Goal: Book appointment/travel/reservation

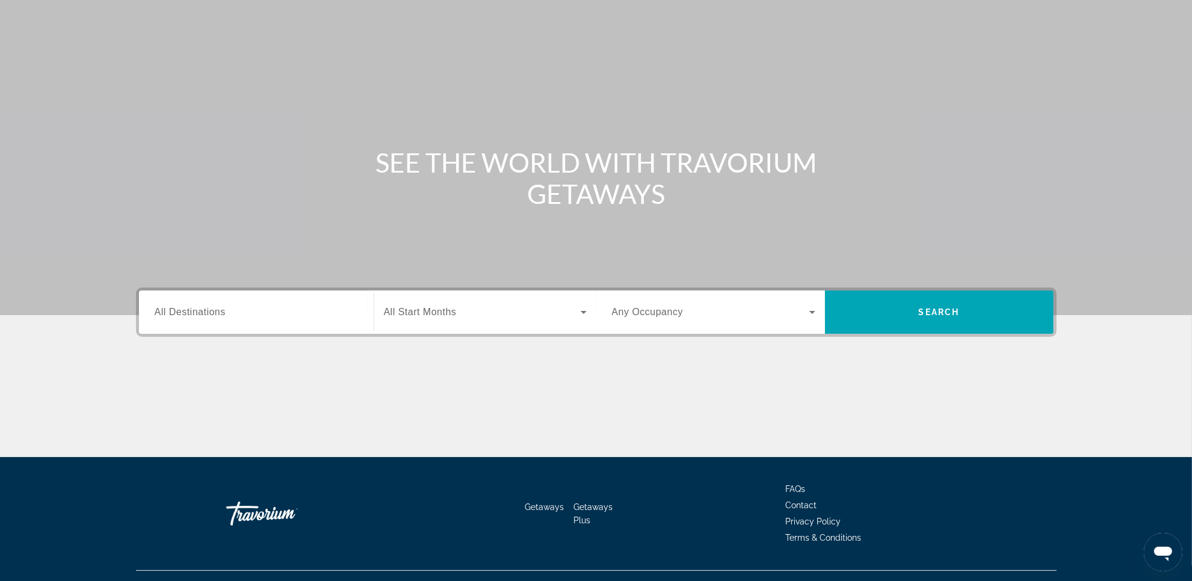
scroll to position [69, 0]
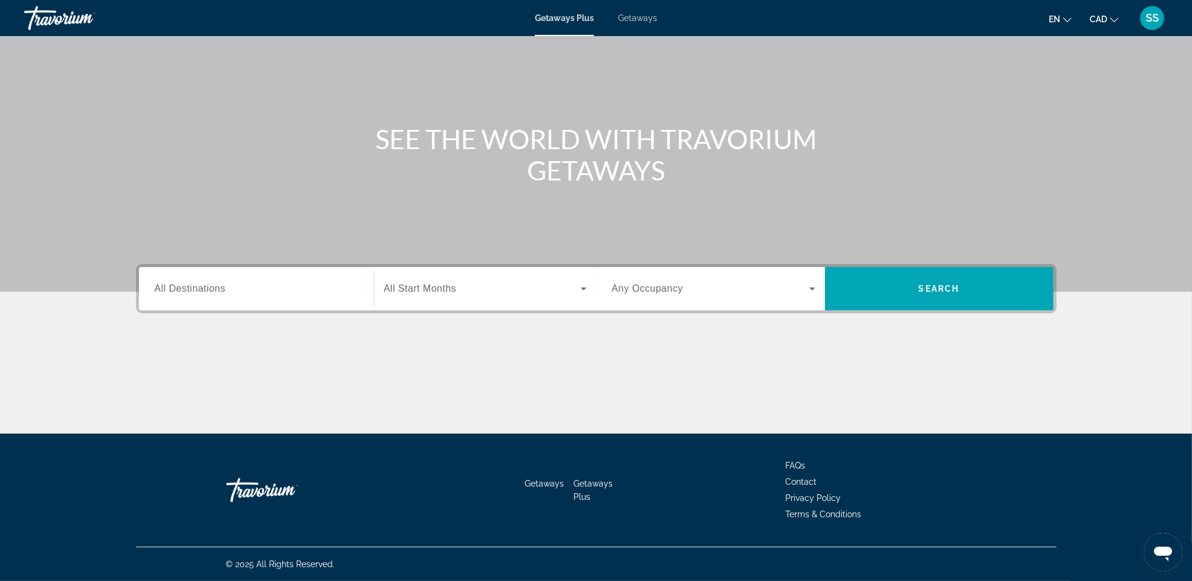
click at [627, 27] on div "Getaways Plus Getaways en English Español Français Italiano Português русский C…" at bounding box center [596, 17] width 1192 height 31
click at [638, 22] on span "Getaways" at bounding box center [637, 18] width 39 height 10
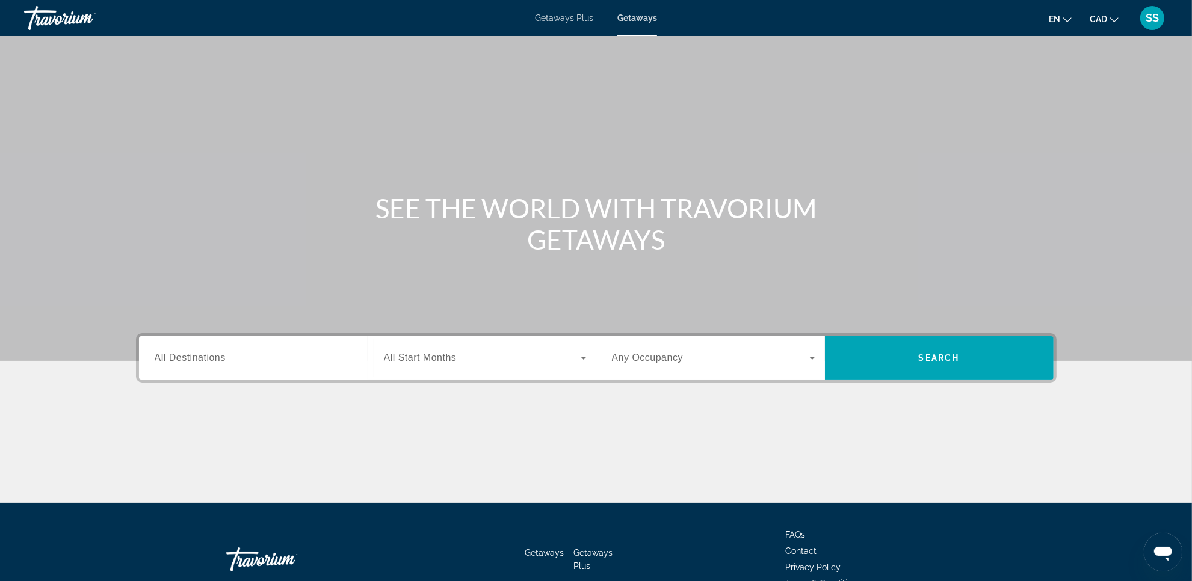
click at [209, 367] on div "Search widget" at bounding box center [256, 358] width 203 height 34
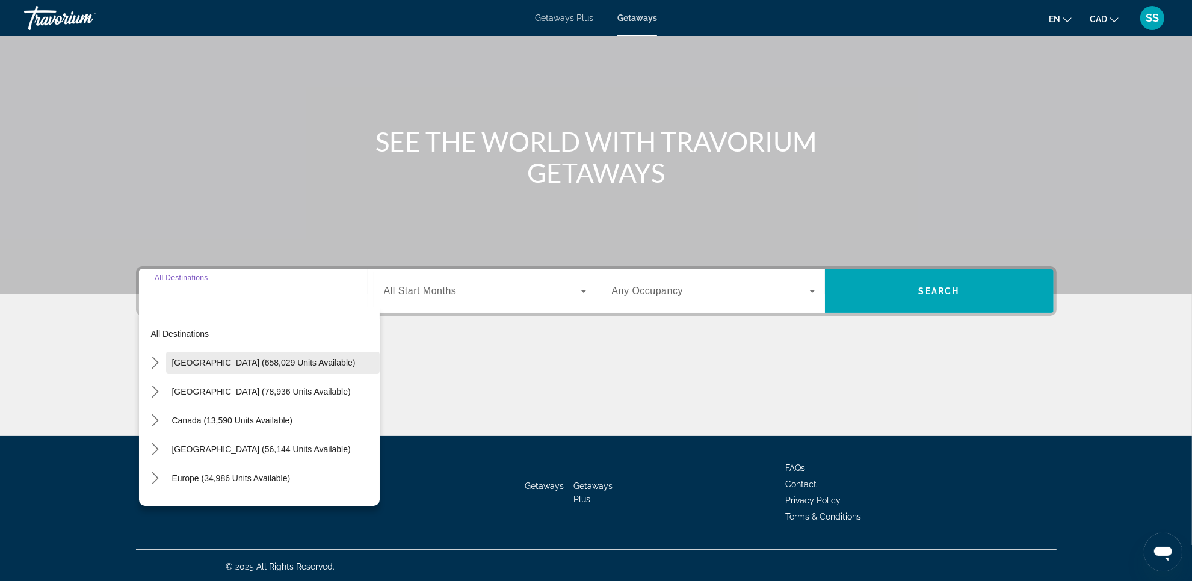
scroll to position [69, 0]
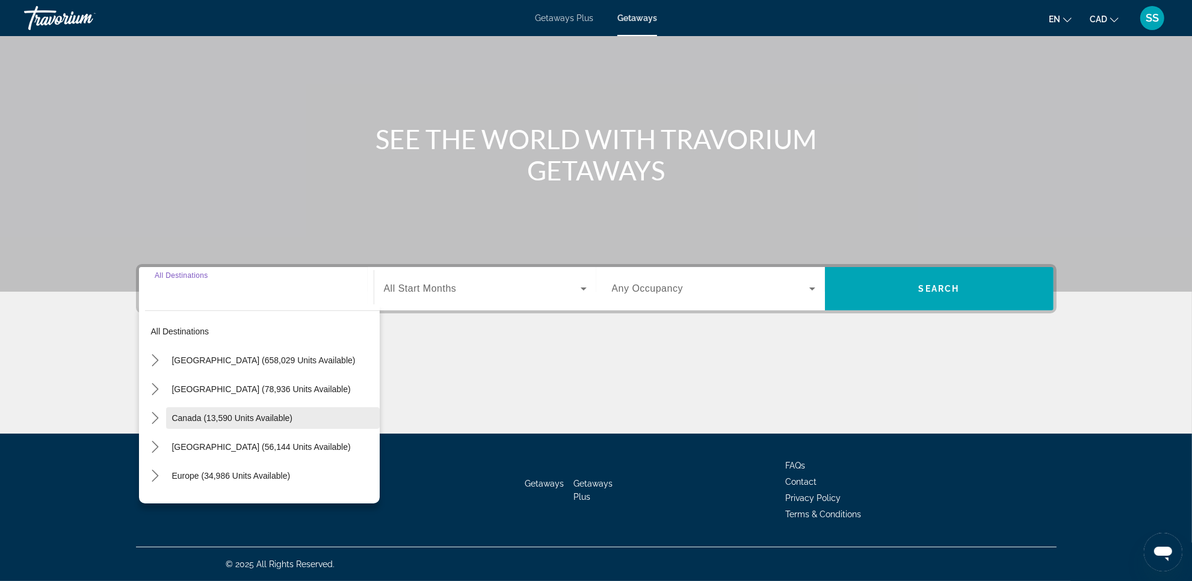
click at [236, 412] on span "Select destination: Canada (13,590 units available)" at bounding box center [273, 418] width 214 height 29
type input "**********"
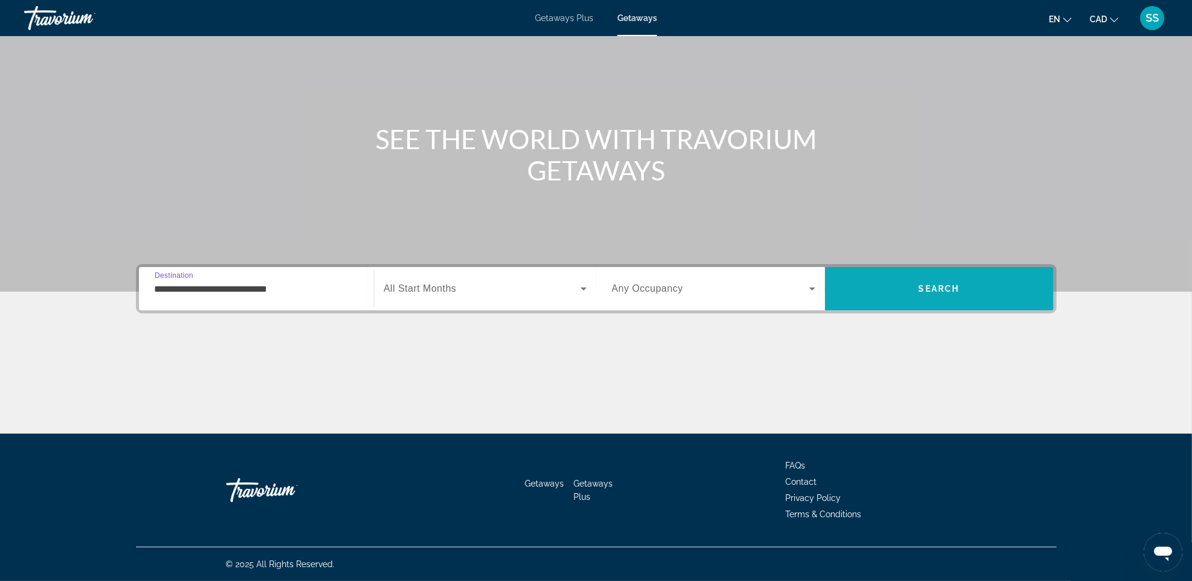
click at [879, 286] on span "Search" at bounding box center [939, 288] width 229 height 29
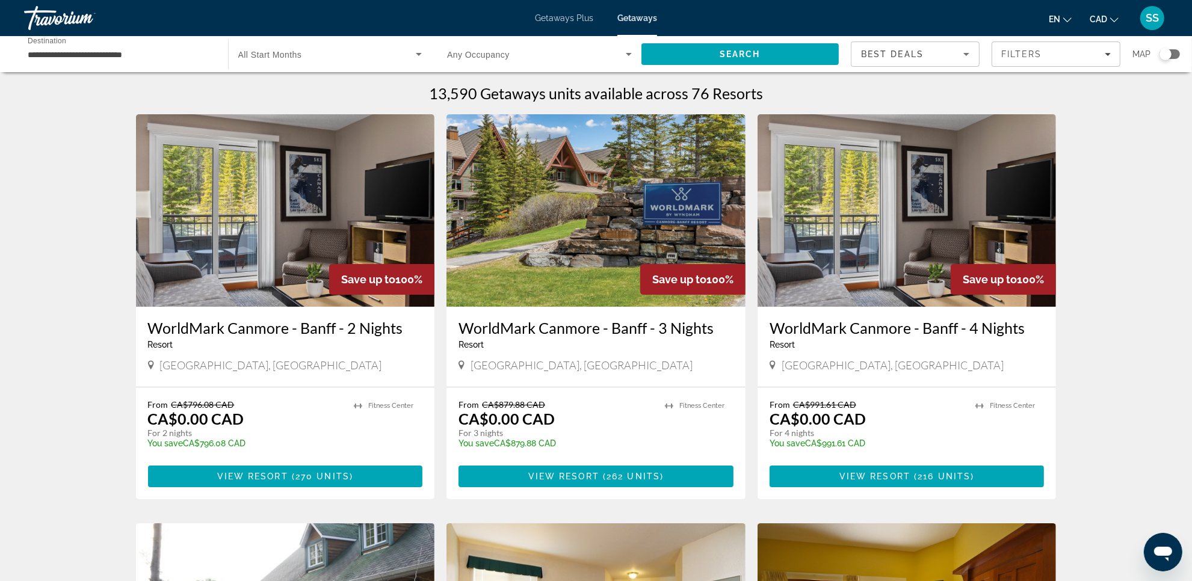
click at [1185, 52] on div "**********" at bounding box center [596, 54] width 1192 height 36
click at [1173, 52] on div "Search widget" at bounding box center [1169, 54] width 20 height 10
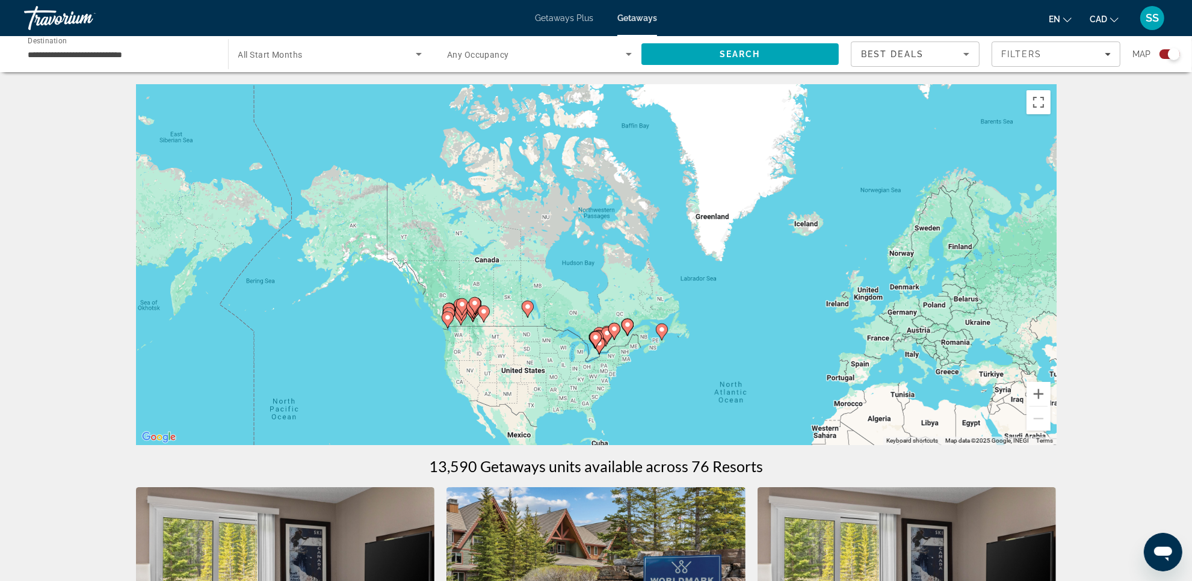
drag, startPoint x: 312, startPoint y: 235, endPoint x: 495, endPoint y: 377, distance: 232.3
click at [479, 376] on div "To activate drag with keyboard, press Alt + Enter. Once in keyboard drag state,…" at bounding box center [596, 264] width 920 height 361
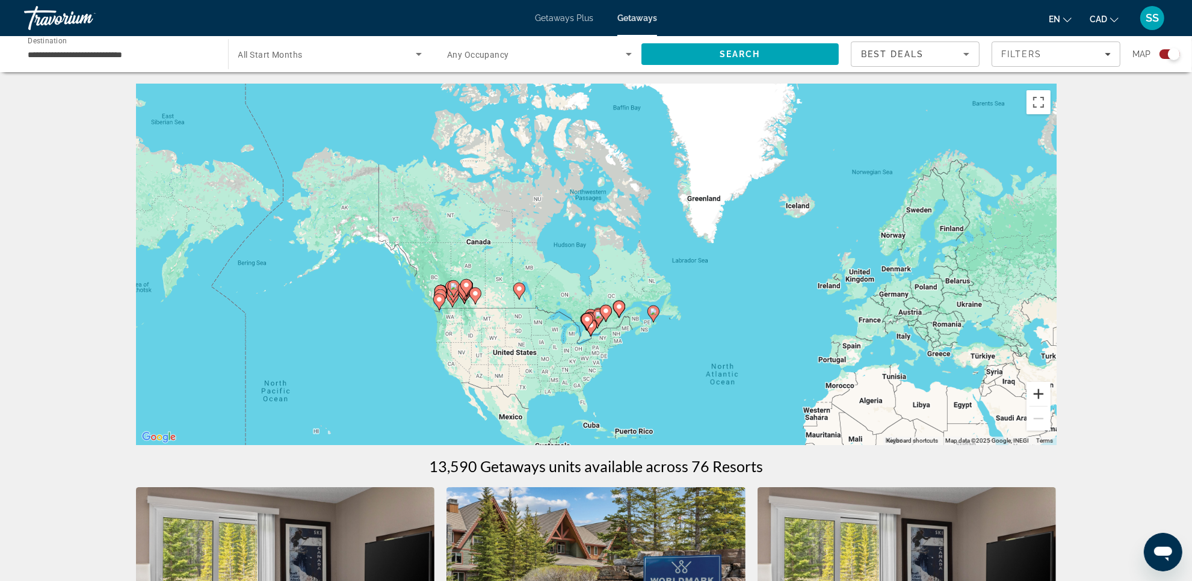
click at [1042, 395] on button "Zoom in" at bounding box center [1038, 394] width 24 height 24
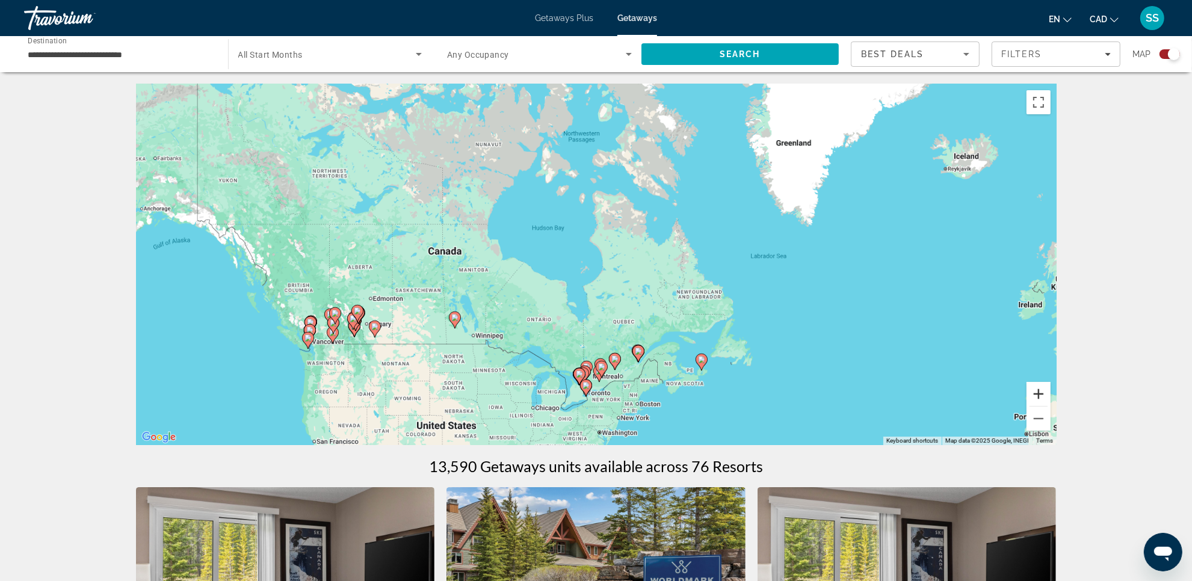
click at [1042, 395] on button "Zoom in" at bounding box center [1038, 394] width 24 height 24
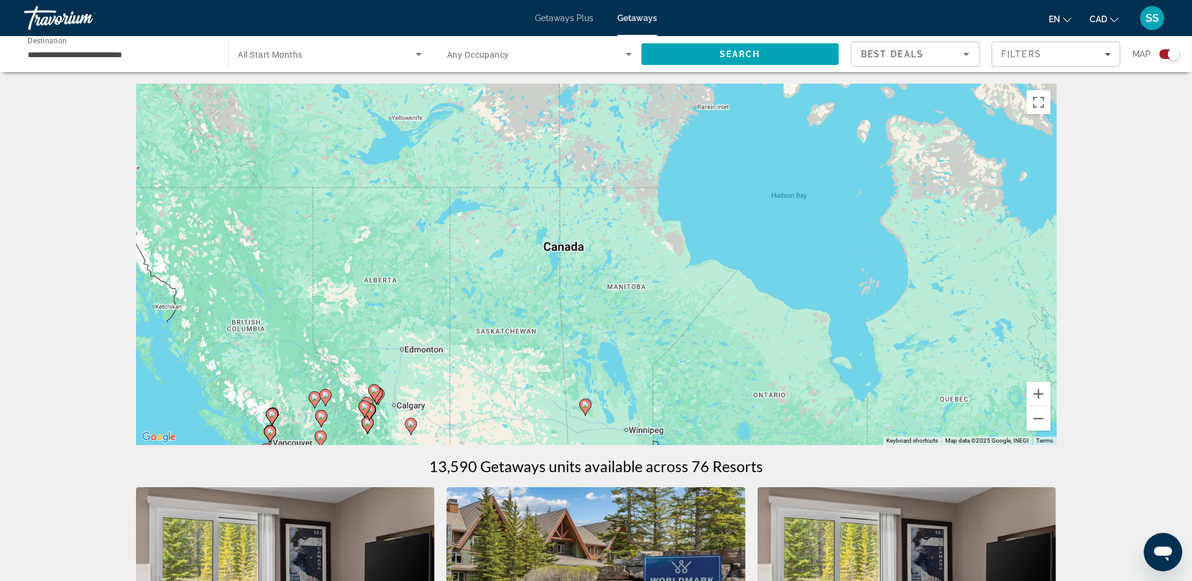
drag, startPoint x: 595, startPoint y: 333, endPoint x: 909, endPoint y: 347, distance: 314.3
click at [909, 347] on div "To activate drag with keyboard, press Alt + Enter. Once in keyboard drag state,…" at bounding box center [596, 264] width 920 height 361
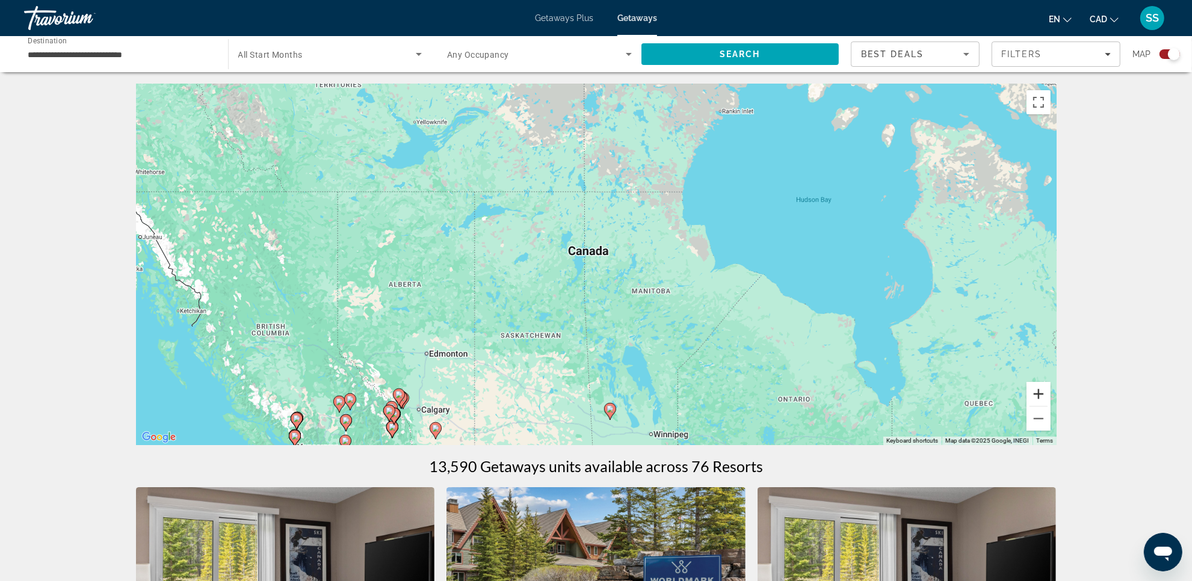
click at [1035, 397] on button "Zoom in" at bounding box center [1038, 394] width 24 height 24
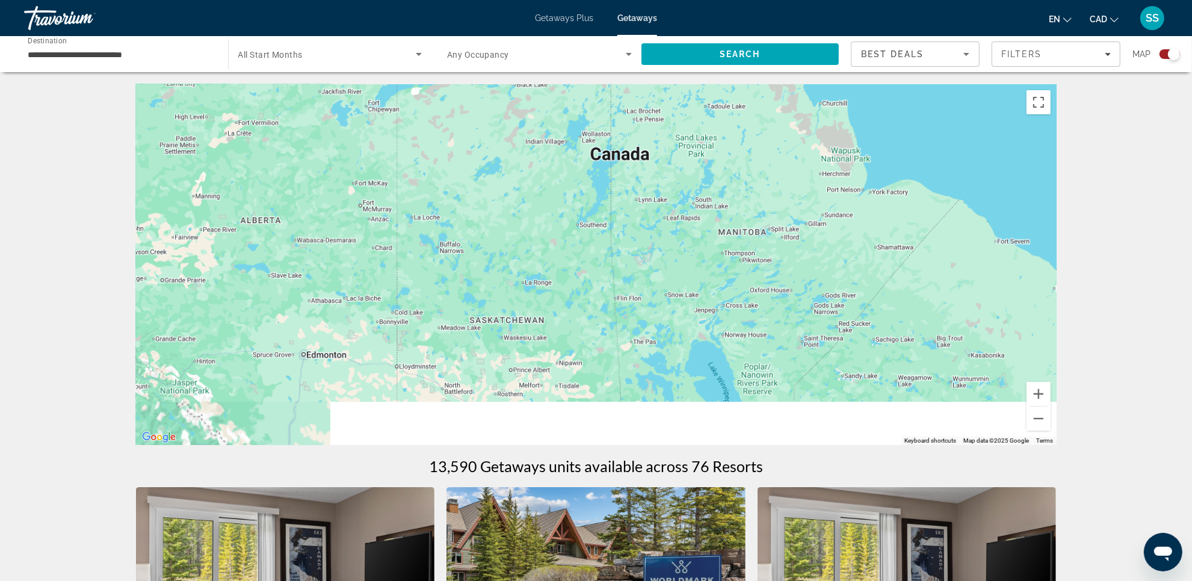
drag, startPoint x: 720, startPoint y: 349, endPoint x: 873, endPoint y: 196, distance: 216.1
click at [873, 196] on div "Main content" at bounding box center [596, 264] width 920 height 361
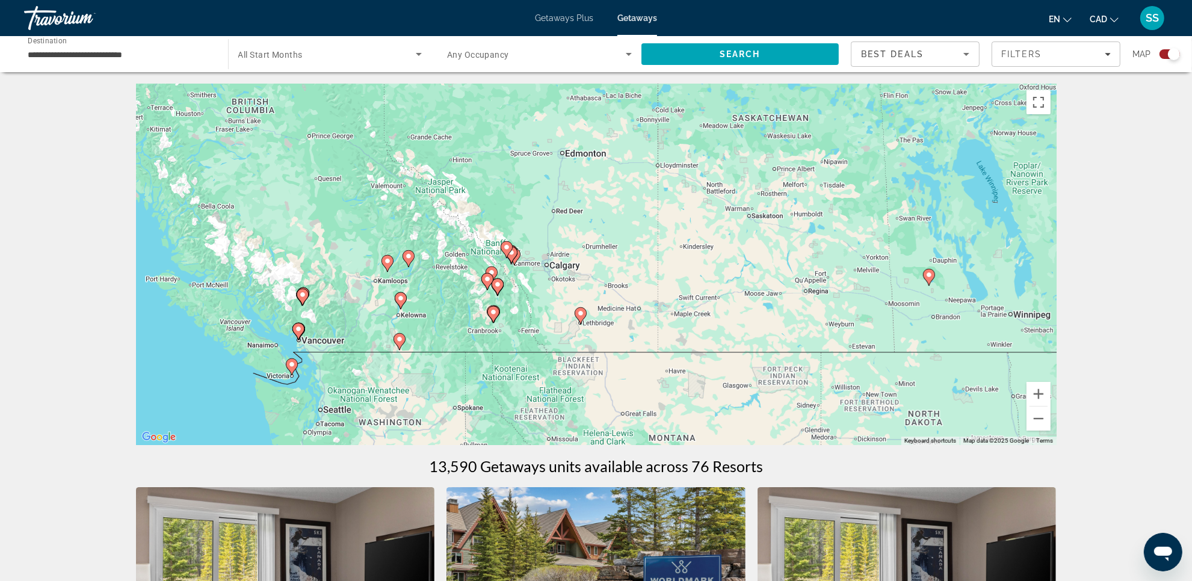
drag, startPoint x: 648, startPoint y: 286, endPoint x: 700, endPoint y: 229, distance: 77.1
click at [689, 215] on div "To activate drag with keyboard, press Alt + Enter. Once in keyboard drag state,…" at bounding box center [596, 264] width 920 height 361
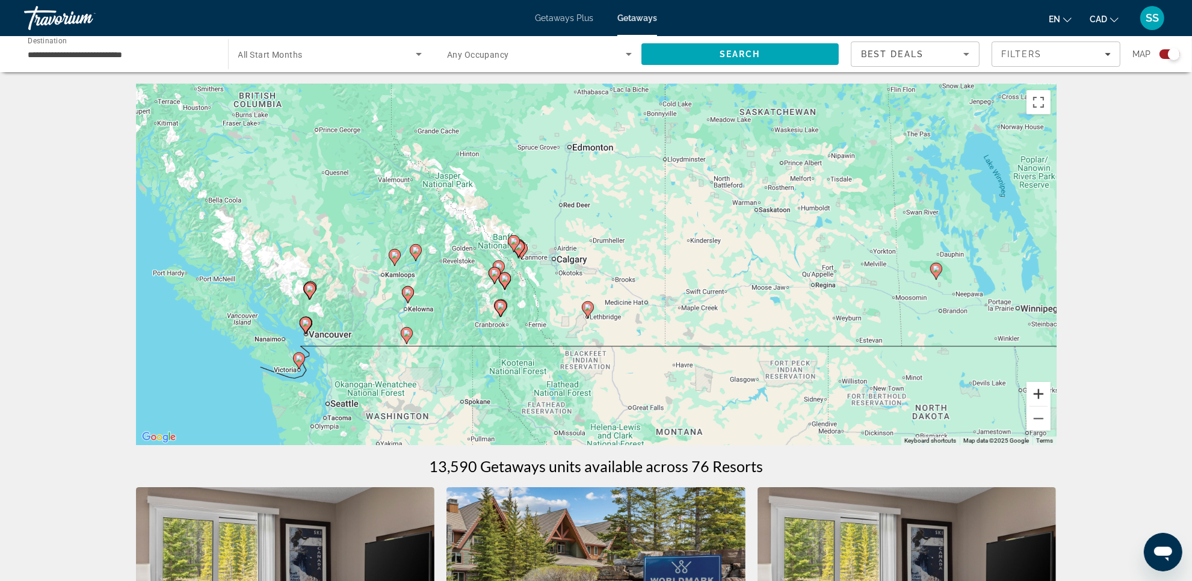
click at [1041, 395] on button "Zoom in" at bounding box center [1038, 394] width 24 height 24
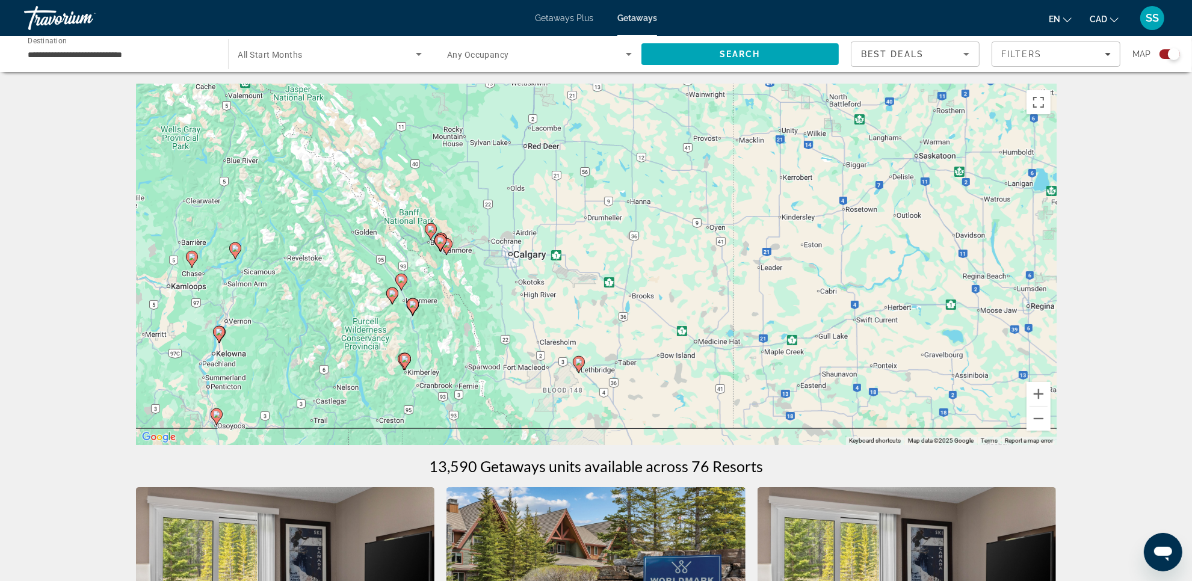
drag, startPoint x: 698, startPoint y: 307, endPoint x: 774, endPoint y: 338, distance: 81.8
click at [775, 337] on div "To activate drag with keyboard, press Alt + Enter. Once in keyboard drag state,…" at bounding box center [596, 264] width 920 height 361
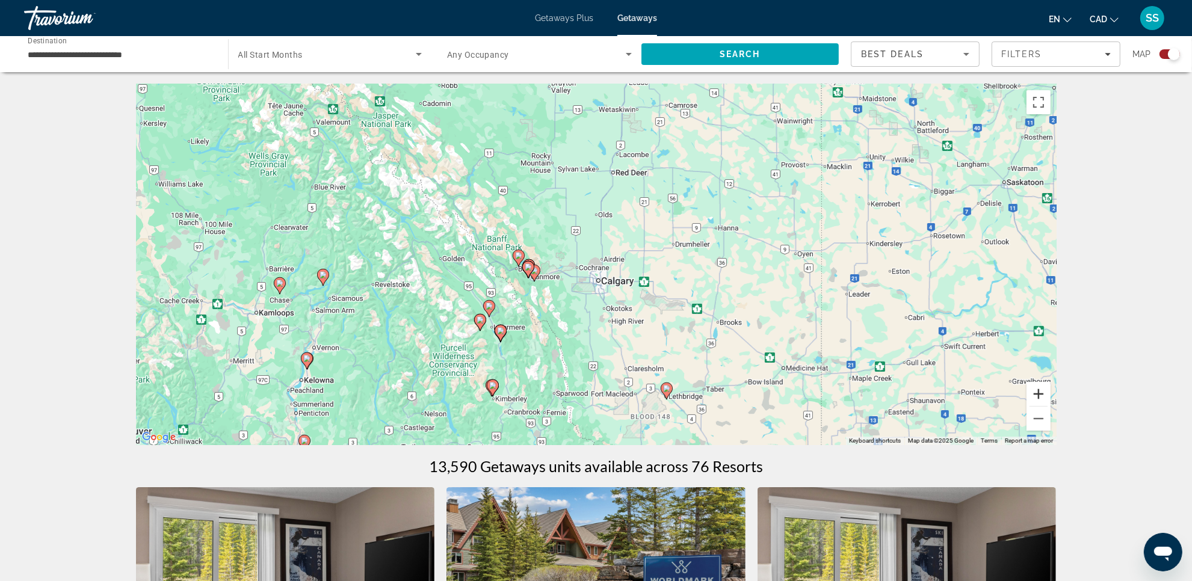
click at [1036, 395] on button "Zoom in" at bounding box center [1038, 394] width 24 height 24
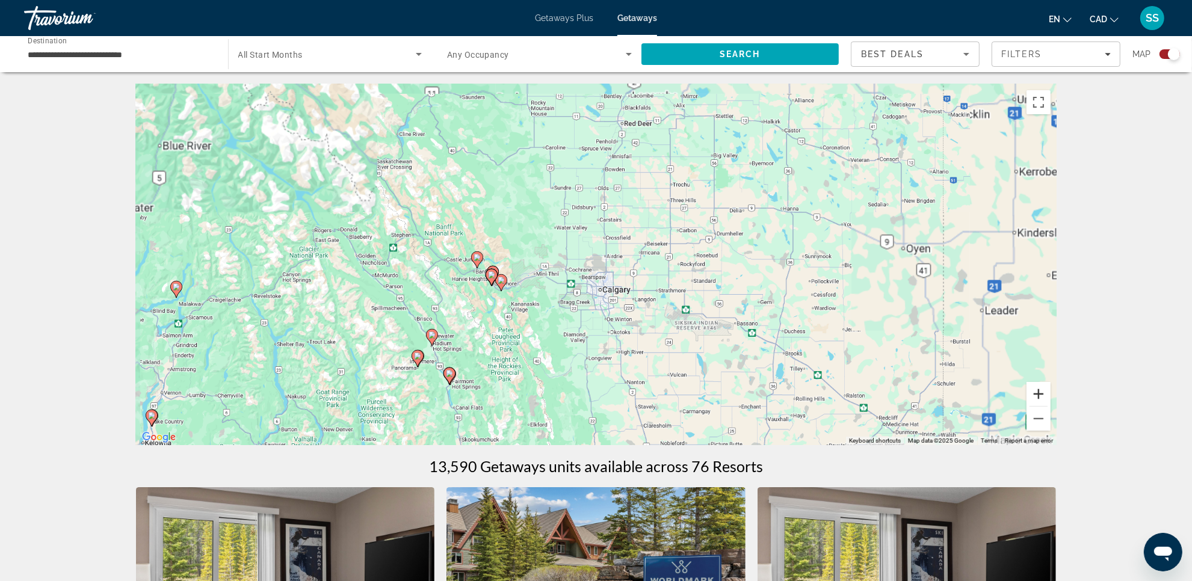
click at [1036, 395] on button "Zoom in" at bounding box center [1038, 394] width 24 height 24
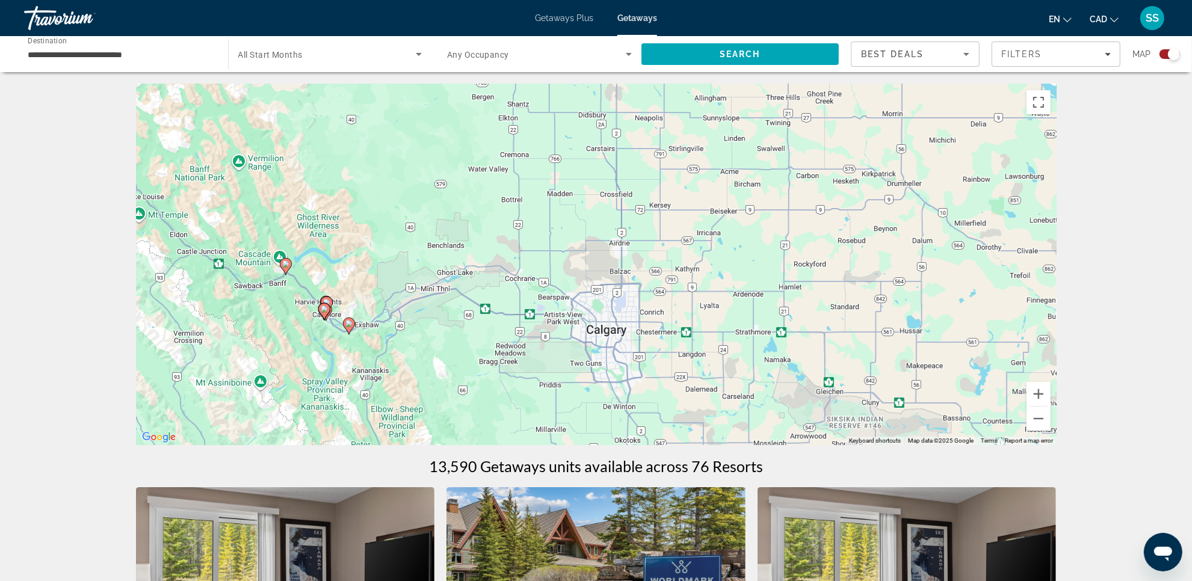
click at [286, 263] on image "Main content" at bounding box center [285, 263] width 7 height 7
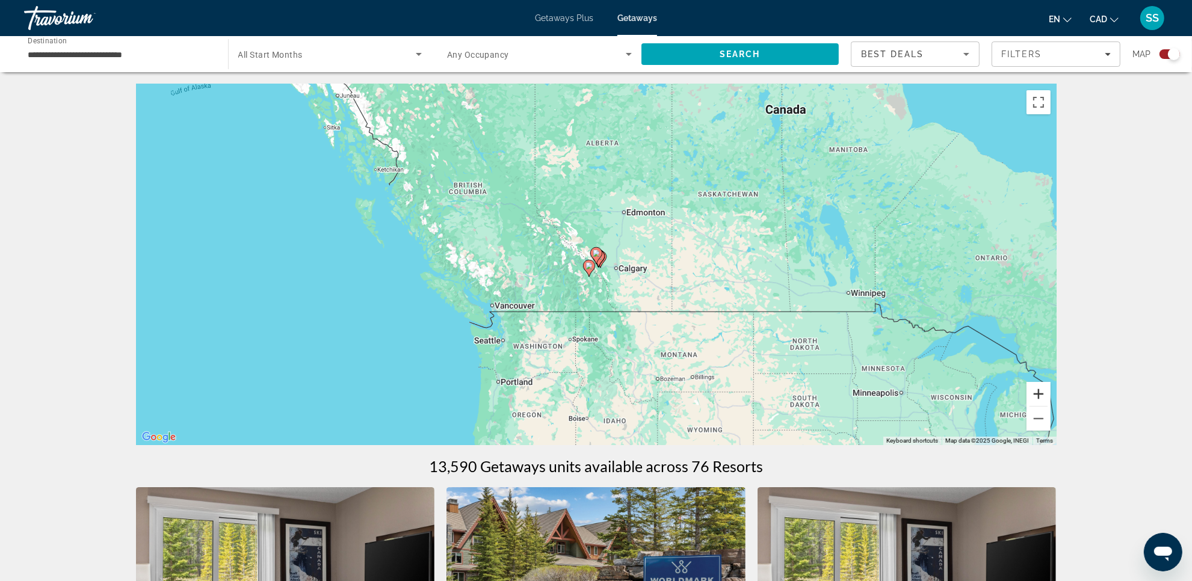
click at [1036, 392] on button "Zoom in" at bounding box center [1038, 394] width 24 height 24
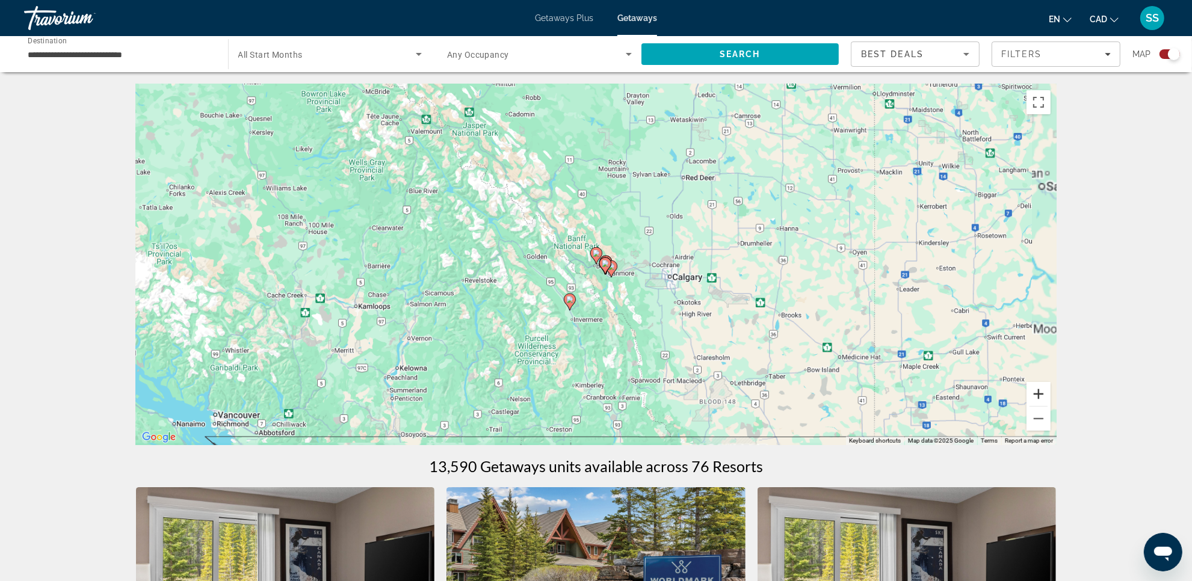
click at [1036, 392] on button "Zoom in" at bounding box center [1038, 394] width 24 height 24
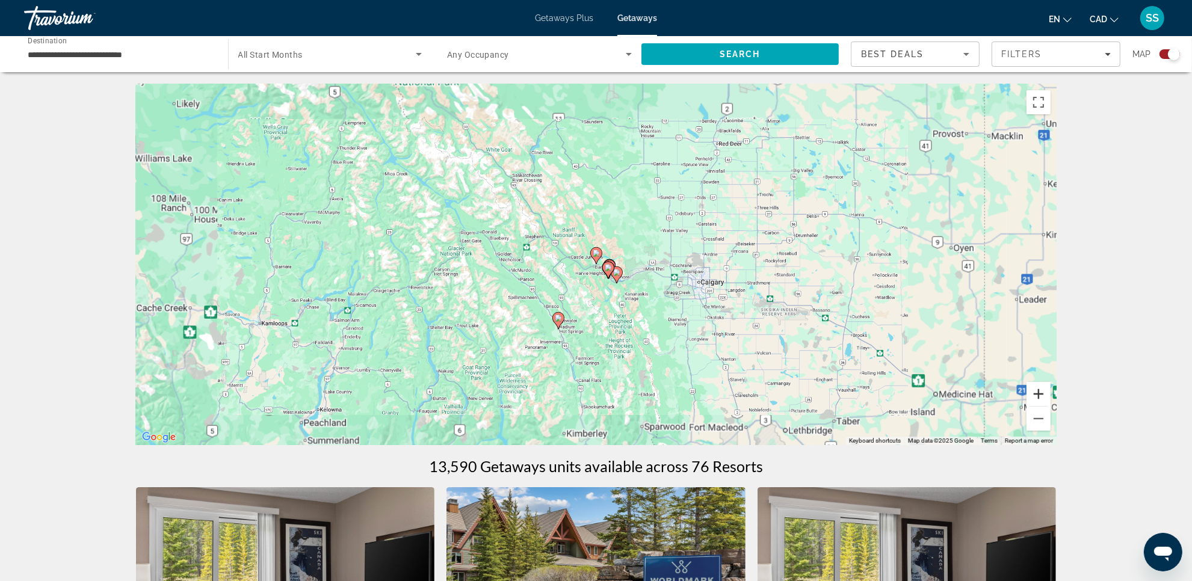
click at [1036, 392] on button "Zoom in" at bounding box center [1038, 394] width 24 height 24
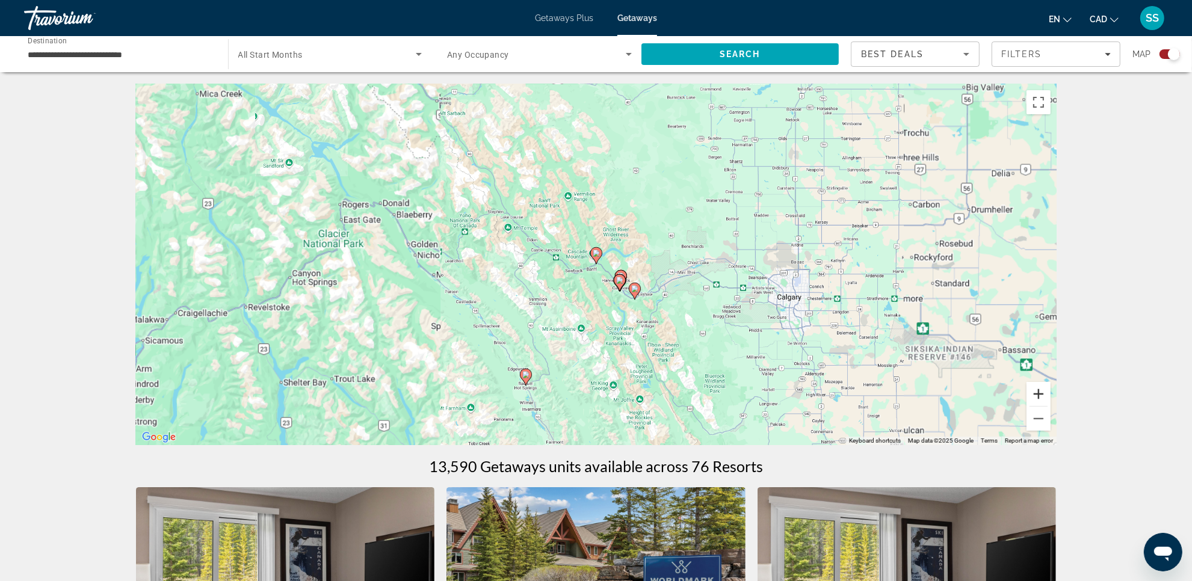
click at [1036, 392] on button "Zoom in" at bounding box center [1038, 394] width 24 height 24
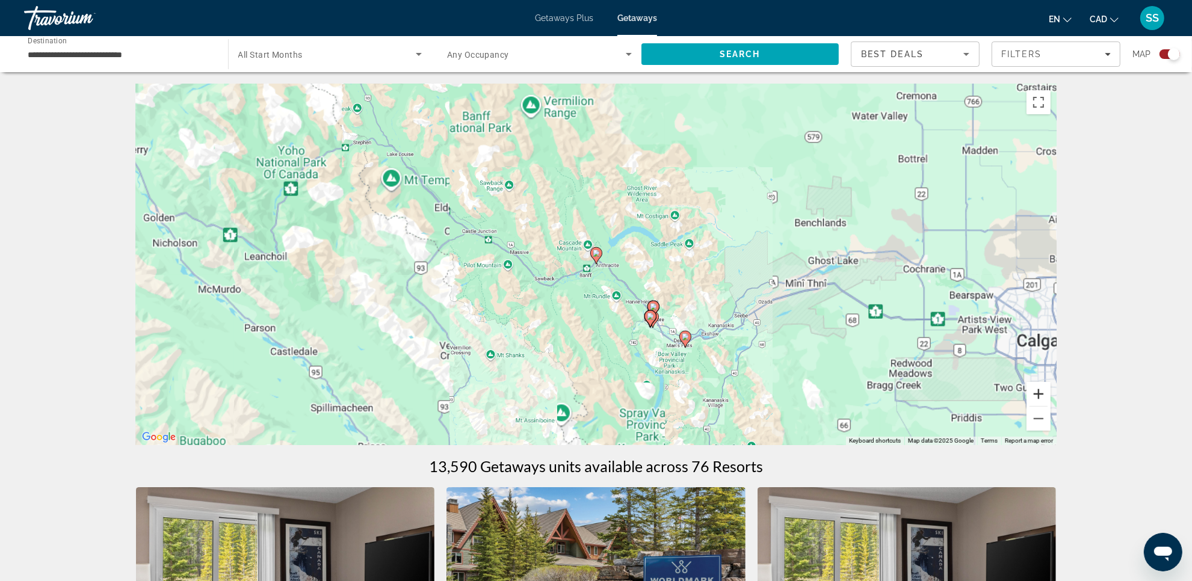
click at [1036, 392] on button "Zoom in" at bounding box center [1038, 394] width 24 height 24
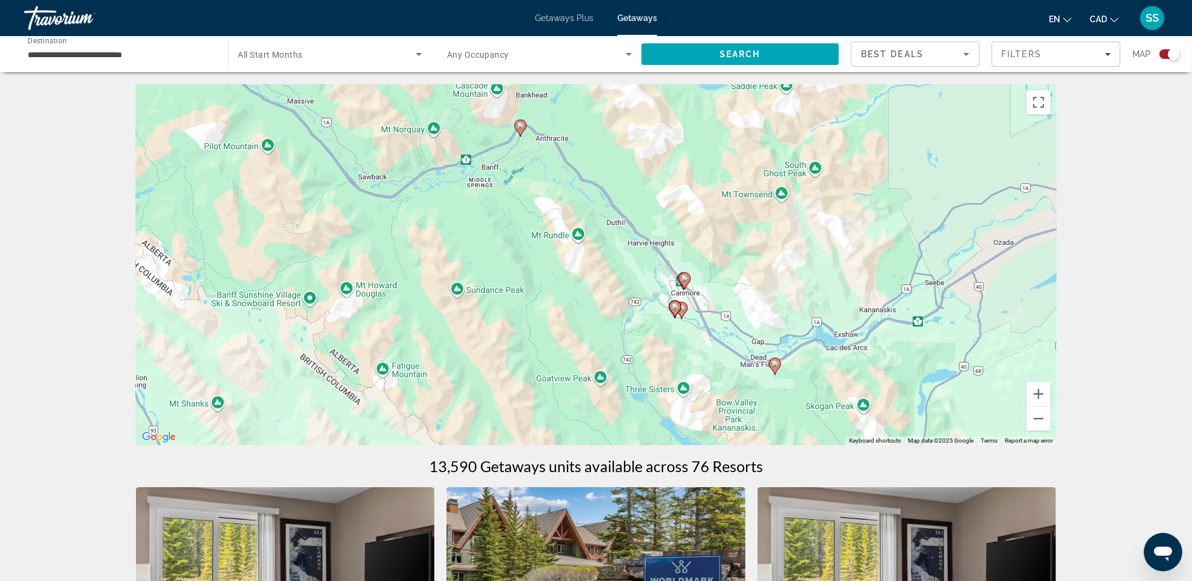
drag, startPoint x: 687, startPoint y: 312, endPoint x: 617, endPoint y: 200, distance: 132.0
click at [617, 200] on div "To activate drag with keyboard, press Alt + Enter. Once in keyboard drag state,…" at bounding box center [596, 264] width 920 height 361
click at [779, 368] on icon "Main content" at bounding box center [775, 366] width 12 height 17
type input "**********"
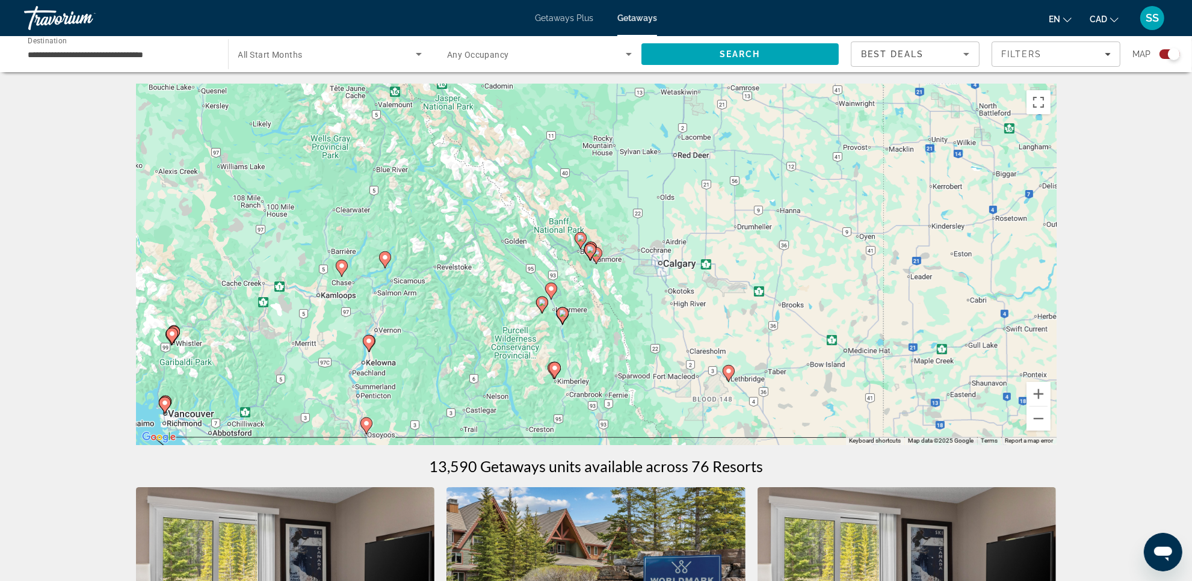
click at [601, 256] on icon "Main content" at bounding box center [596, 255] width 12 height 17
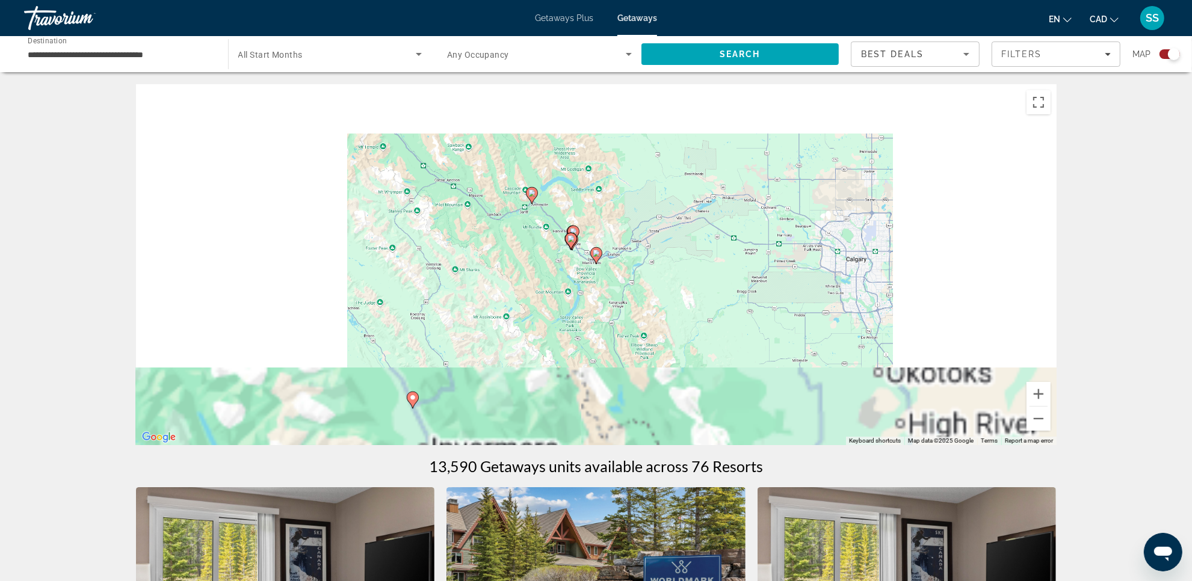
click at [603, 257] on div "To navigate, press the arrow keys. To activate drag with keyboard, press Alt + …" at bounding box center [596, 264] width 920 height 361
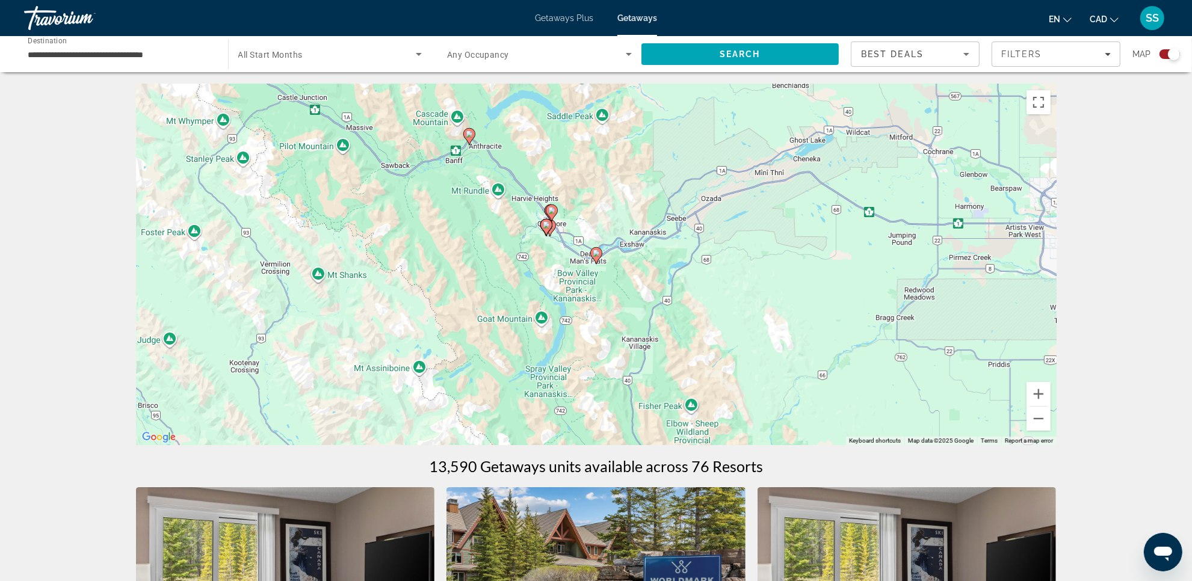
click at [597, 260] on icon "Main content" at bounding box center [595, 256] width 11 height 16
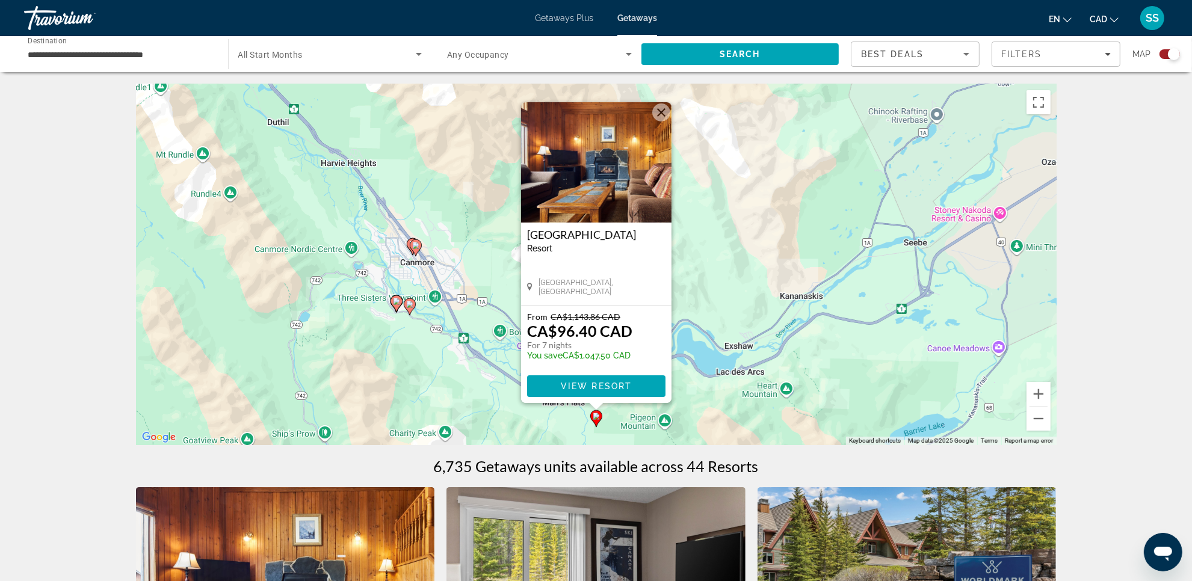
click at [442, 348] on div "To activate drag with keyboard, press Alt + Enter. Once in keyboard drag state,…" at bounding box center [596, 264] width 920 height 361
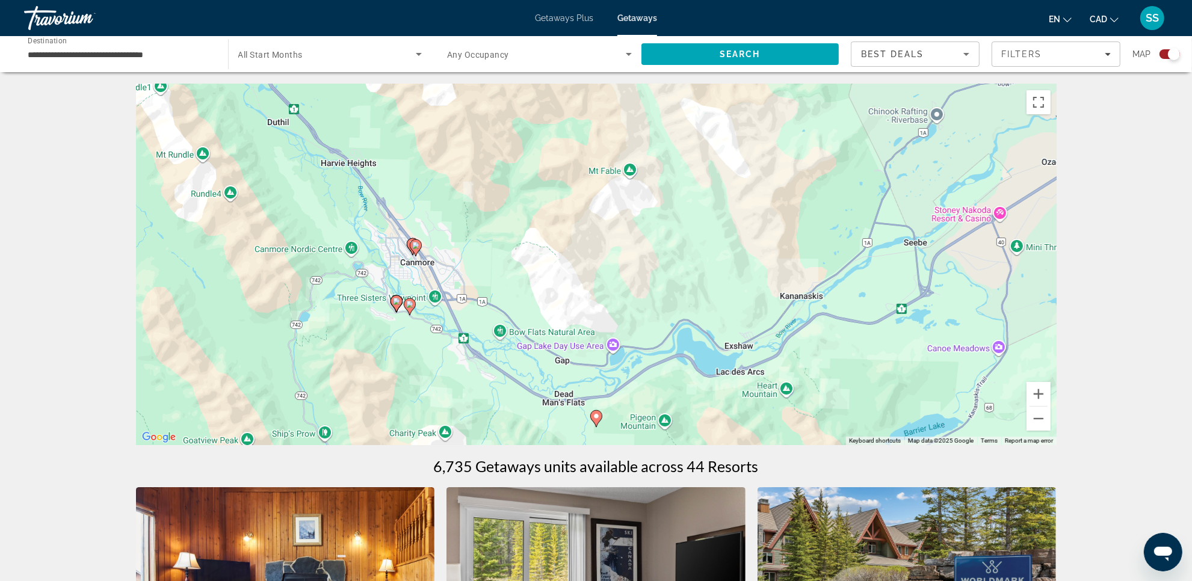
click at [408, 301] on image "Main content" at bounding box center [409, 304] width 7 height 7
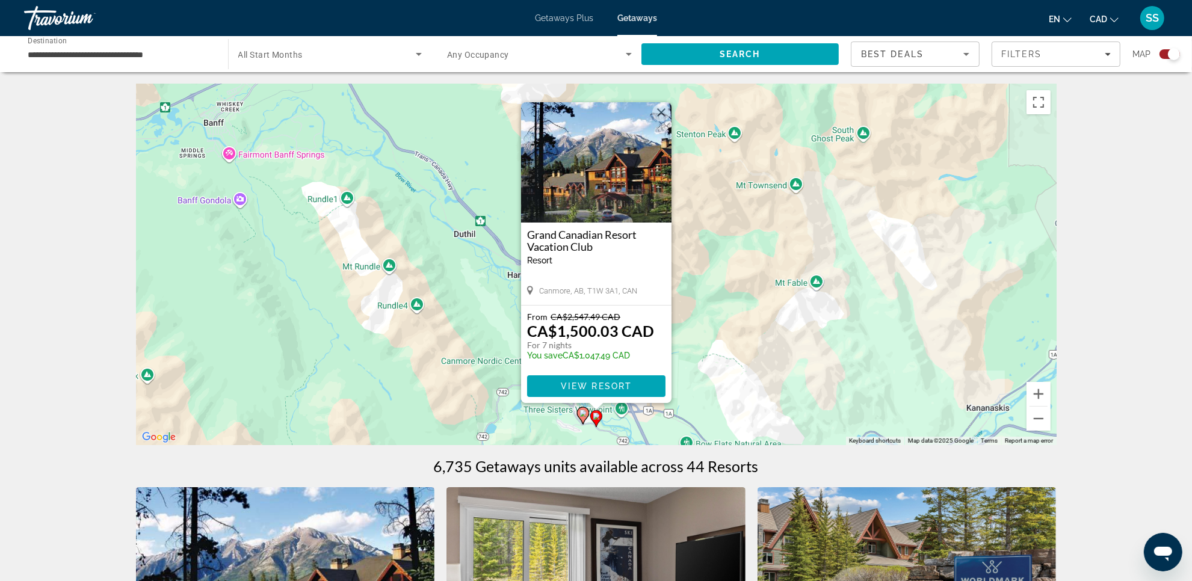
click at [431, 306] on div "To activate drag with keyboard, press Alt + Enter. Once in keyboard drag state,…" at bounding box center [596, 264] width 920 height 361
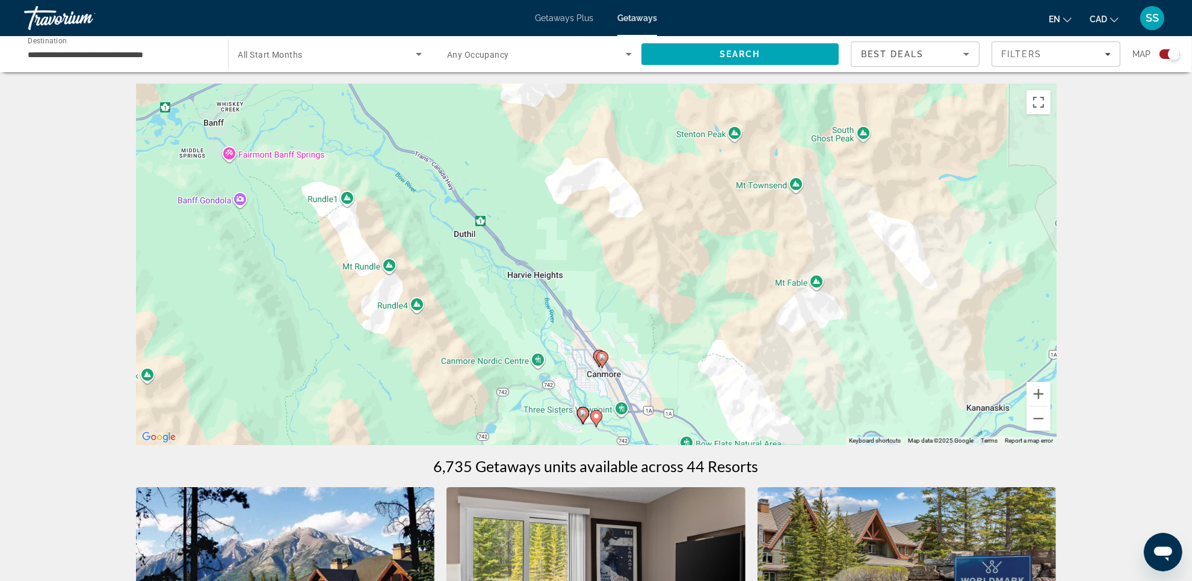
click at [579, 412] on image "Main content" at bounding box center [582, 413] width 7 height 7
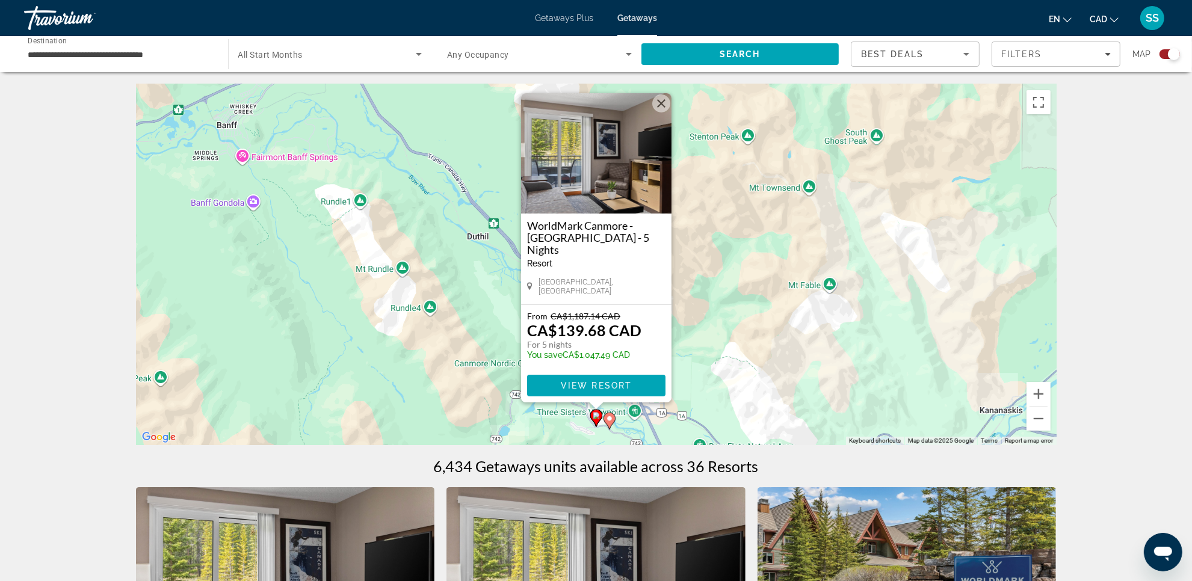
click at [429, 348] on div "To activate drag with keyboard, press Alt + Enter. Once in keyboard drag state,…" at bounding box center [596, 264] width 920 height 361
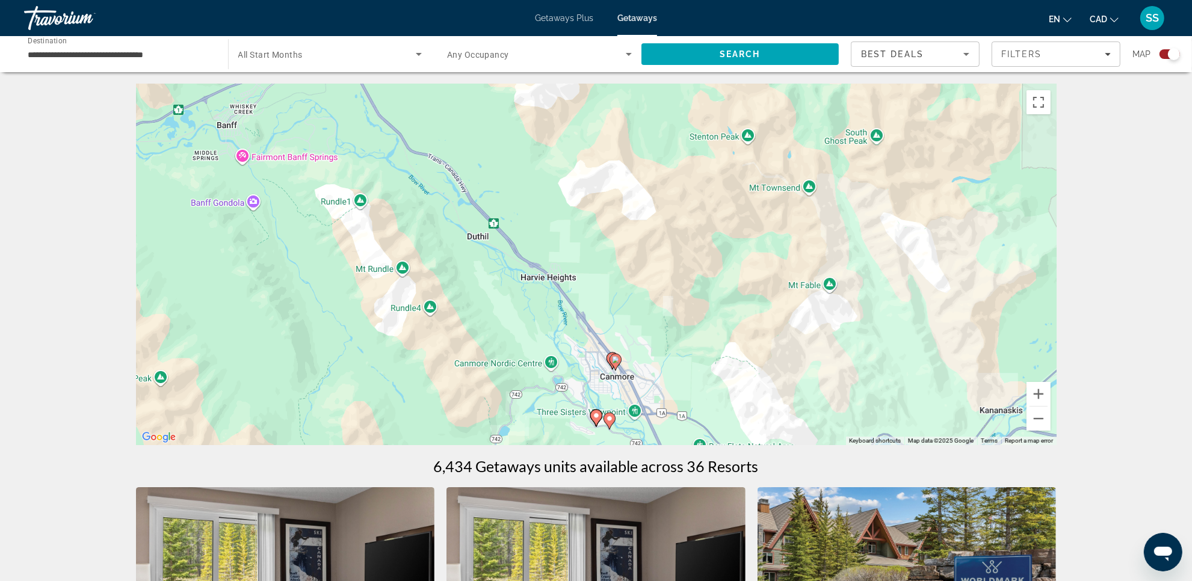
click at [610, 363] on gmp-advanced-marker "Main content" at bounding box center [615, 362] width 12 height 18
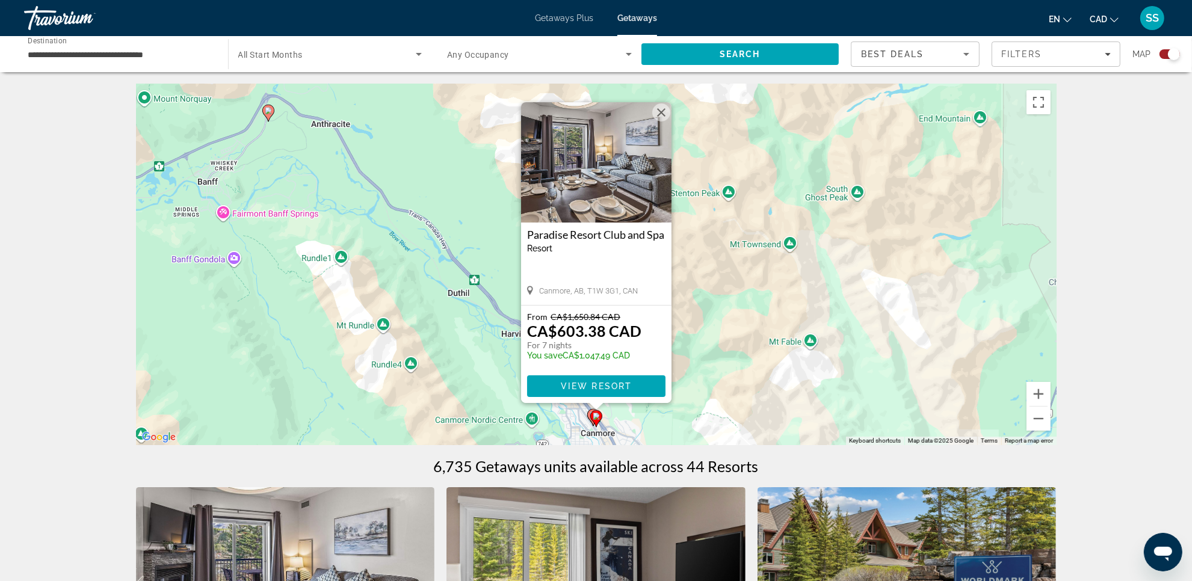
click at [732, 378] on div "To activate drag with keyboard, press Alt + Enter. Once in keyboard drag state,…" at bounding box center [596, 264] width 920 height 361
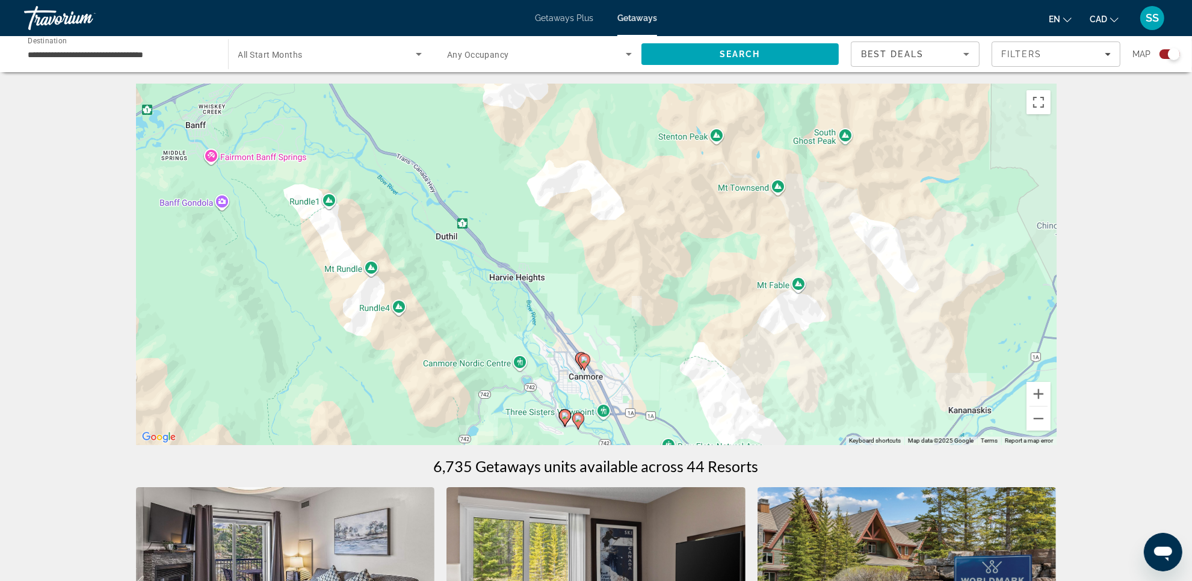
drag, startPoint x: 639, startPoint y: 395, endPoint x: 626, endPoint y: 337, distance: 59.4
click at [627, 337] on div "To activate drag with keyboard, press Alt + Enter. Once in keyboard drag state,…" at bounding box center [596, 264] width 920 height 361
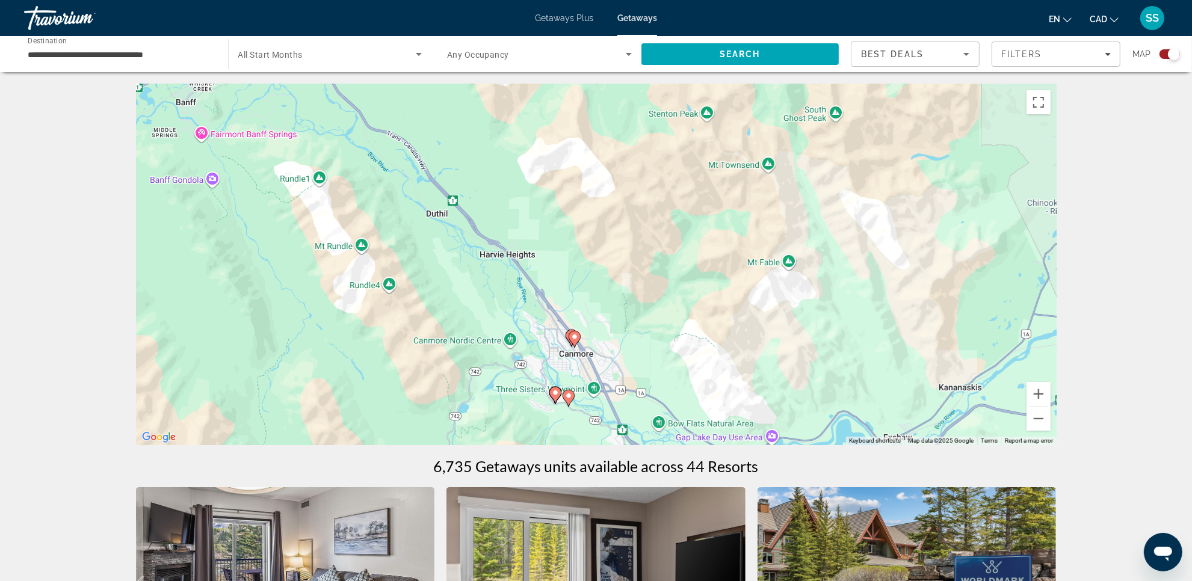
click at [565, 343] on gmp-advanced-marker "Main content" at bounding box center [571, 338] width 12 height 18
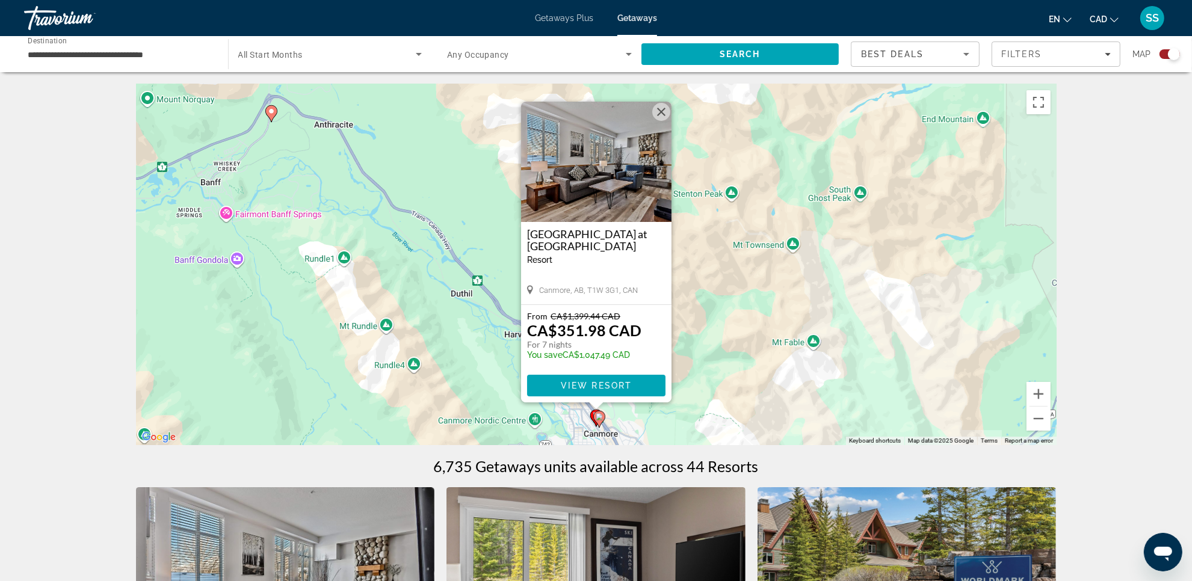
click at [606, 235] on h3 "[GEOGRAPHIC_DATA] at [GEOGRAPHIC_DATA]" at bounding box center [596, 240] width 138 height 24
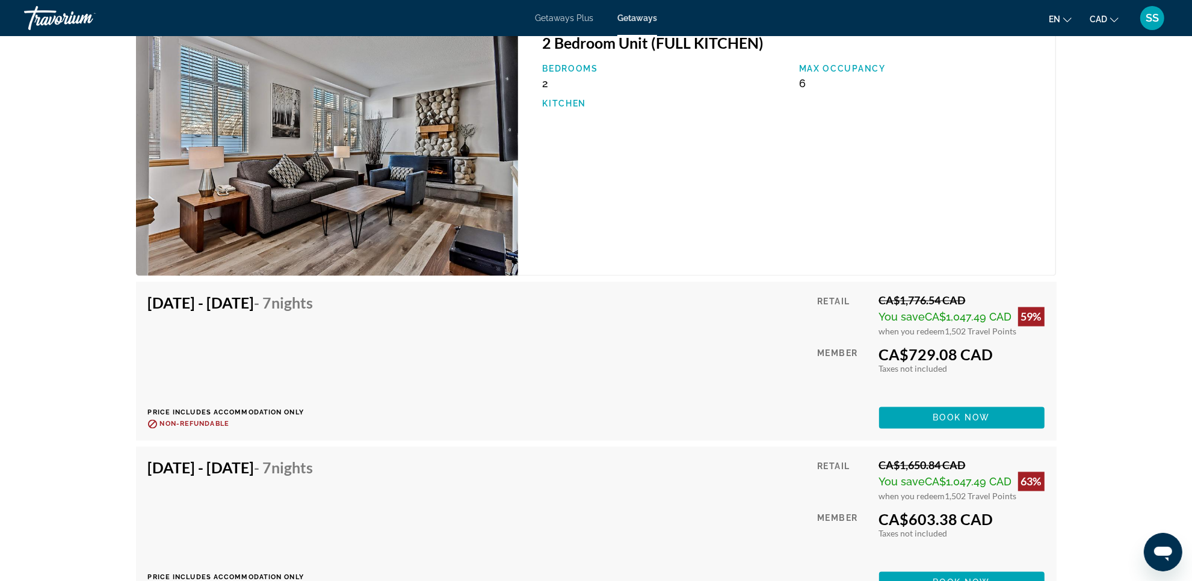
scroll to position [1940, 0]
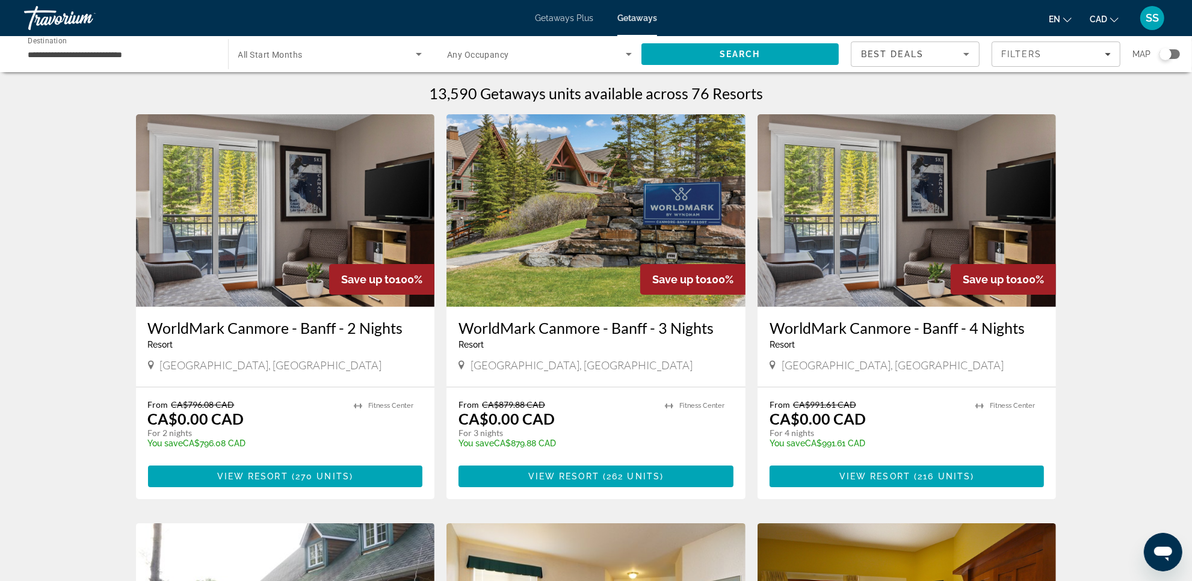
click at [1168, 54] on div "Search widget" at bounding box center [1165, 54] width 12 height 12
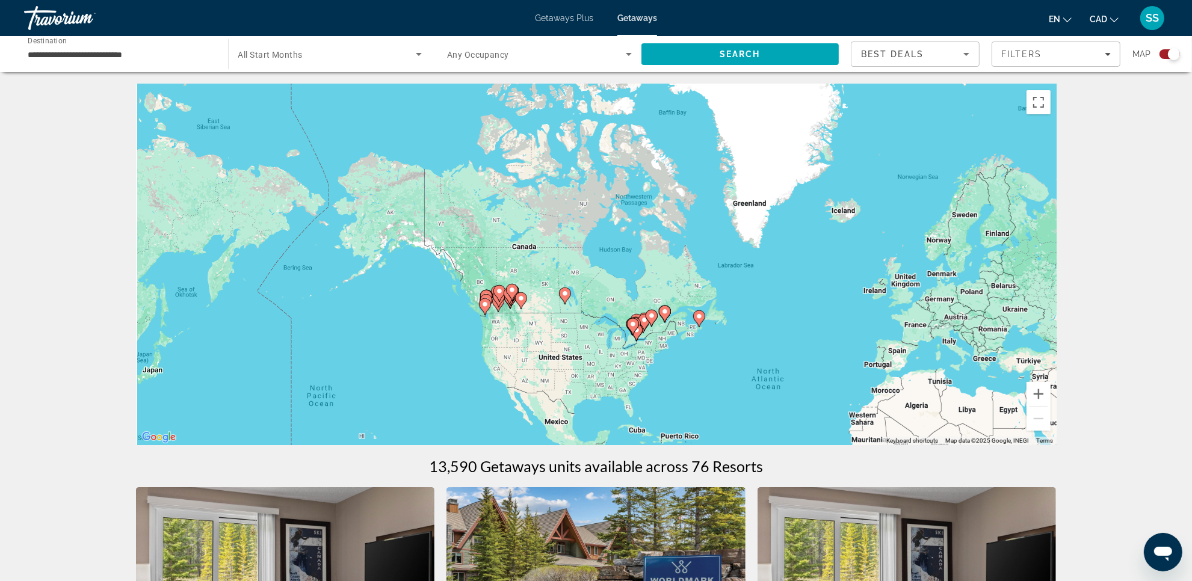
drag, startPoint x: 446, startPoint y: 242, endPoint x: 672, endPoint y: 392, distance: 272.1
click at [672, 392] on div "To activate drag with keyboard, press Alt + Enter. Once in keyboard drag state,…" at bounding box center [596, 264] width 920 height 361
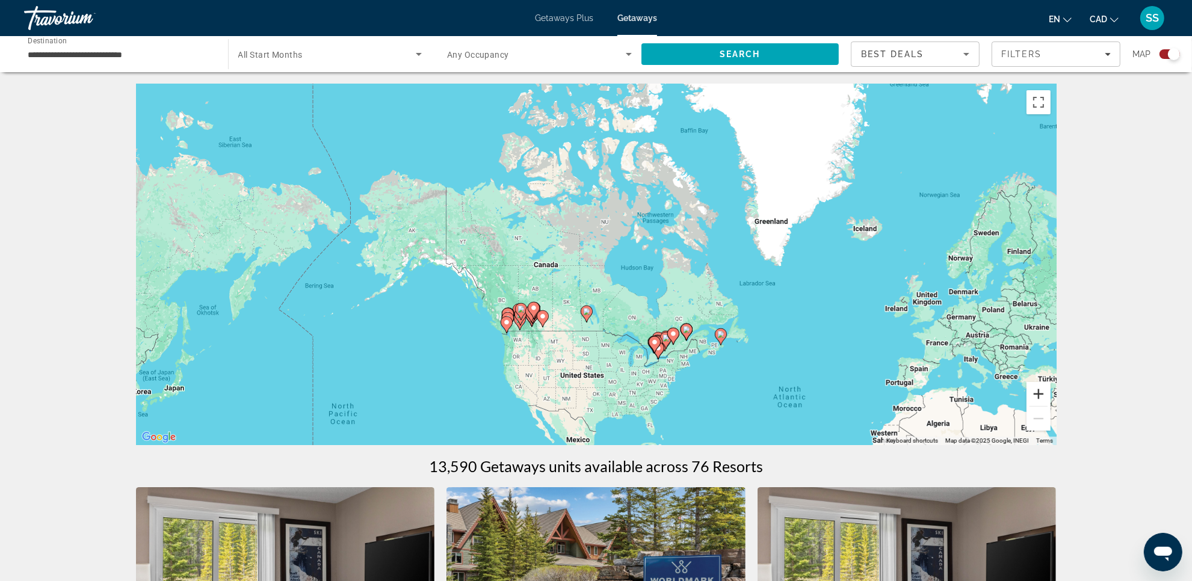
click at [1033, 392] on button "Zoom in" at bounding box center [1038, 394] width 24 height 24
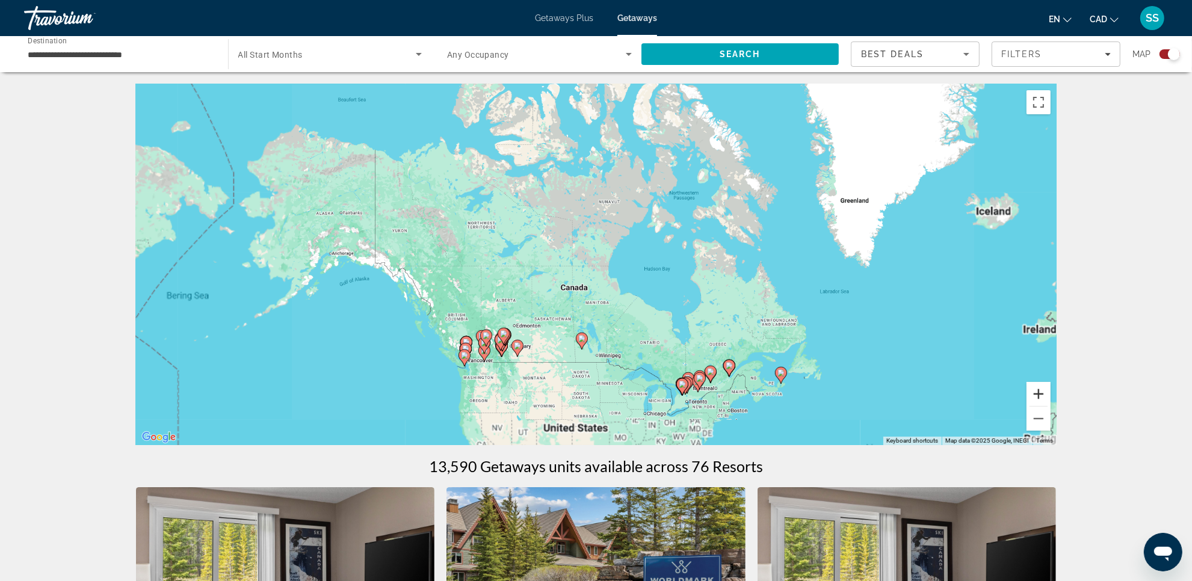
click at [1033, 392] on button "Zoom in" at bounding box center [1038, 394] width 24 height 24
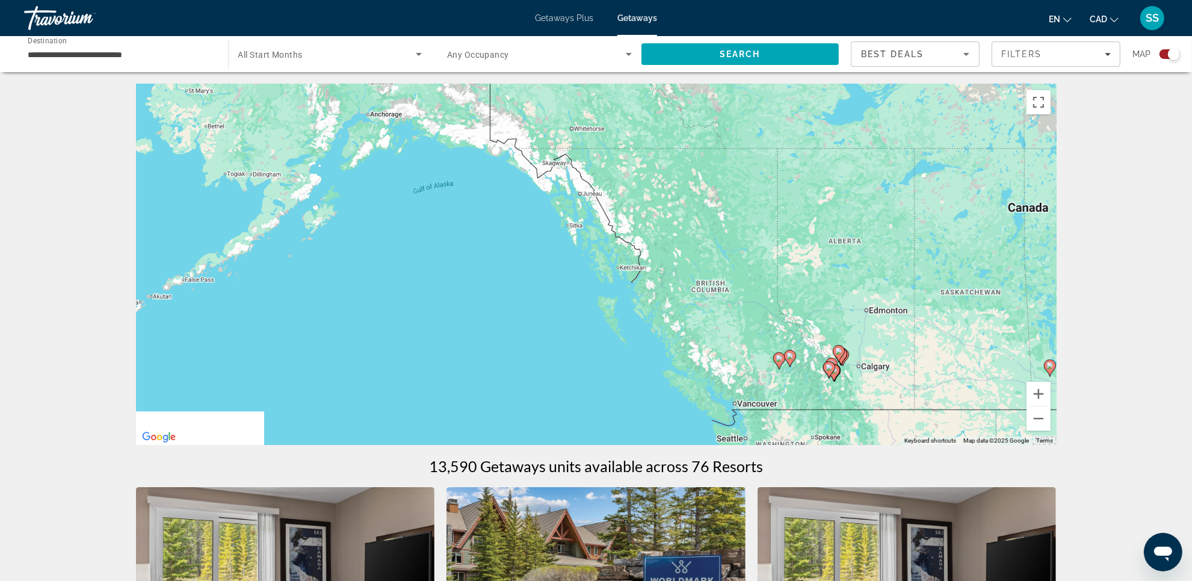
drag, startPoint x: 686, startPoint y: 367, endPoint x: 1107, endPoint y: 197, distance: 454.9
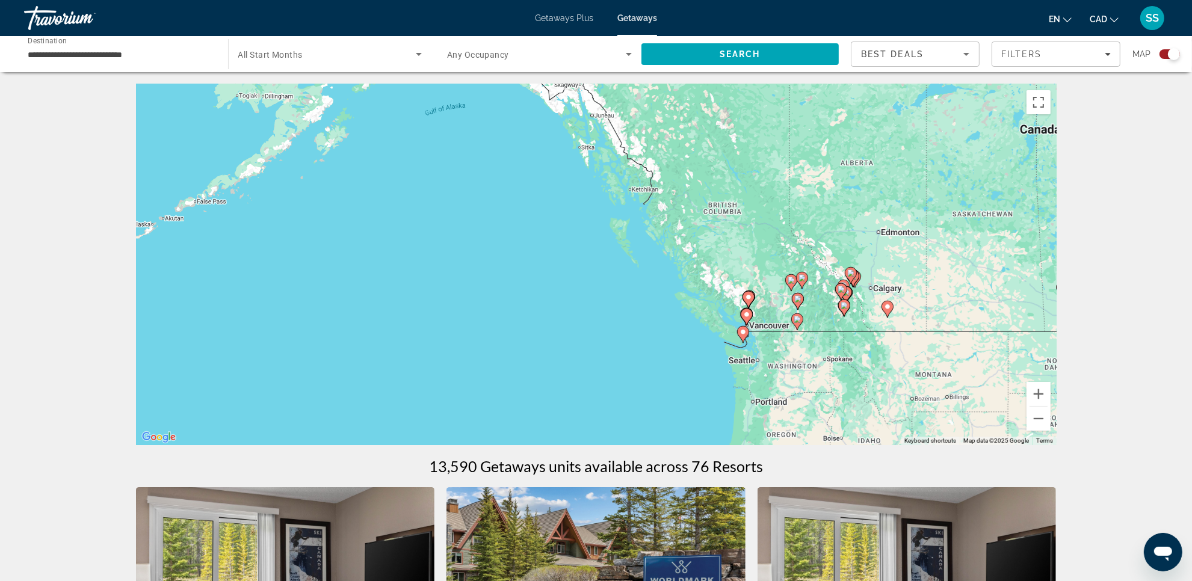
click at [857, 280] on icon "Main content" at bounding box center [852, 279] width 11 height 16
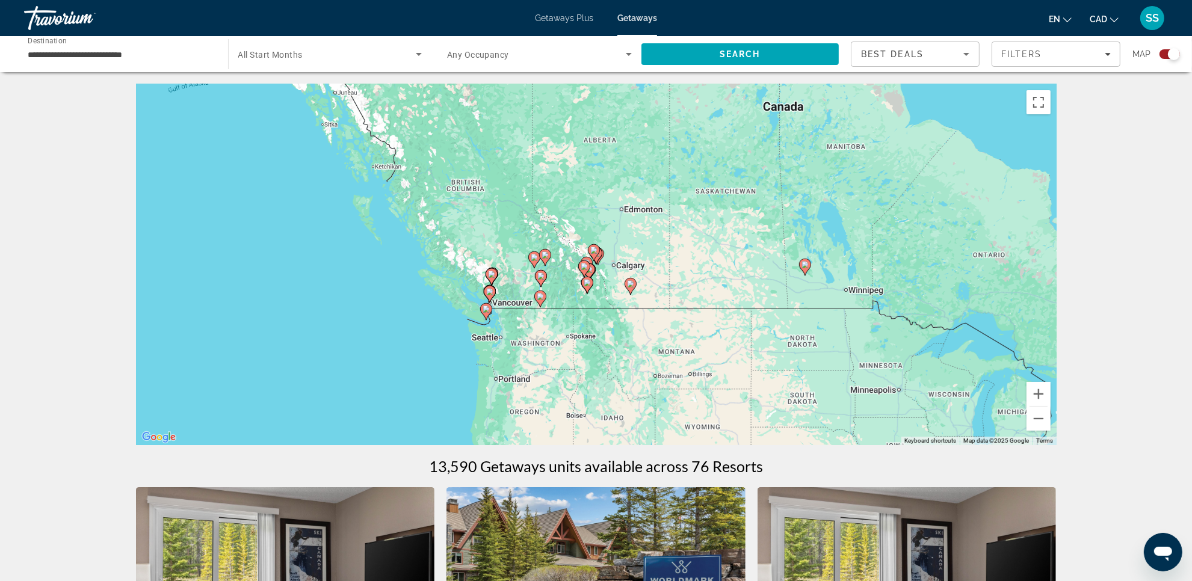
click at [589, 248] on icon "Main content" at bounding box center [593, 253] width 11 height 16
type input "**********"
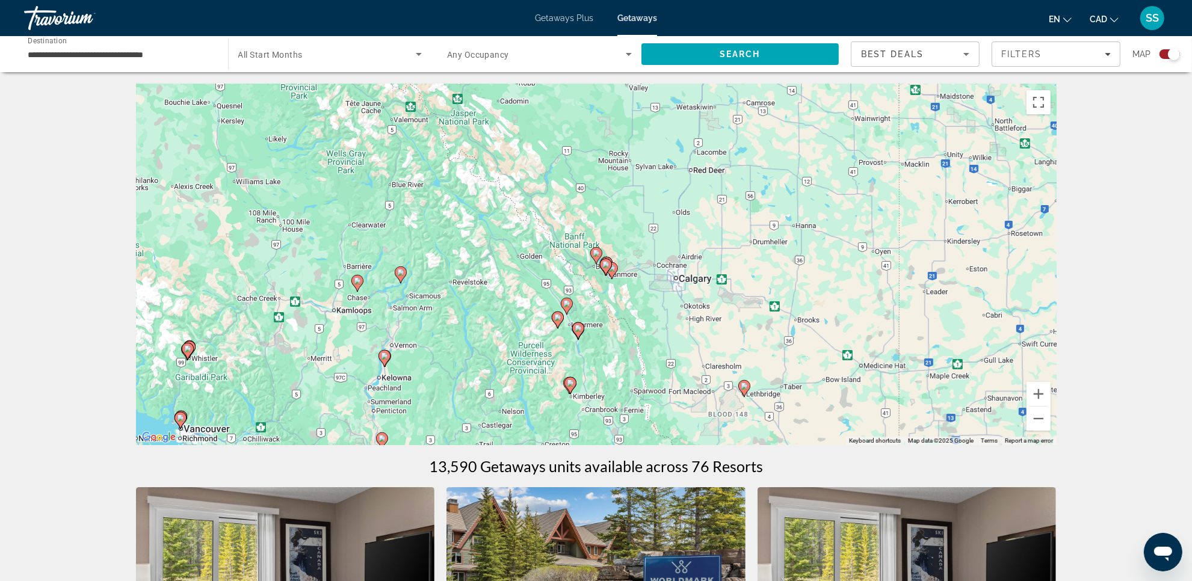
click at [591, 257] on icon "Main content" at bounding box center [596, 255] width 12 height 17
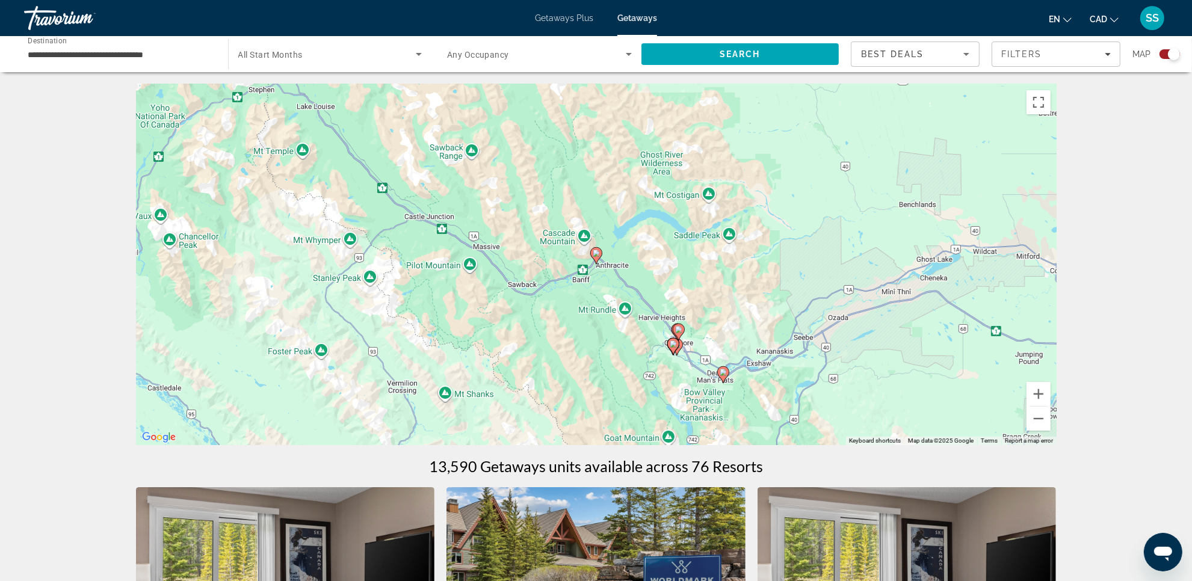
click at [594, 251] on image "Main content" at bounding box center [595, 253] width 7 height 7
click at [594, 254] on image "Main content" at bounding box center [595, 253] width 7 height 7
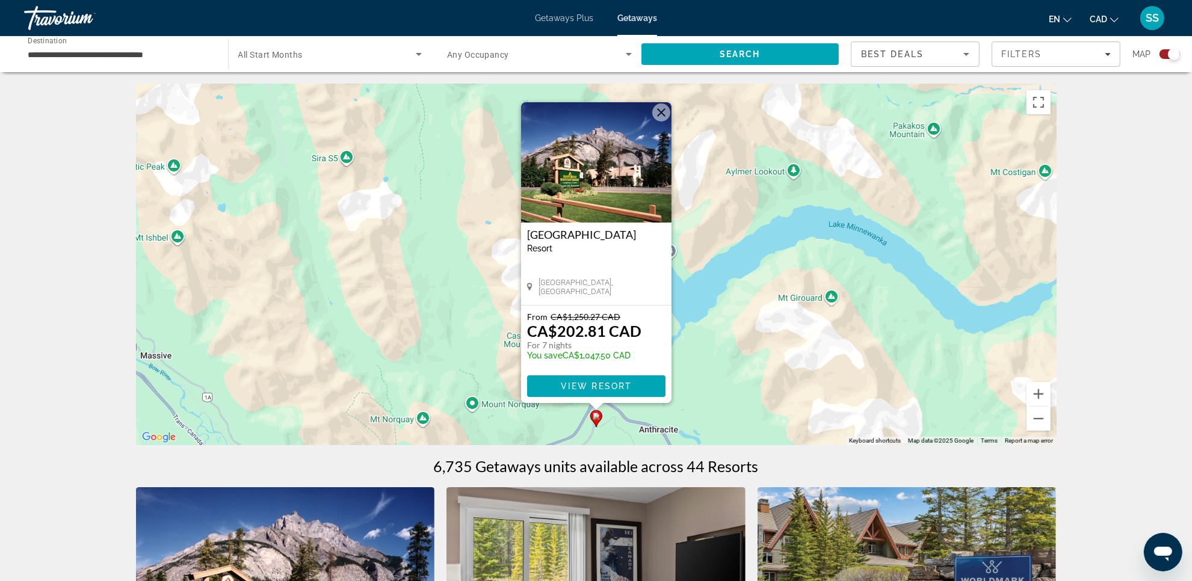
click at [597, 156] on img "Main content" at bounding box center [596, 162] width 150 height 120
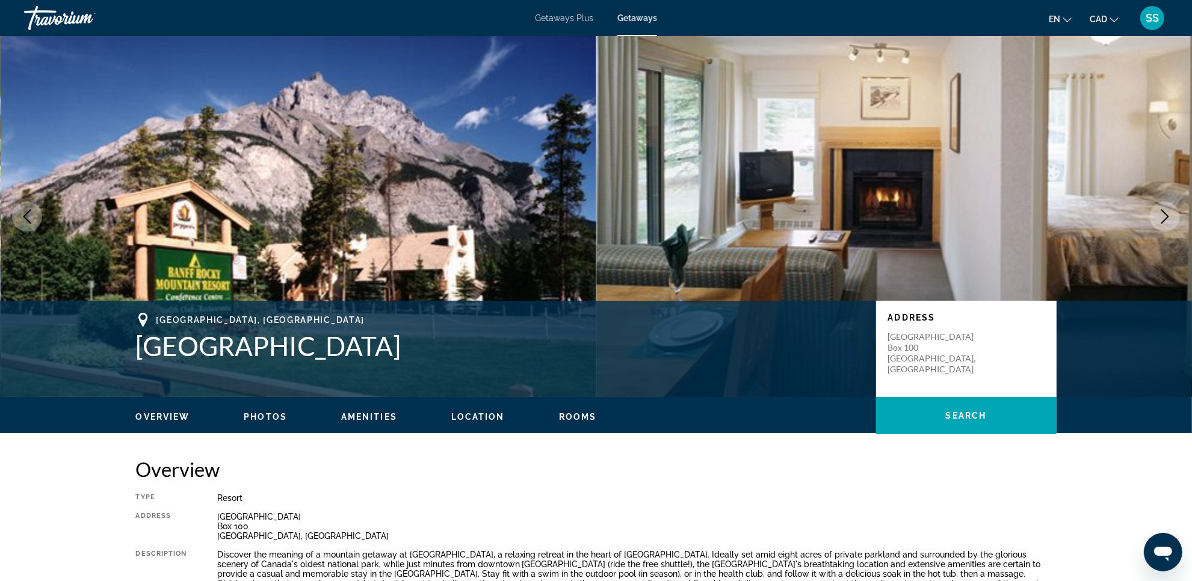
click at [562, 17] on span "Getaways Plus" at bounding box center [564, 18] width 58 height 10
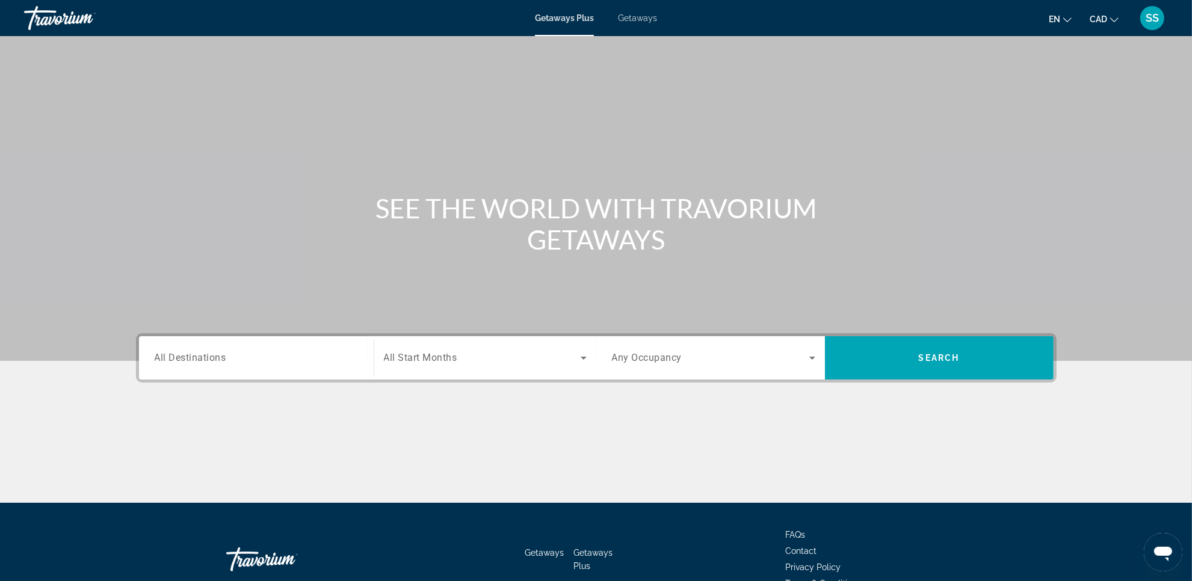
click at [316, 375] on div "Destination All Destinations" at bounding box center [256, 357] width 223 height 43
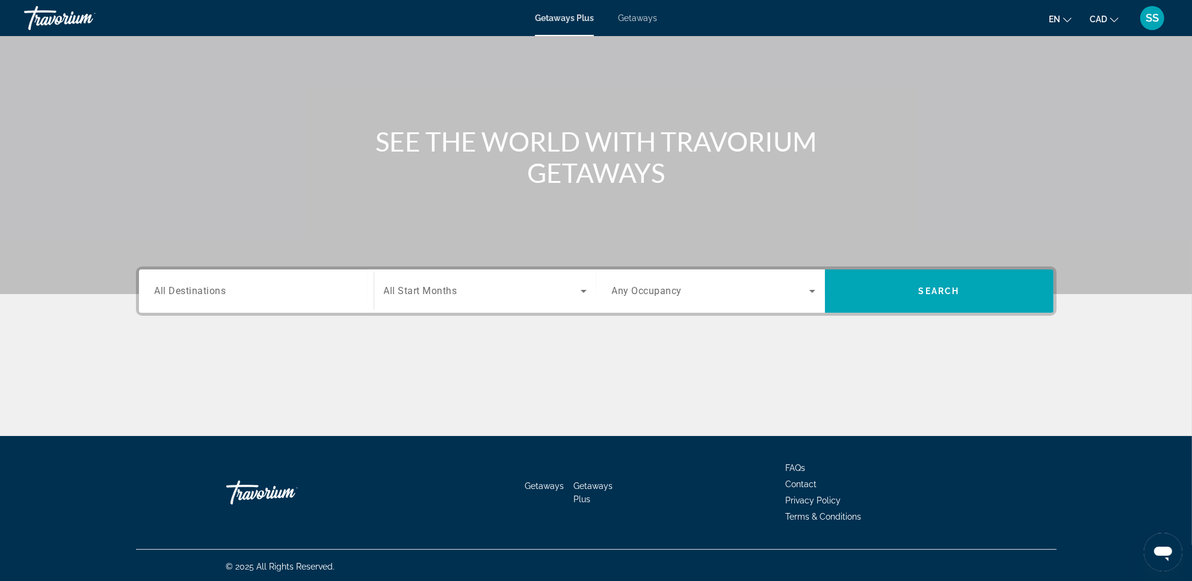
scroll to position [69, 0]
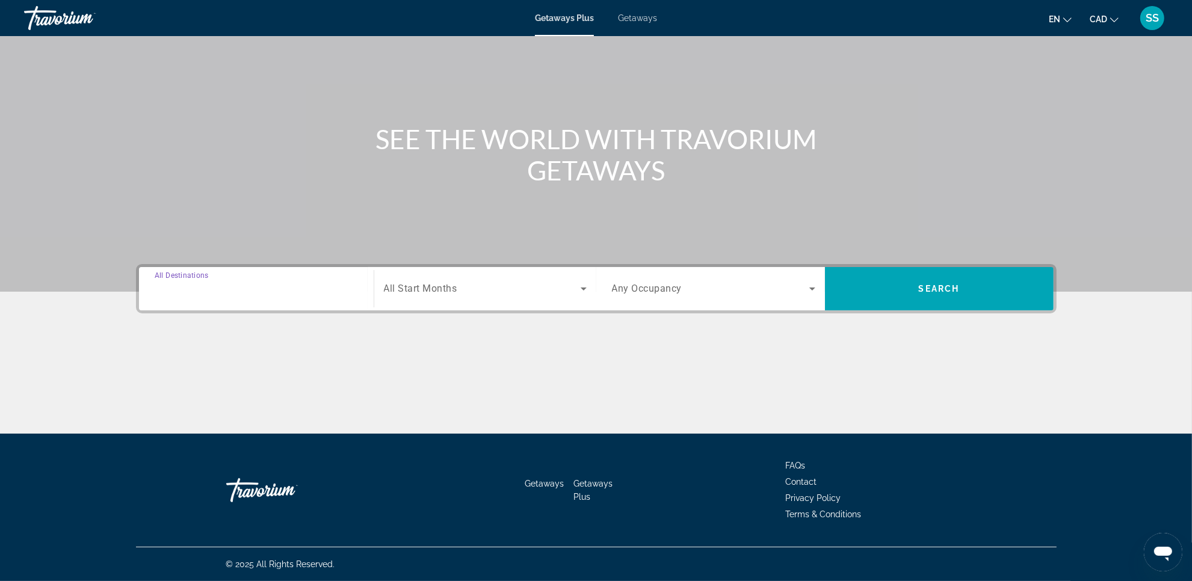
click at [254, 295] on input "Destination All Destinations" at bounding box center [256, 289] width 203 height 14
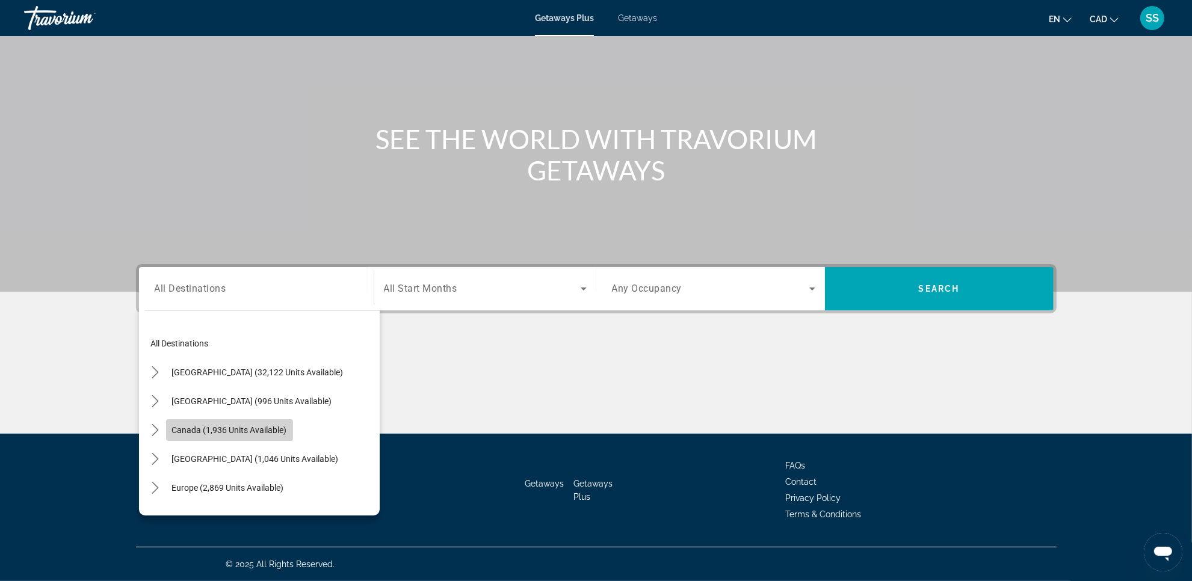
click at [256, 428] on span "Canada (1,936 units available)" at bounding box center [229, 430] width 115 height 10
type input "**********"
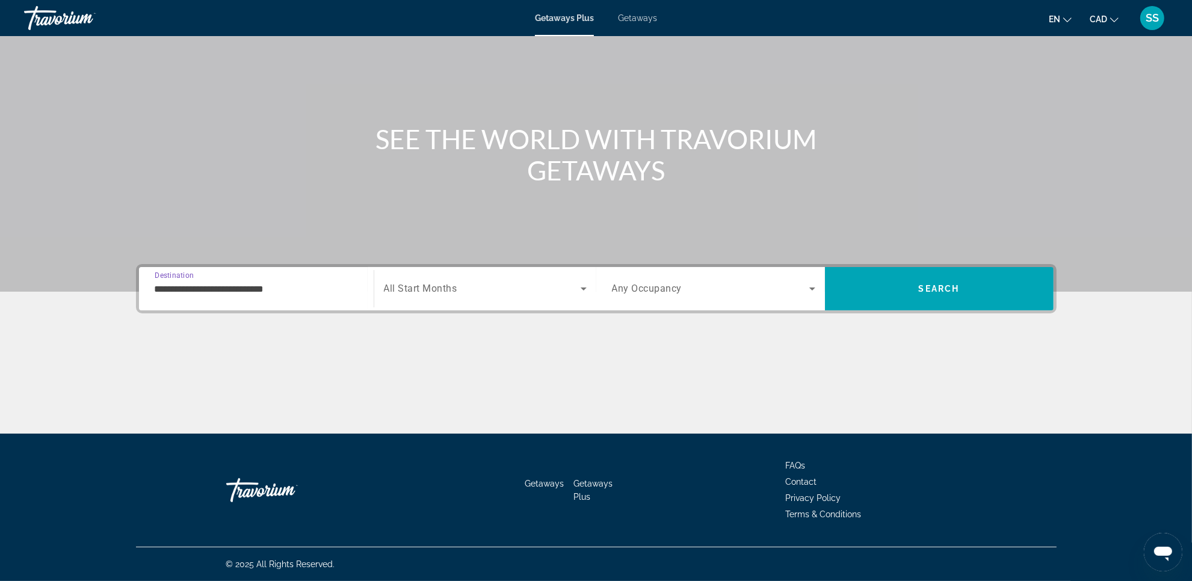
click at [484, 284] on span "Search widget" at bounding box center [482, 288] width 197 height 14
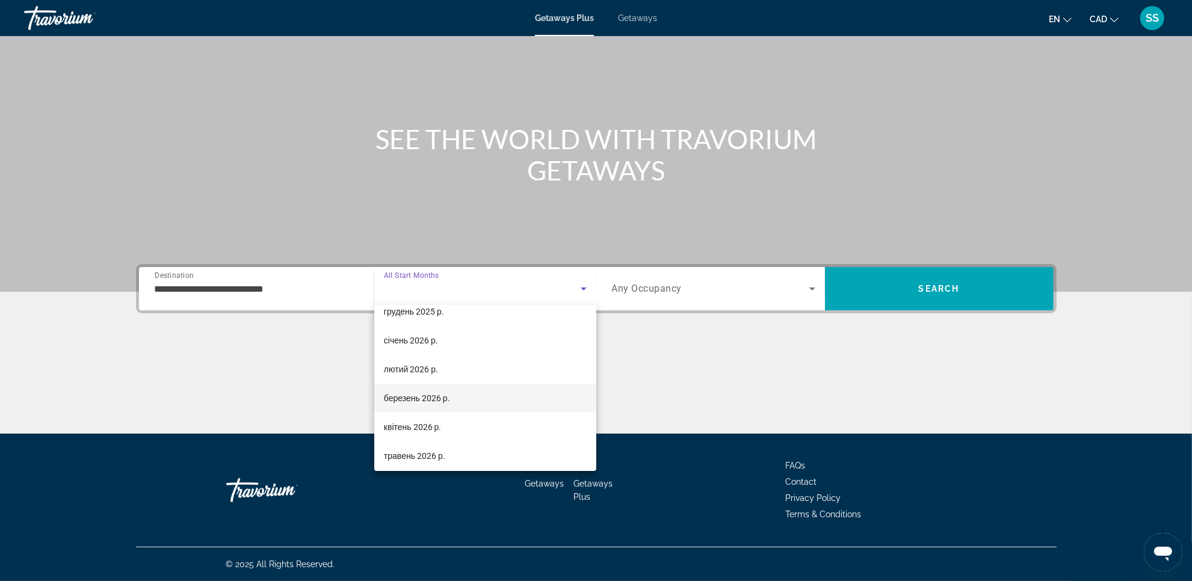
scroll to position [0, 0]
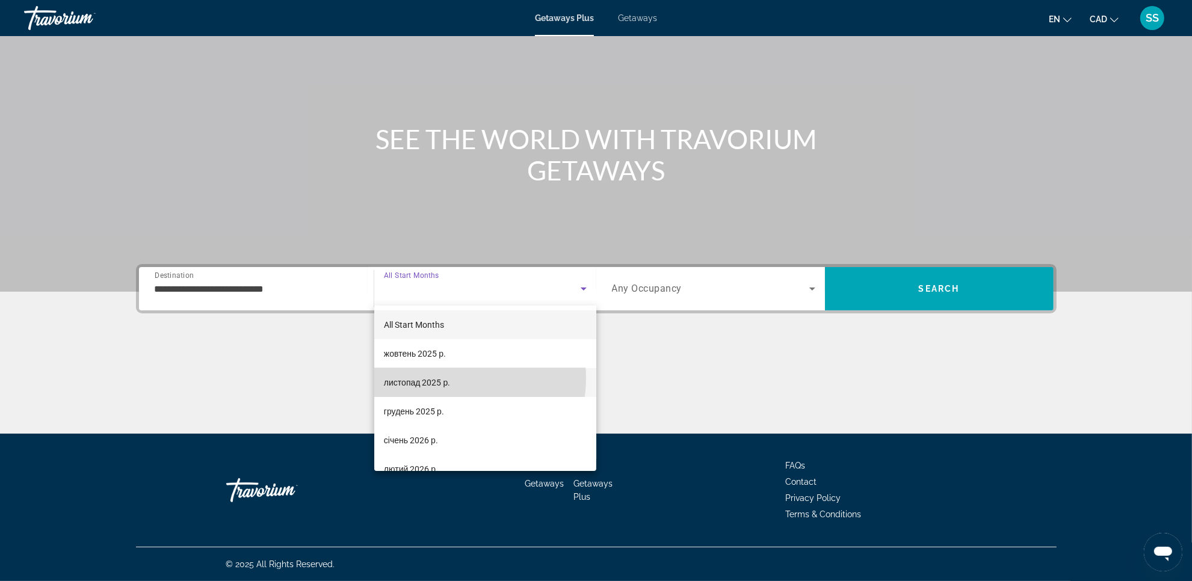
click at [444, 378] on span "листопад 2025 р." at bounding box center [417, 382] width 66 height 14
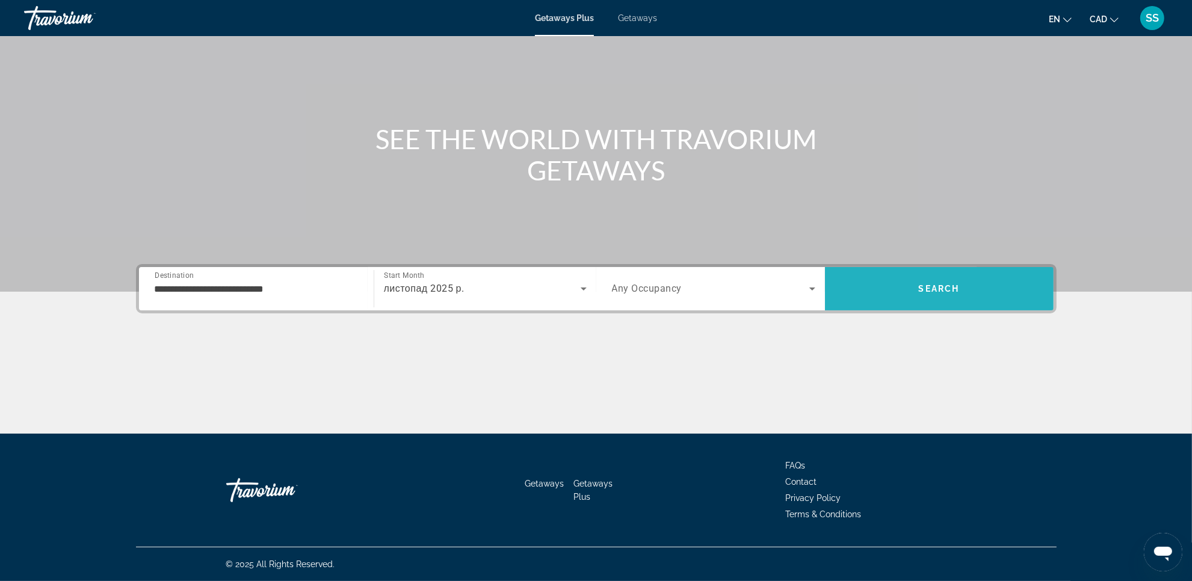
click at [982, 287] on span "Search" at bounding box center [939, 288] width 229 height 29
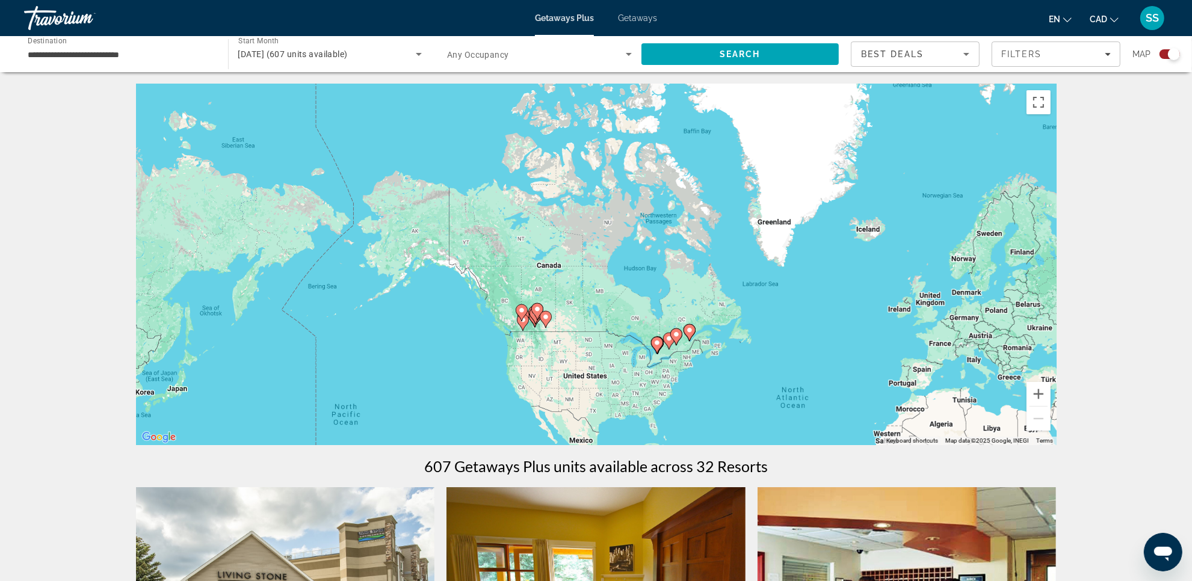
drag, startPoint x: 388, startPoint y: 241, endPoint x: 609, endPoint y: 383, distance: 263.3
click at [627, 399] on div "To activate drag with keyboard, press Alt + Enter. Once in keyboard drag state,…" at bounding box center [596, 264] width 920 height 361
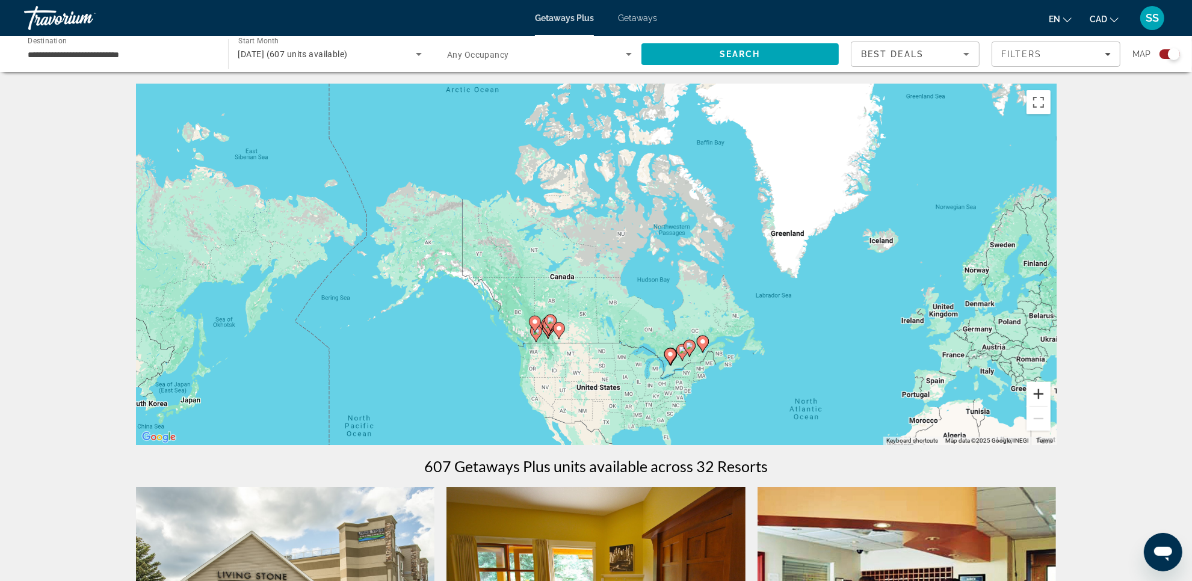
click at [1038, 389] on button "Zoom in" at bounding box center [1038, 394] width 24 height 24
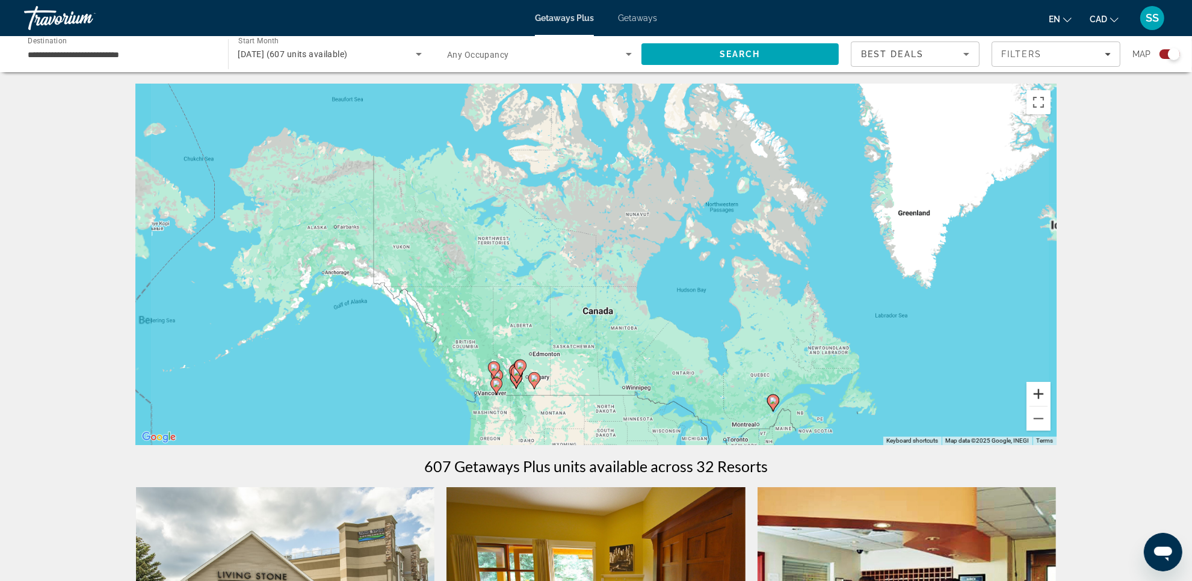
click at [1038, 389] on button "Zoom in" at bounding box center [1038, 394] width 24 height 24
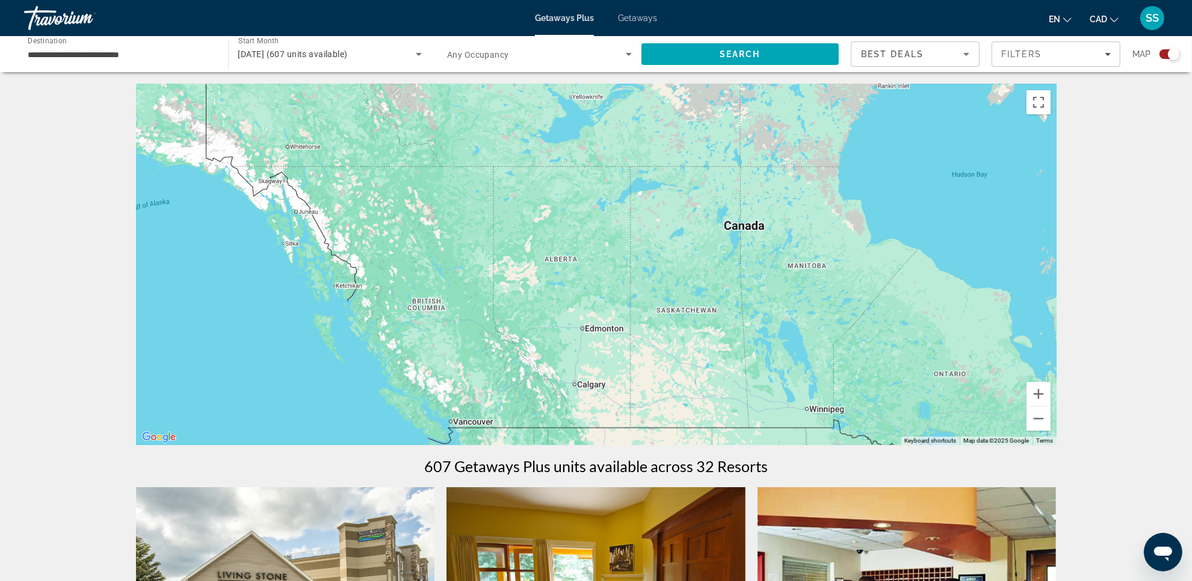
drag, startPoint x: 731, startPoint y: 349, endPoint x: 876, endPoint y: 197, distance: 210.6
click at [876, 197] on div "Main content" at bounding box center [596, 264] width 920 height 361
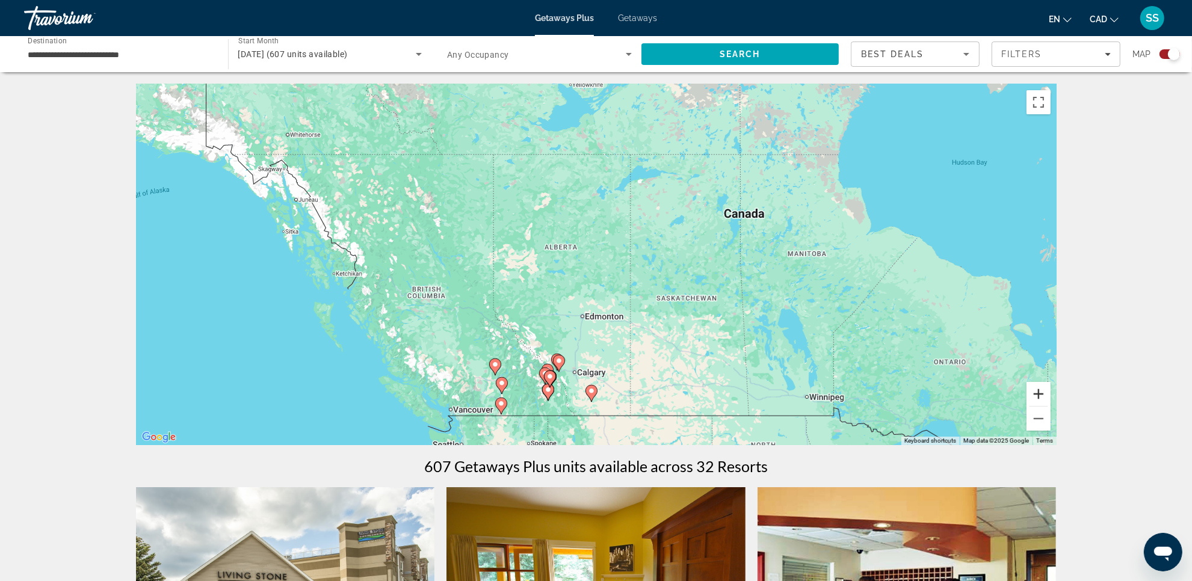
click at [1039, 396] on button "Zoom in" at bounding box center [1038, 394] width 24 height 24
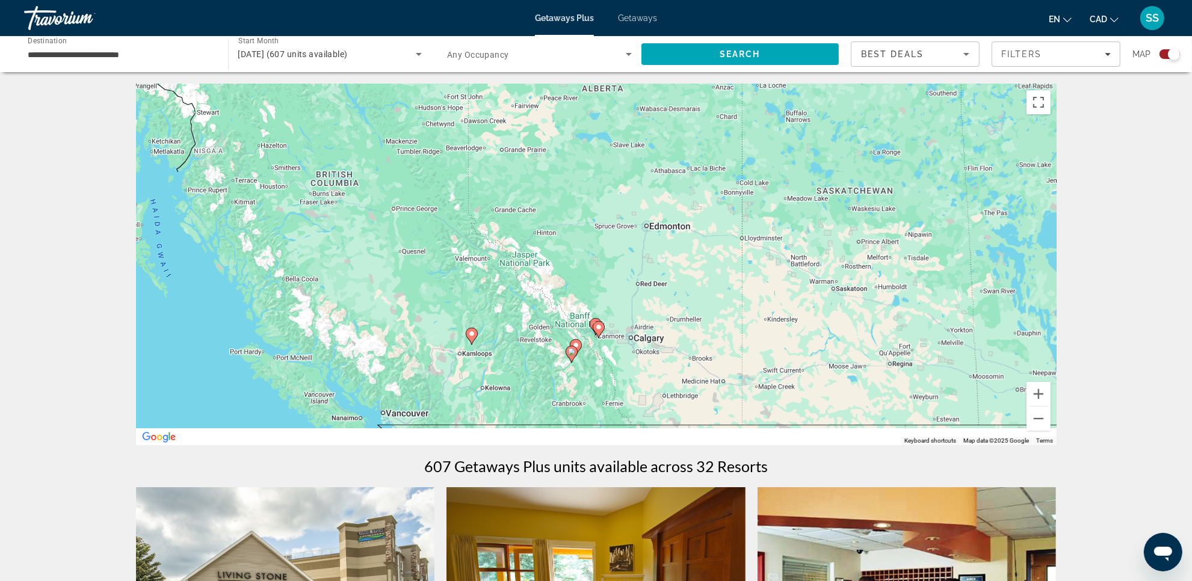
drag, startPoint x: 733, startPoint y: 221, endPoint x: 786, endPoint y: 147, distance: 91.3
click at [786, 155] on div "To activate drag with keyboard, press Alt + Enter. Once in keyboard drag state,…" at bounding box center [596, 264] width 920 height 361
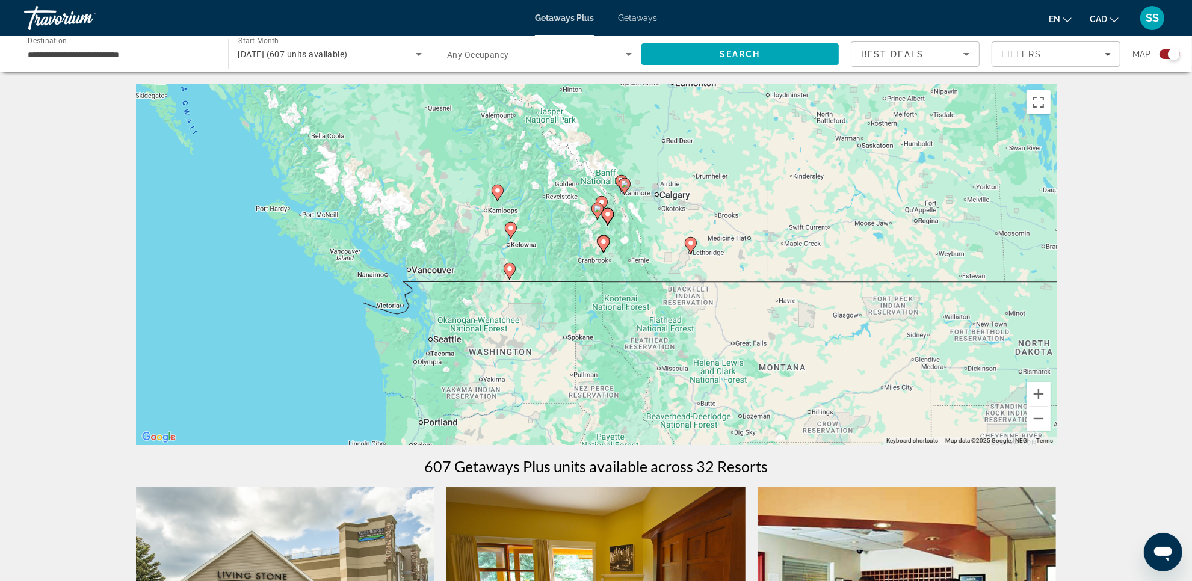
drag, startPoint x: 741, startPoint y: 215, endPoint x: 615, endPoint y: 292, distance: 147.7
click at [602, 286] on div "To activate drag with keyboard, press Alt + Enter. Once in keyboard drag state,…" at bounding box center [596, 264] width 920 height 361
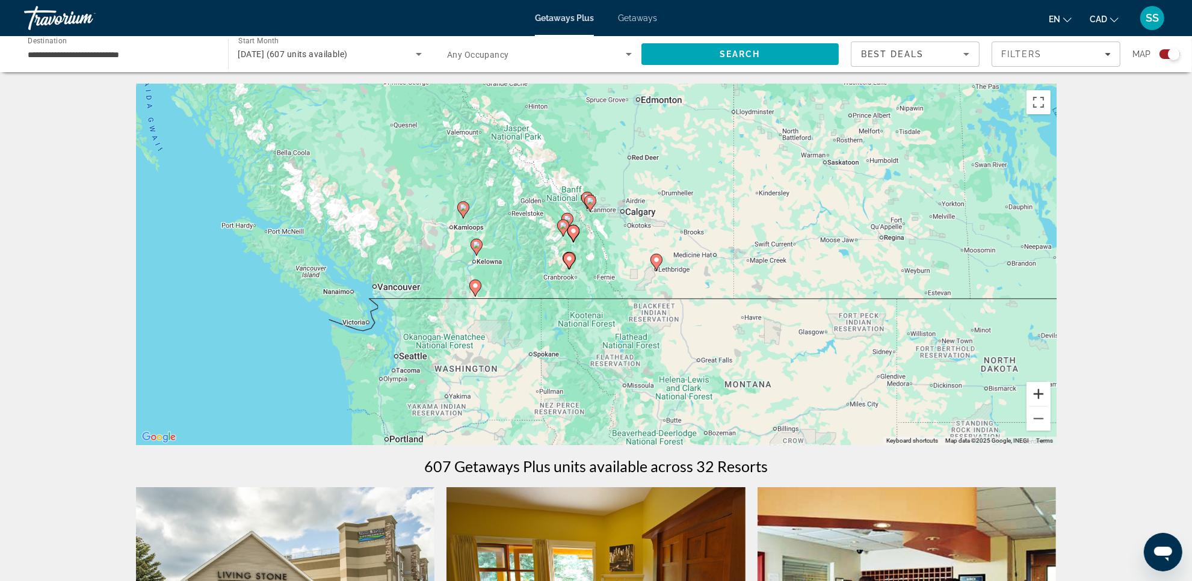
click at [1039, 392] on button "Zoom in" at bounding box center [1038, 394] width 24 height 24
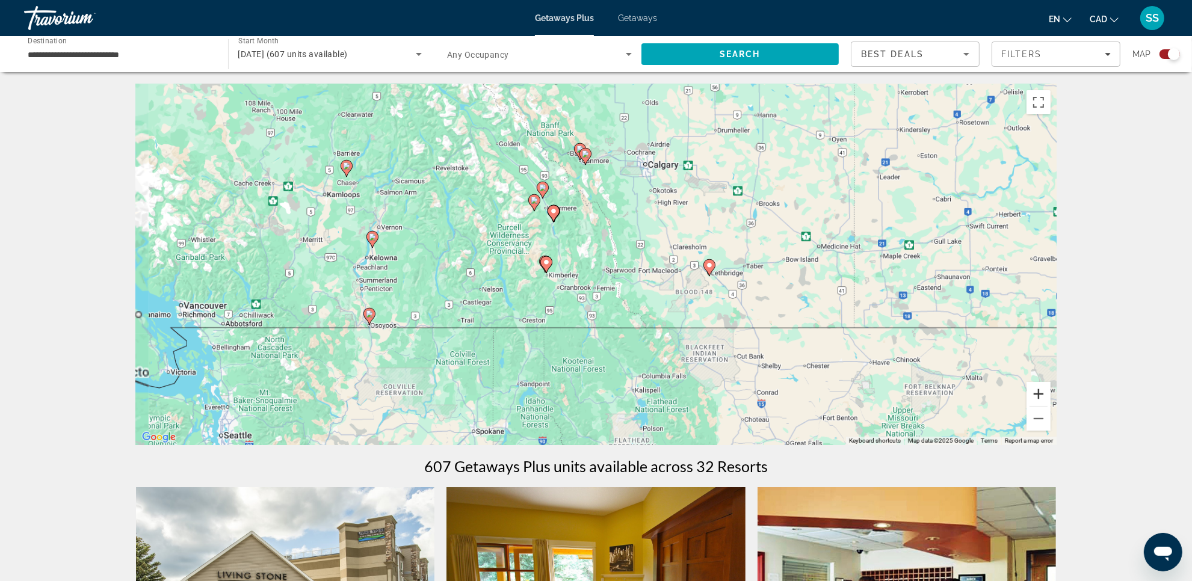
click at [1039, 392] on button "Zoom in" at bounding box center [1038, 394] width 24 height 24
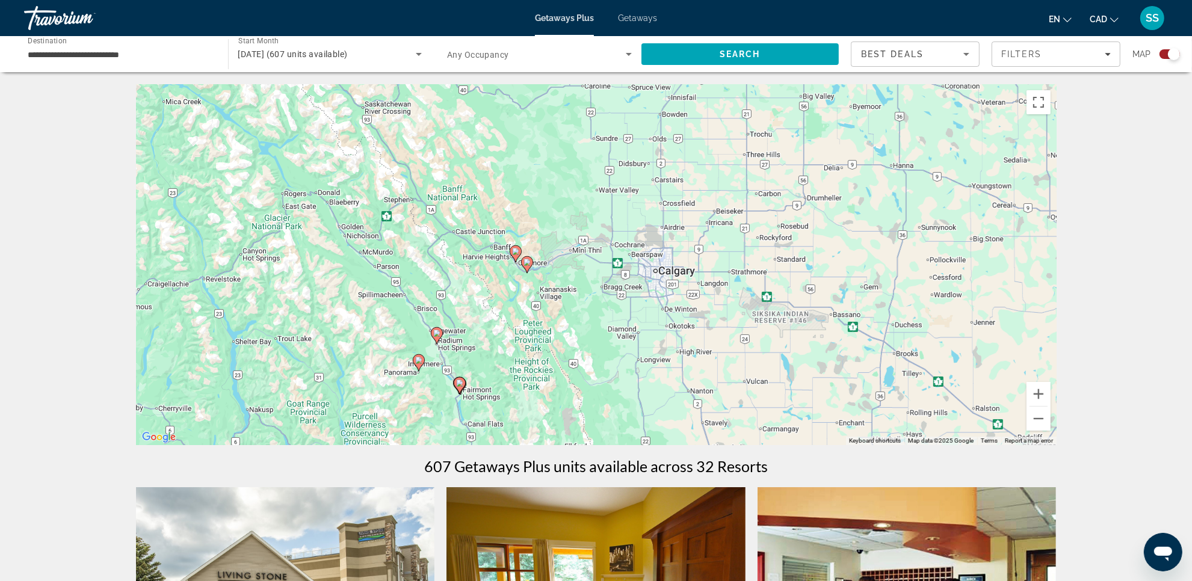
drag, startPoint x: 618, startPoint y: 100, endPoint x: 570, endPoint y: 326, distance: 230.5
click at [570, 326] on div "To activate drag with keyboard, press Alt + Enter. Once in keyboard drag state,…" at bounding box center [596, 264] width 920 height 361
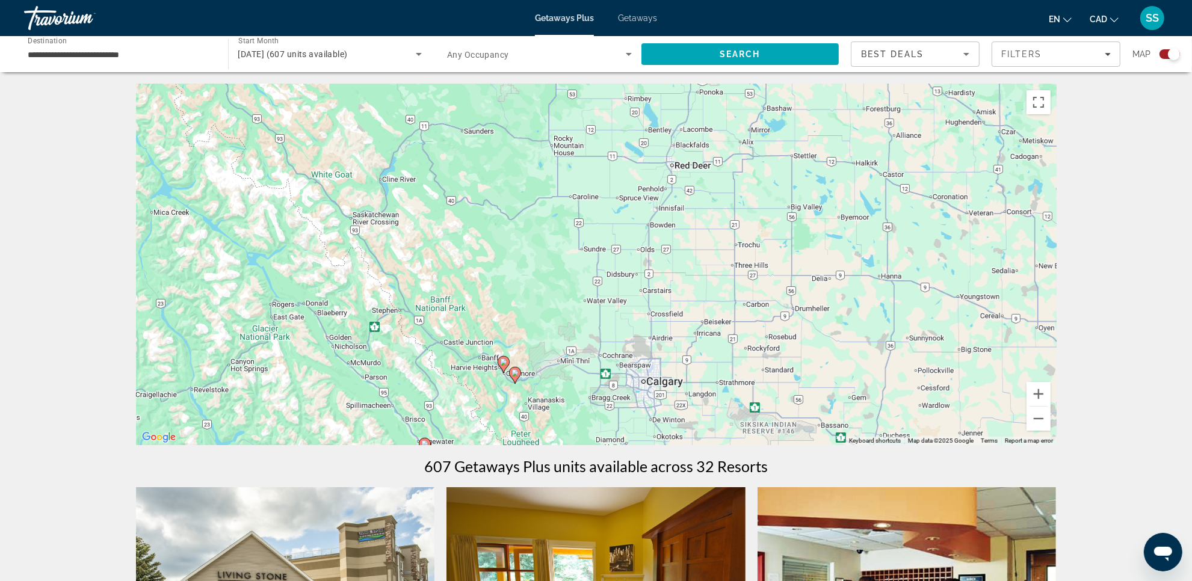
click at [503, 360] on image "Main content" at bounding box center [503, 361] width 7 height 7
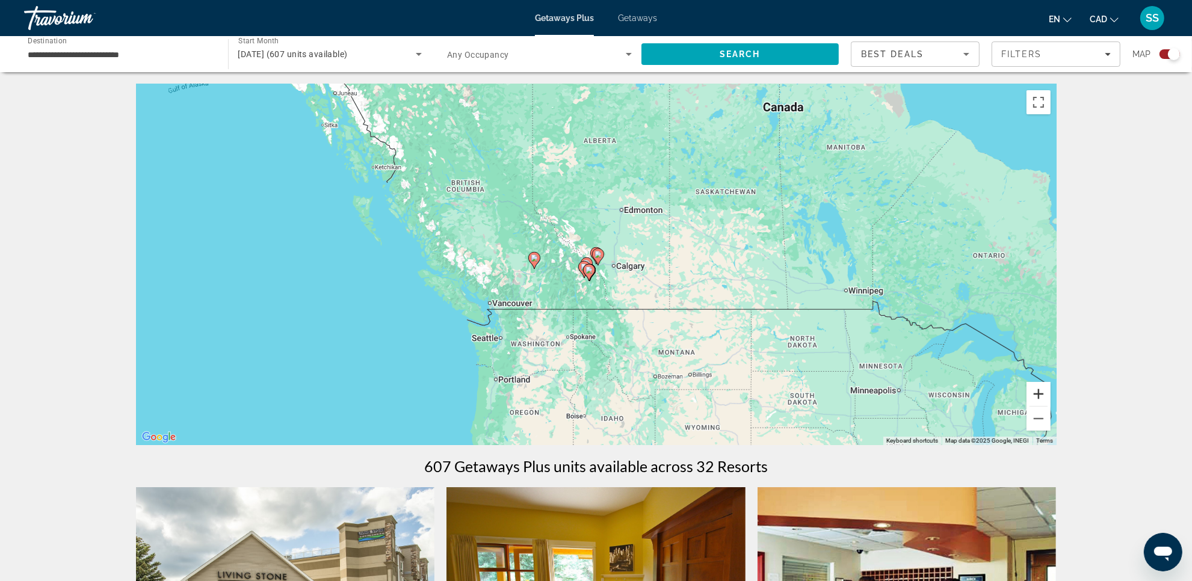
click at [1039, 399] on button "Zoom in" at bounding box center [1038, 394] width 24 height 24
click at [1039, 398] on button "Zoom in" at bounding box center [1038, 394] width 24 height 24
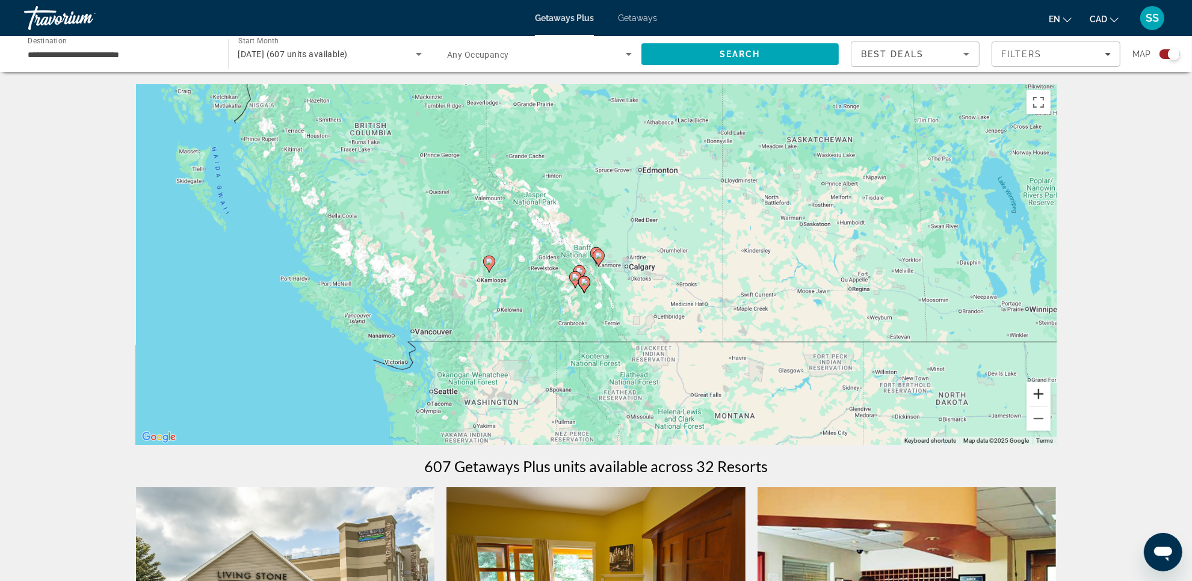
click at [1039, 398] on button "Zoom in" at bounding box center [1038, 394] width 24 height 24
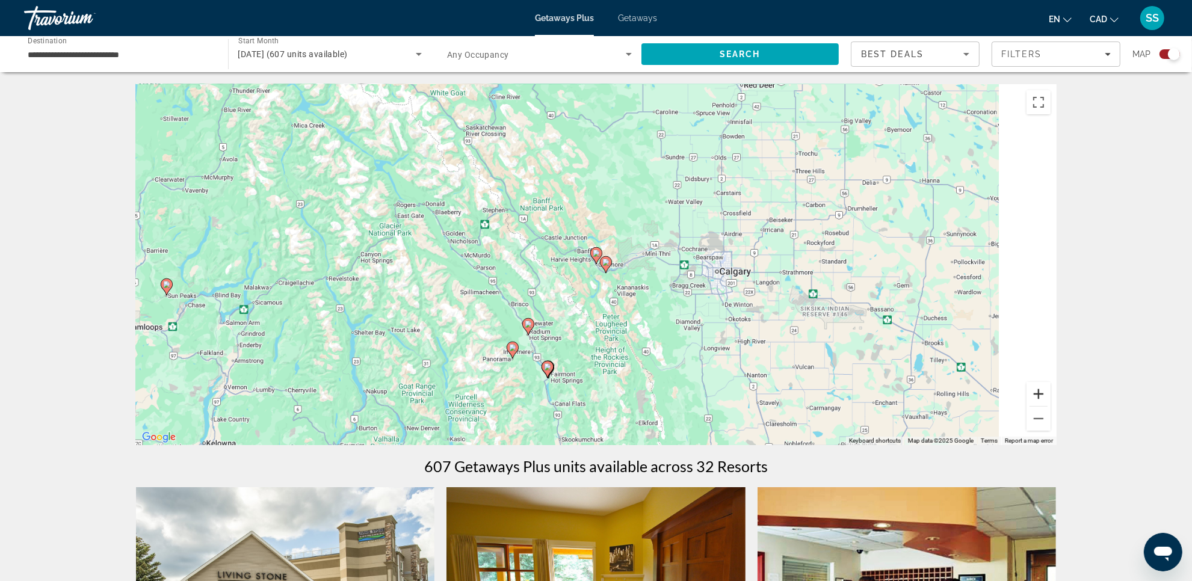
click at [1039, 398] on button "Zoom in" at bounding box center [1038, 394] width 24 height 24
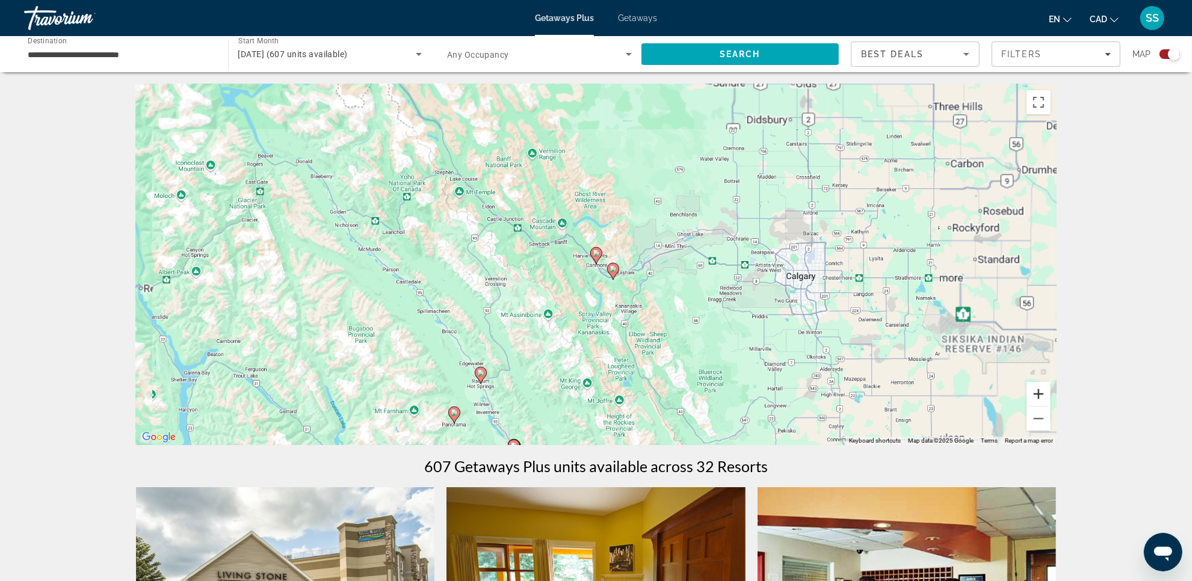
click at [1039, 398] on button "Zoom in" at bounding box center [1038, 394] width 24 height 24
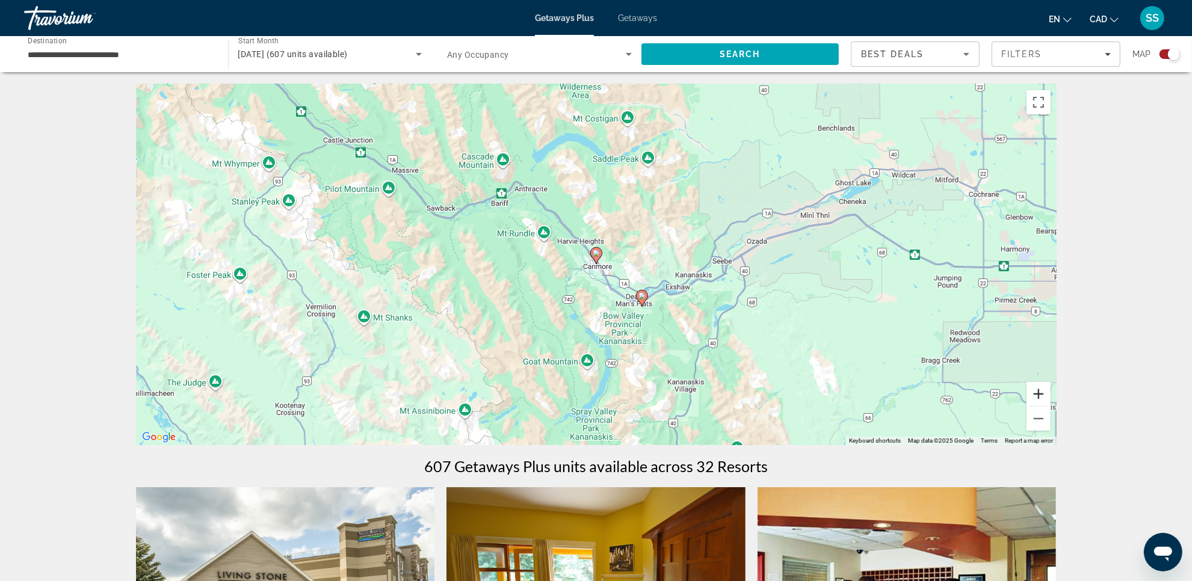
click at [1039, 398] on button "Zoom in" at bounding box center [1038, 394] width 24 height 24
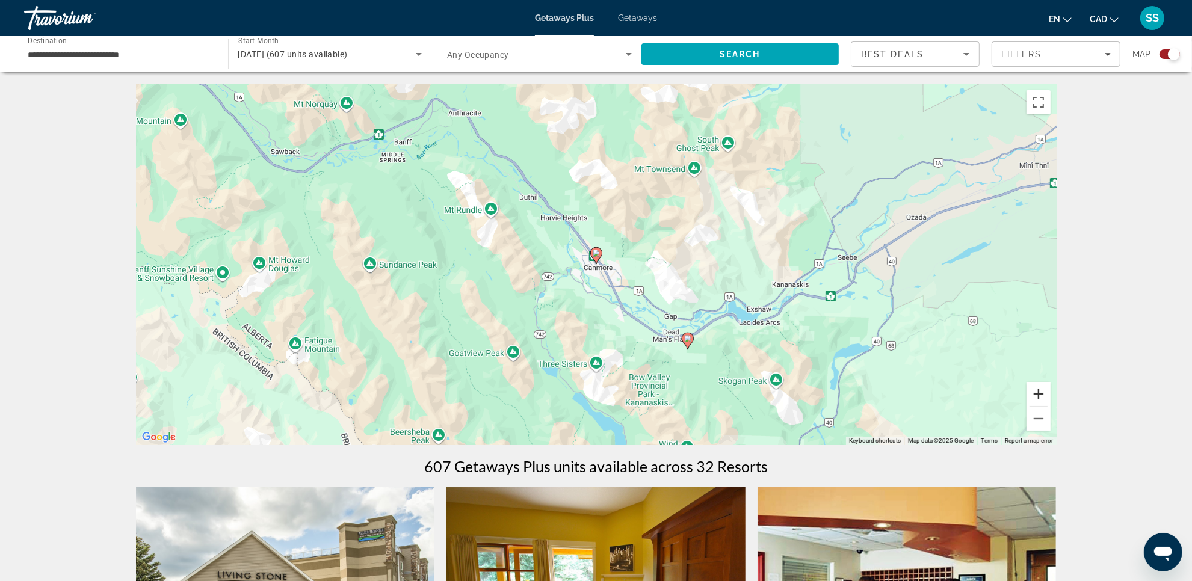
click at [1039, 398] on button "Zoom in" at bounding box center [1038, 394] width 24 height 24
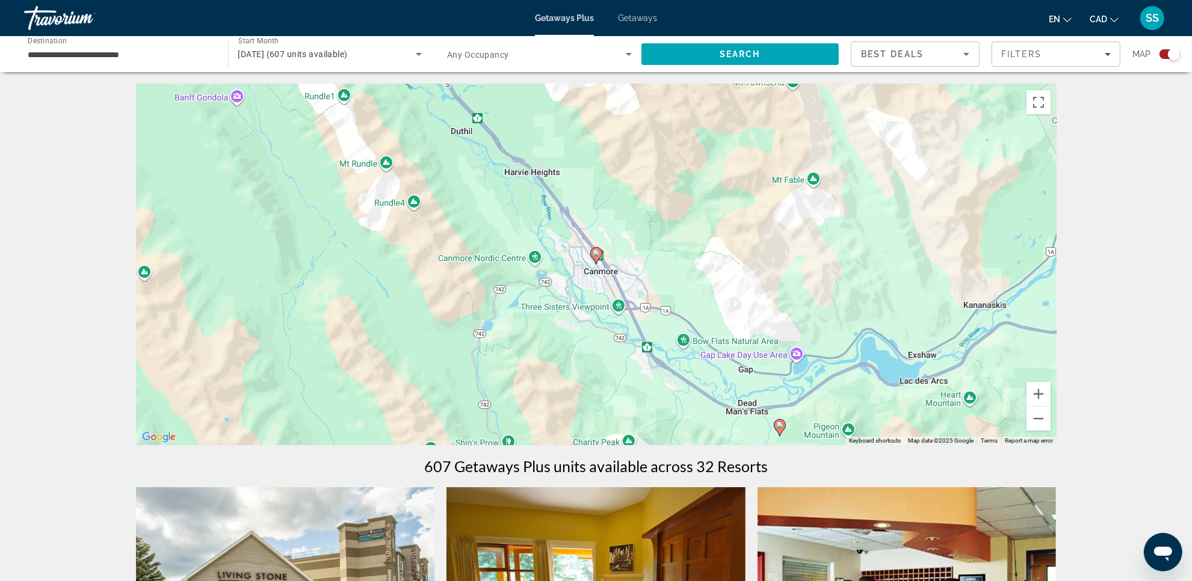
click at [633, 18] on span "Getaways" at bounding box center [637, 18] width 39 height 10
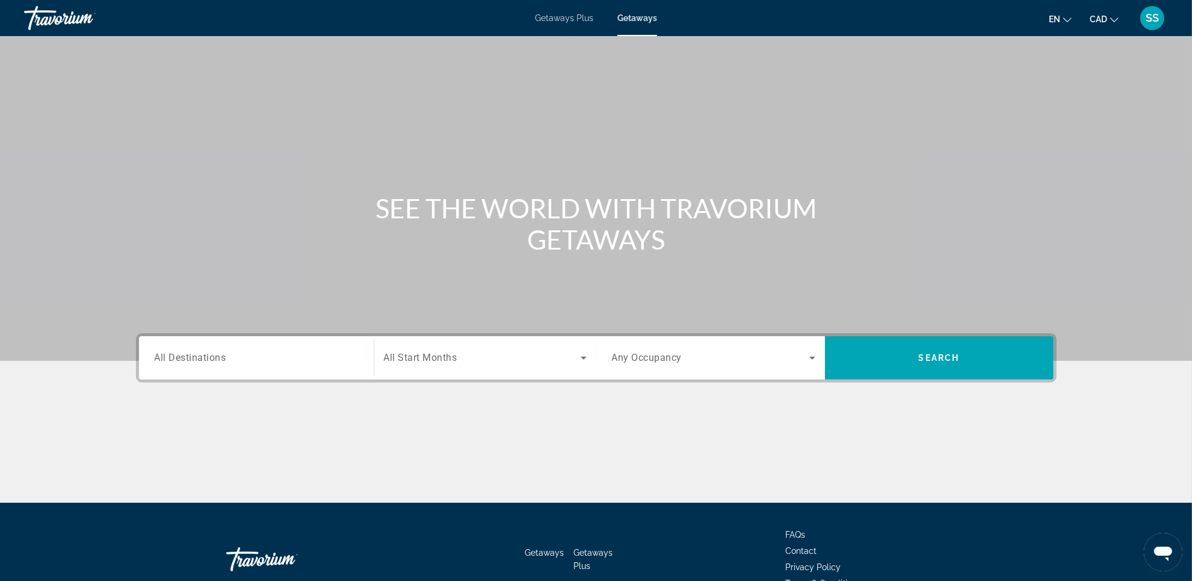
click at [263, 357] on input "Destination All Destinations" at bounding box center [256, 358] width 203 height 14
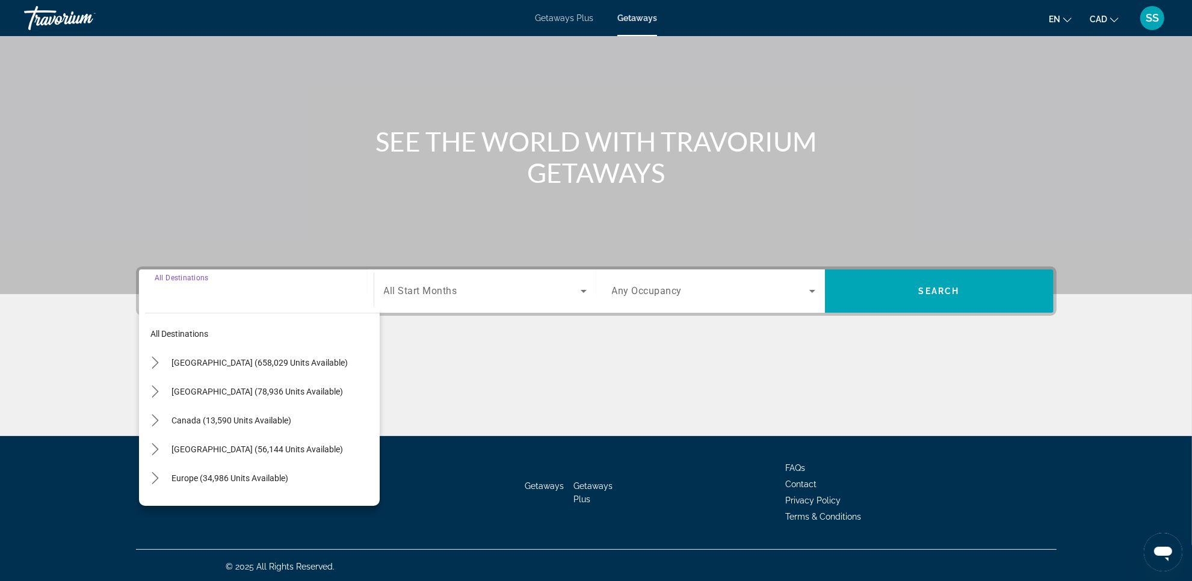
scroll to position [69, 0]
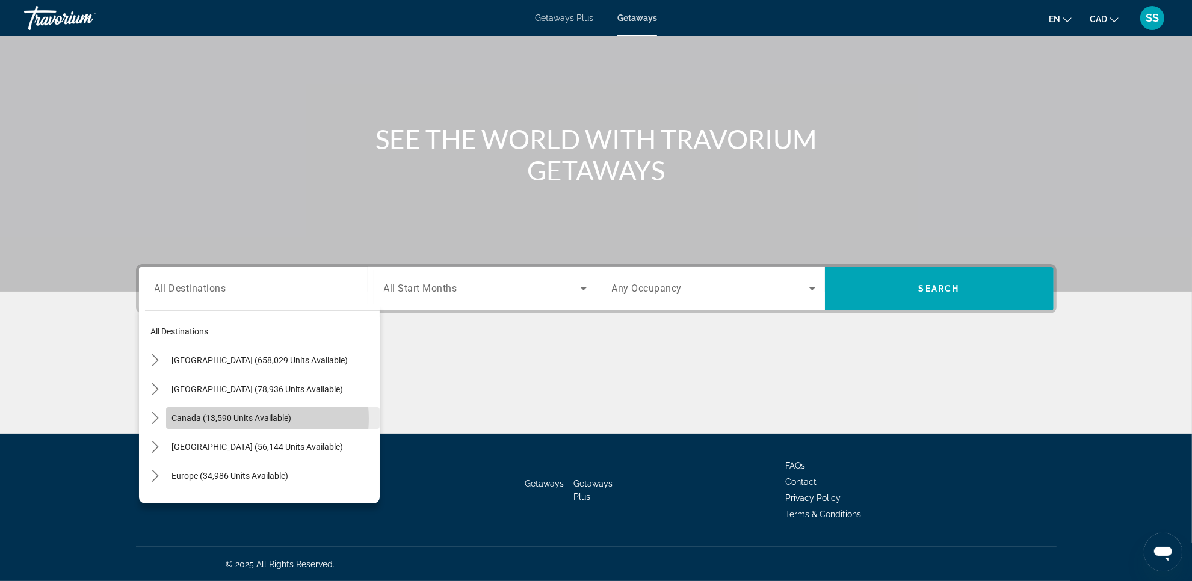
click at [253, 419] on span "Canada (13,590 units available)" at bounding box center [232, 418] width 120 height 10
type input "**********"
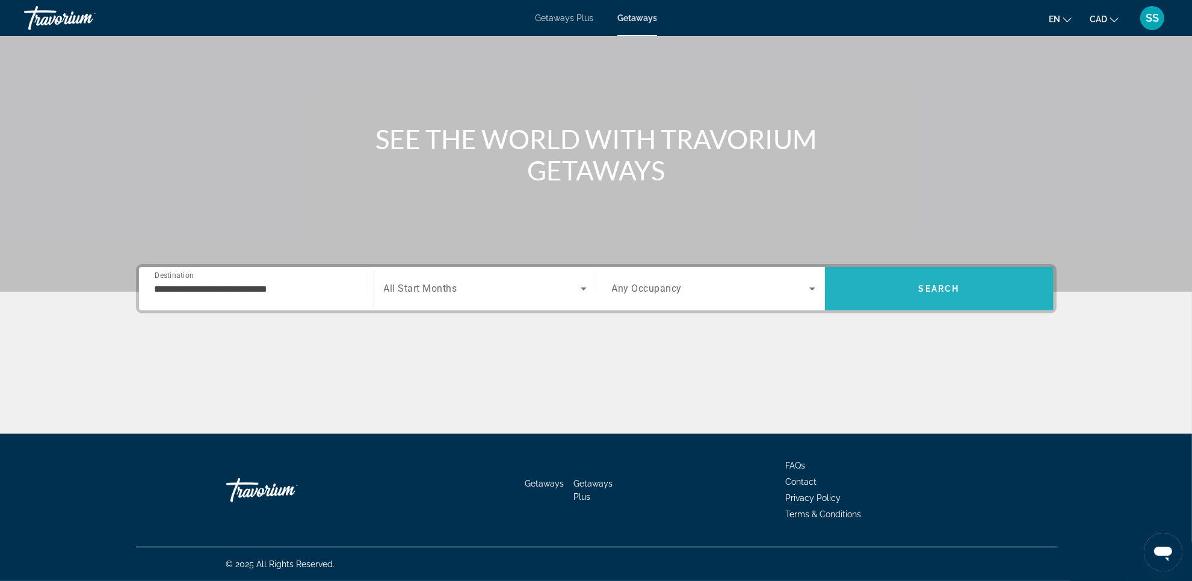
click at [903, 289] on span "Search" at bounding box center [939, 288] width 229 height 29
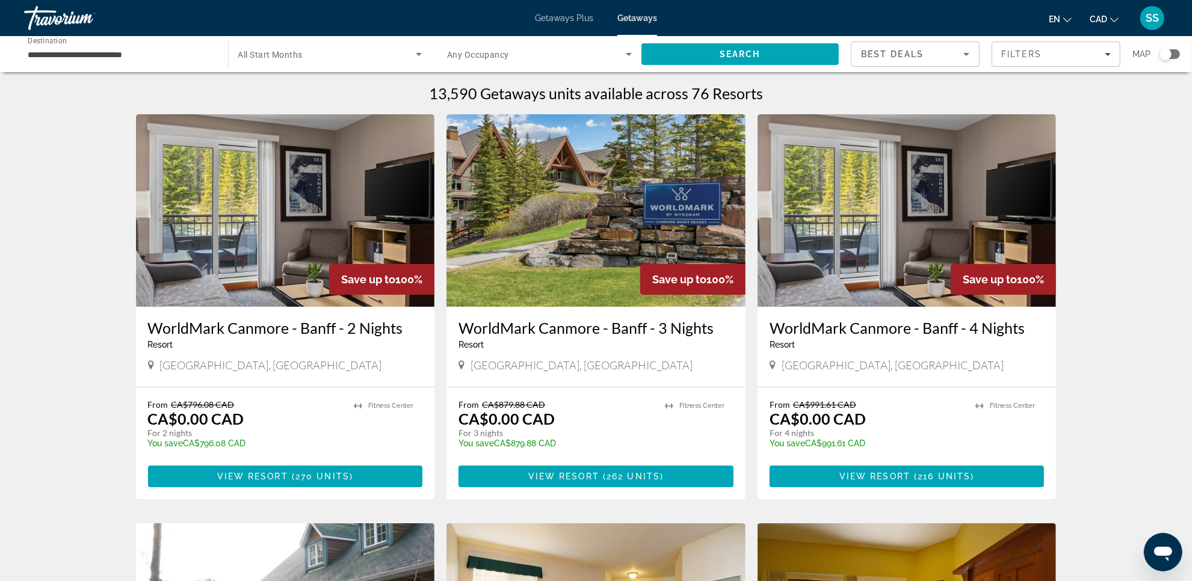
click at [1180, 52] on div "**********" at bounding box center [596, 54] width 1192 height 36
click at [1173, 54] on div "Search widget" at bounding box center [1169, 54] width 20 height 10
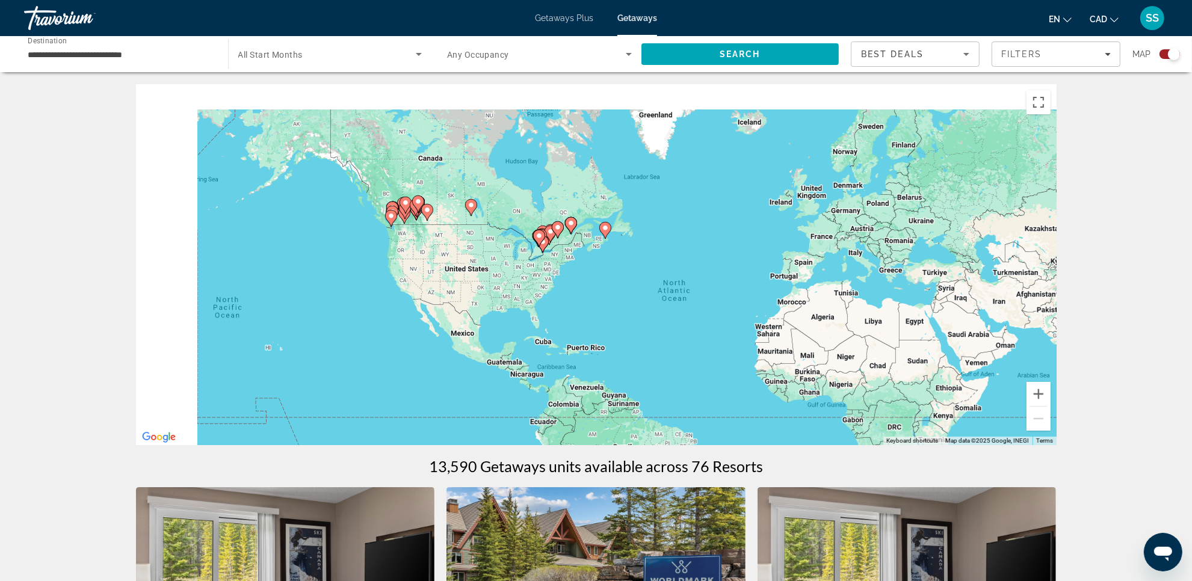
drag, startPoint x: 462, startPoint y: 209, endPoint x: 668, endPoint y: 319, distance: 233.8
click at [618, 280] on div "To activate drag with keyboard, press Alt + Enter. Once in keyboard drag state,…" at bounding box center [596, 264] width 920 height 361
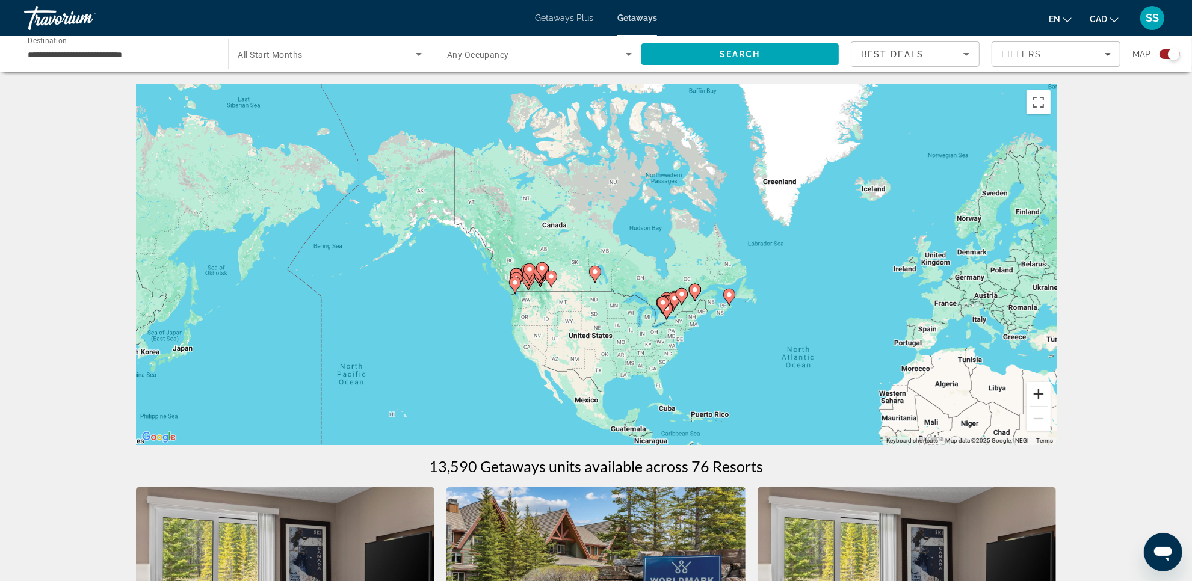
click at [1033, 394] on button "Zoom in" at bounding box center [1038, 394] width 24 height 24
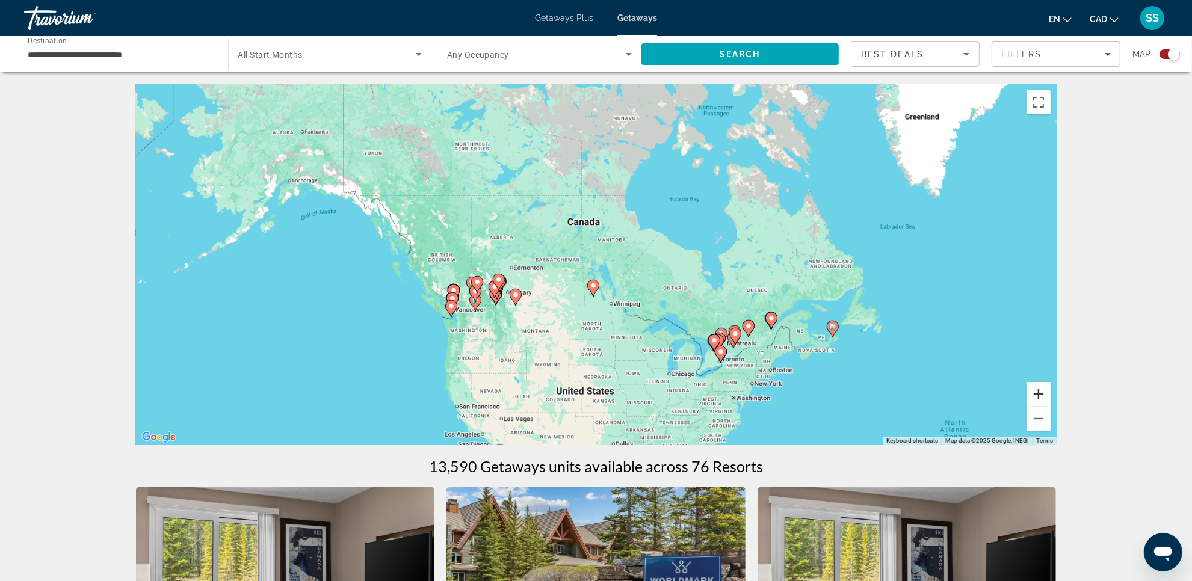
click at [1033, 394] on button "Zoom in" at bounding box center [1038, 394] width 24 height 24
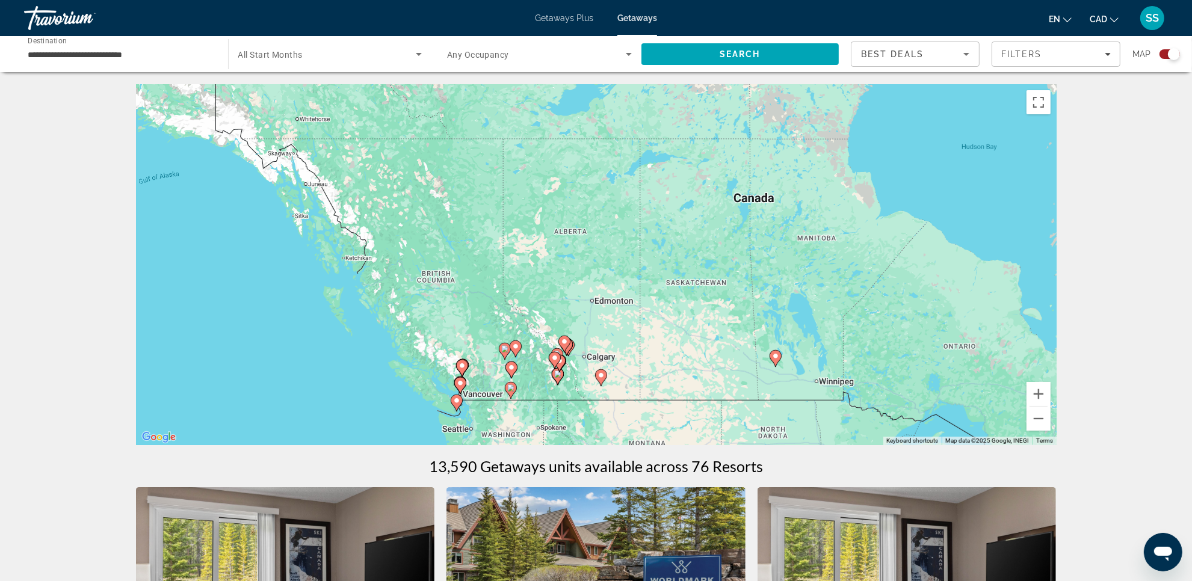
drag, startPoint x: 507, startPoint y: 357, endPoint x: 756, endPoint y: 413, distance: 255.3
click at [696, 388] on div "To activate drag with keyboard, press Alt + Enter. Once in keyboard drag state,…" at bounding box center [596, 264] width 920 height 361
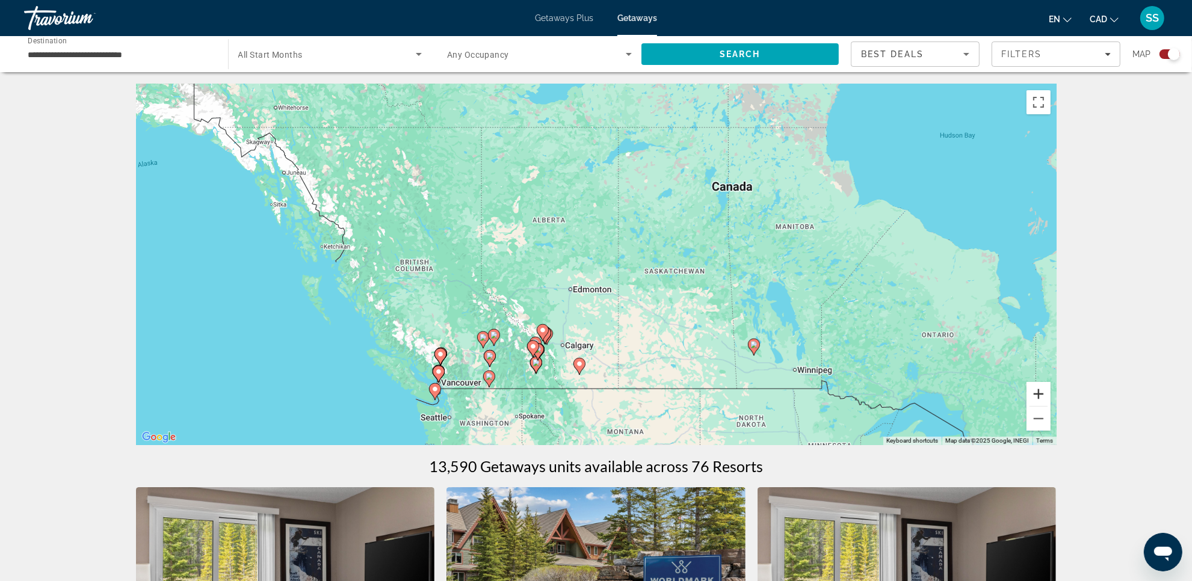
click at [1045, 393] on button "Zoom in" at bounding box center [1038, 394] width 24 height 24
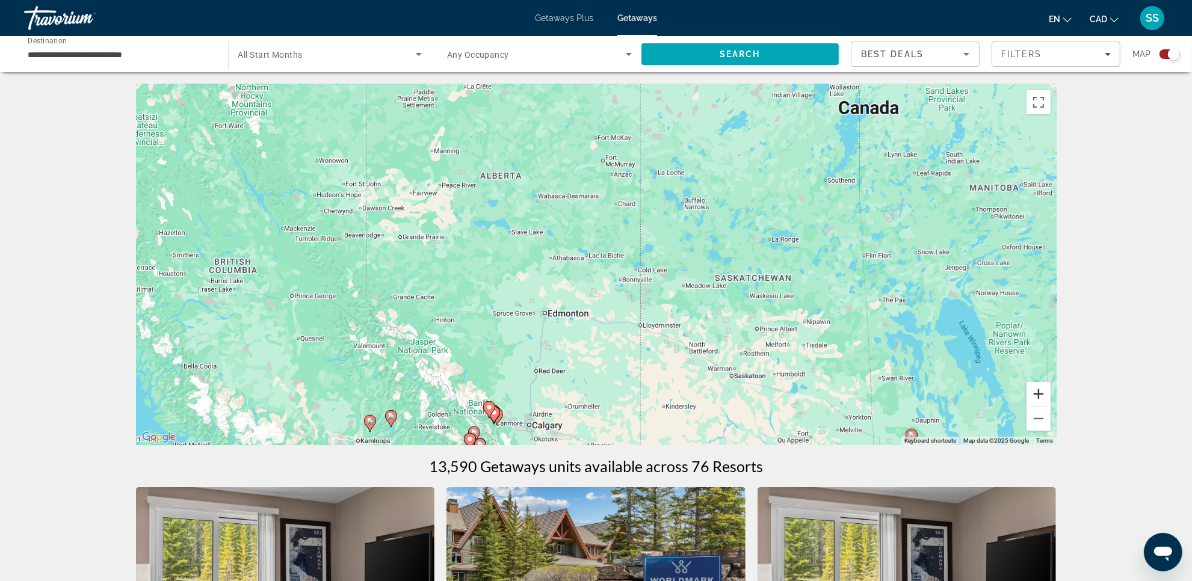
click at [1042, 392] on button "Zoom in" at bounding box center [1038, 394] width 24 height 24
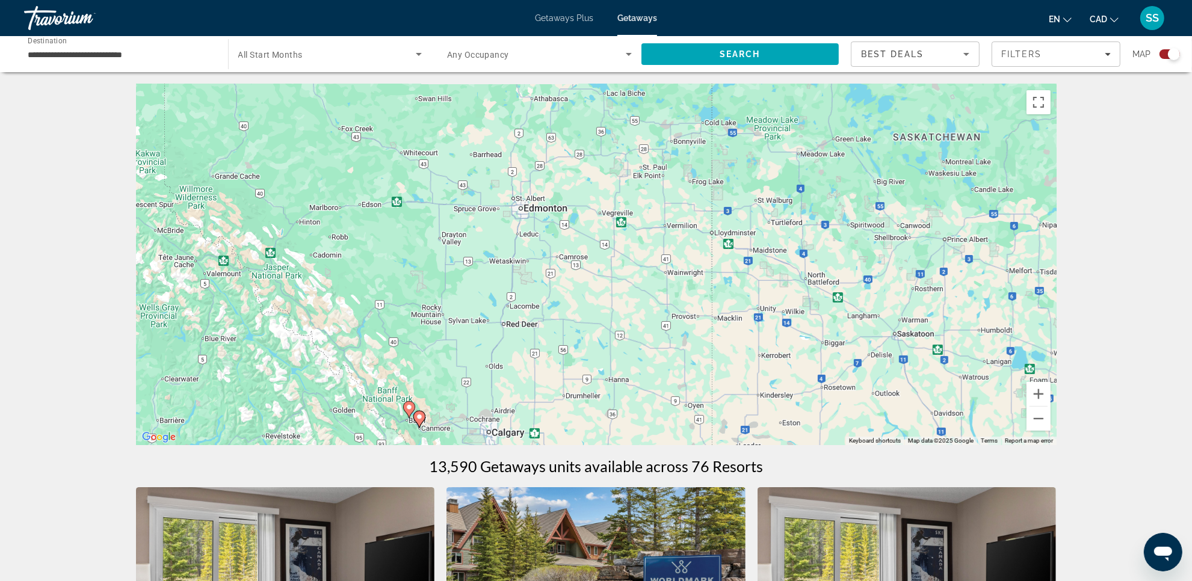
drag, startPoint x: 689, startPoint y: 350, endPoint x: 714, endPoint y: 194, distance: 158.4
click at [716, 194] on div "To activate drag with keyboard, press Alt + Enter. Once in keyboard drag state,…" at bounding box center [596, 264] width 920 height 361
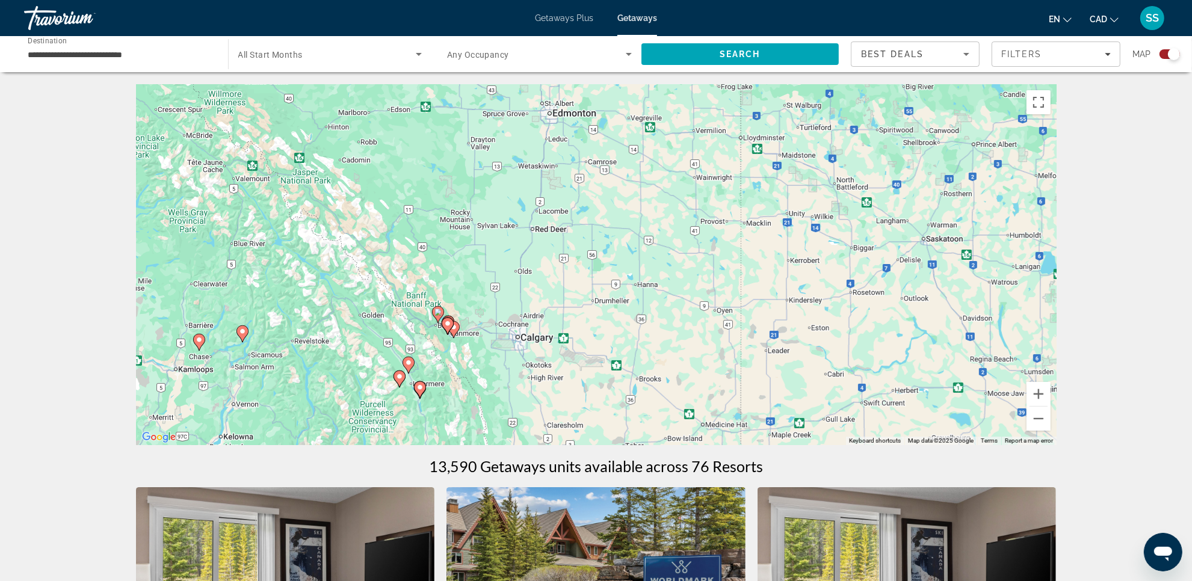
drag, startPoint x: 680, startPoint y: 274, endPoint x: 684, endPoint y: 251, distance: 23.2
click at [684, 251] on div "To activate drag with keyboard, press Alt + Enter. Once in keyboard drag state,…" at bounding box center [596, 264] width 920 height 361
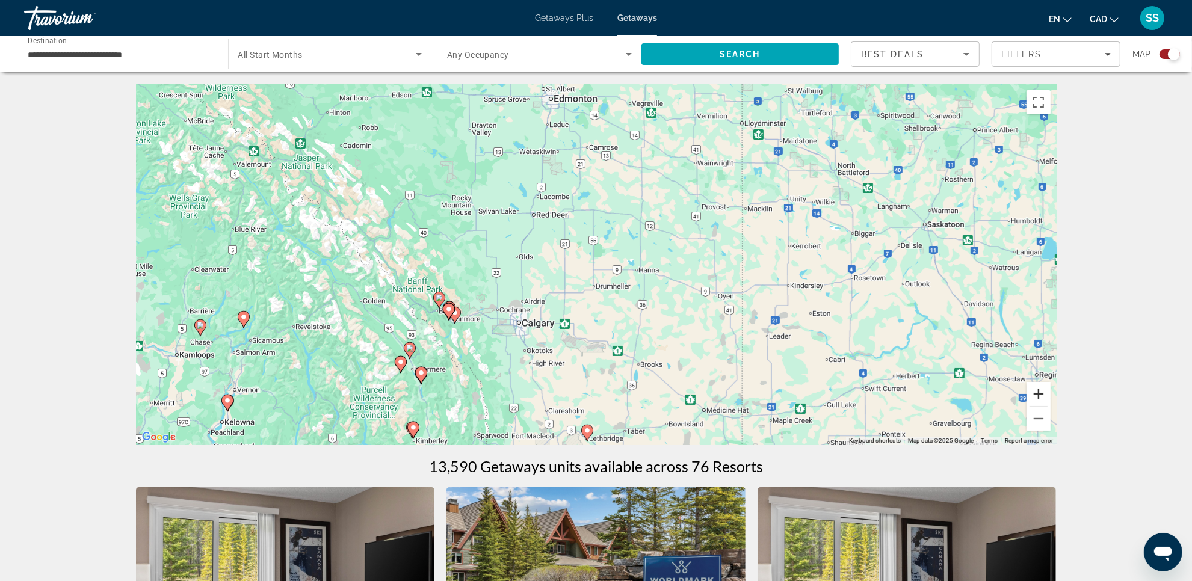
click at [1035, 397] on button "Zoom in" at bounding box center [1038, 394] width 24 height 24
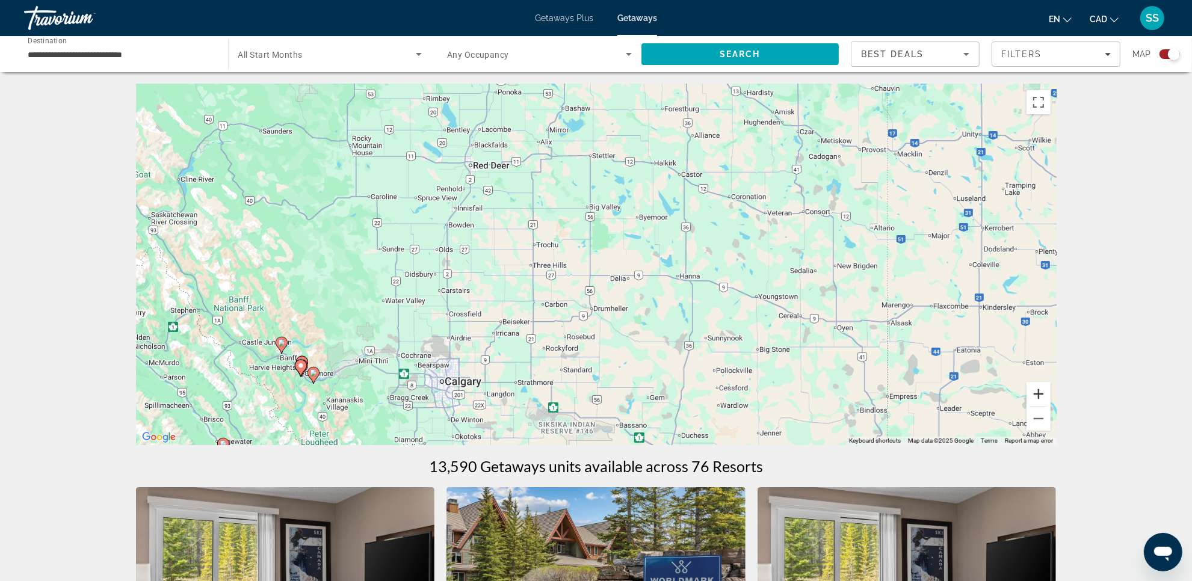
click at [1035, 397] on button "Zoom in" at bounding box center [1038, 394] width 24 height 24
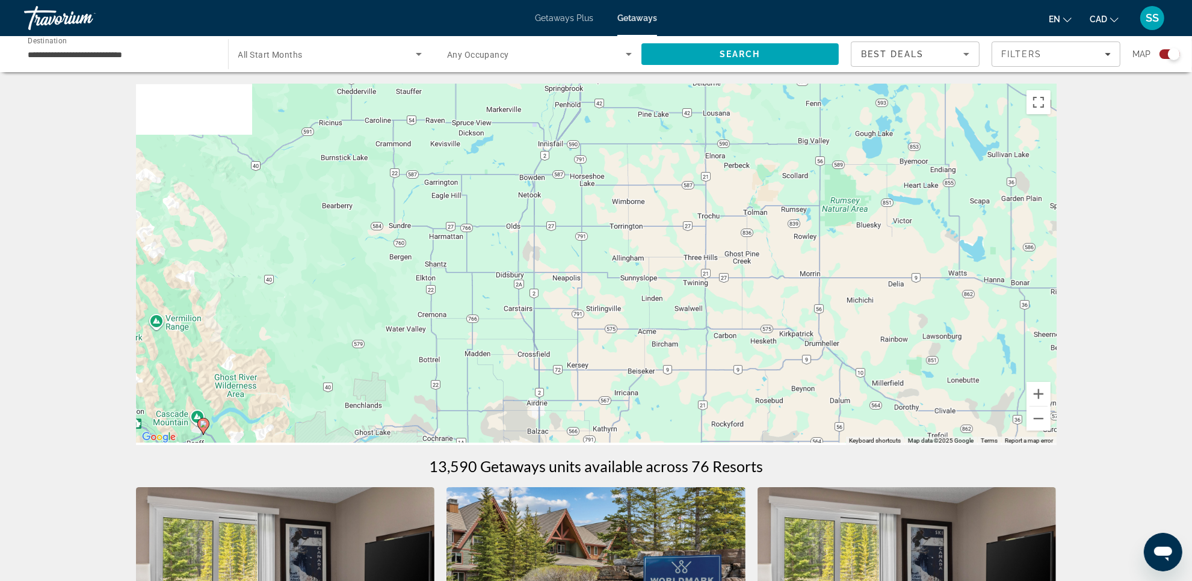
drag, startPoint x: 425, startPoint y: 346, endPoint x: 780, endPoint y: 281, distance: 361.2
click at [780, 281] on div "To activate drag with keyboard, press Alt + Enter. Once in keyboard drag state,…" at bounding box center [596, 264] width 920 height 361
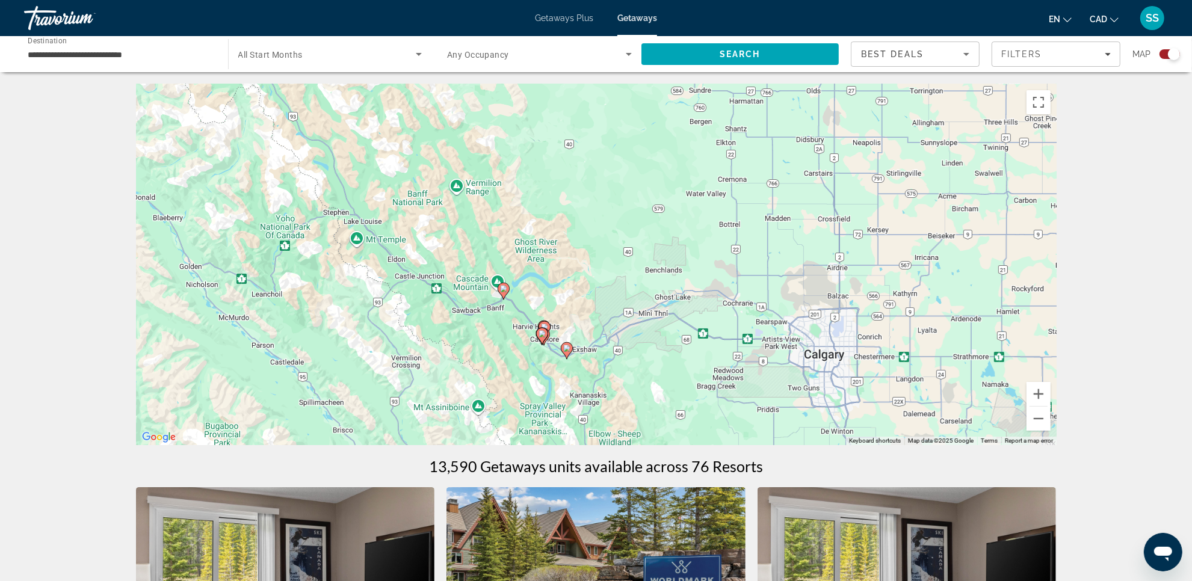
drag, startPoint x: 601, startPoint y: 389, endPoint x: 763, endPoint y: 307, distance: 181.0
click at [771, 312] on div "To activate drag with keyboard, press Alt + Enter. Once in keyboard drag state,…" at bounding box center [596, 264] width 920 height 361
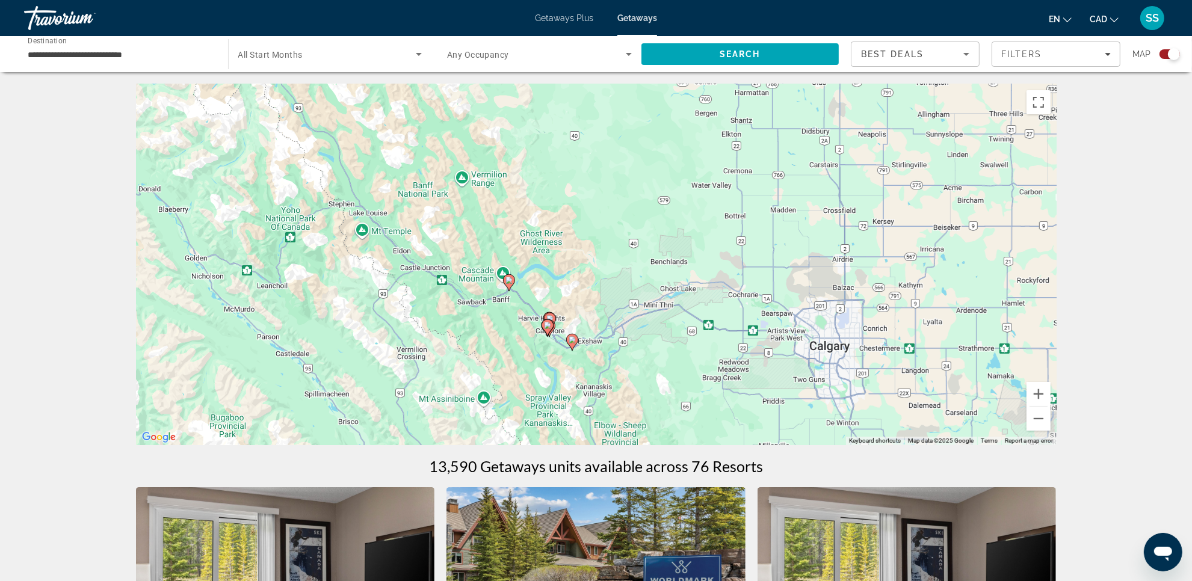
click at [508, 283] on image "Main content" at bounding box center [508, 280] width 7 height 7
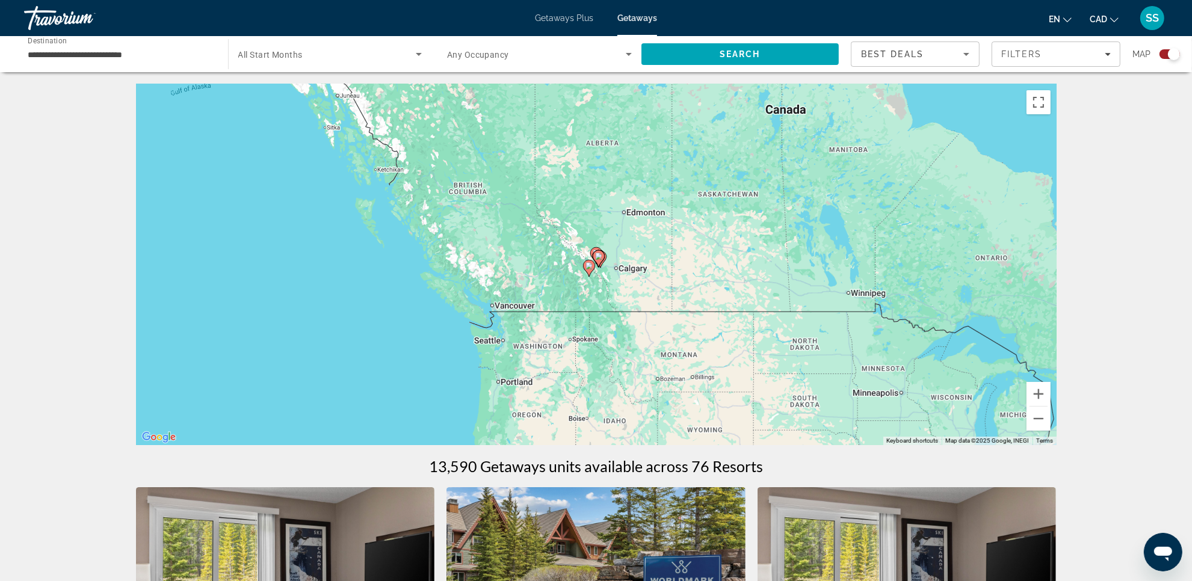
click at [600, 259] on image "Main content" at bounding box center [598, 256] width 7 height 7
type input "**********"
click at [600, 259] on g "Main content" at bounding box center [598, 258] width 12 height 17
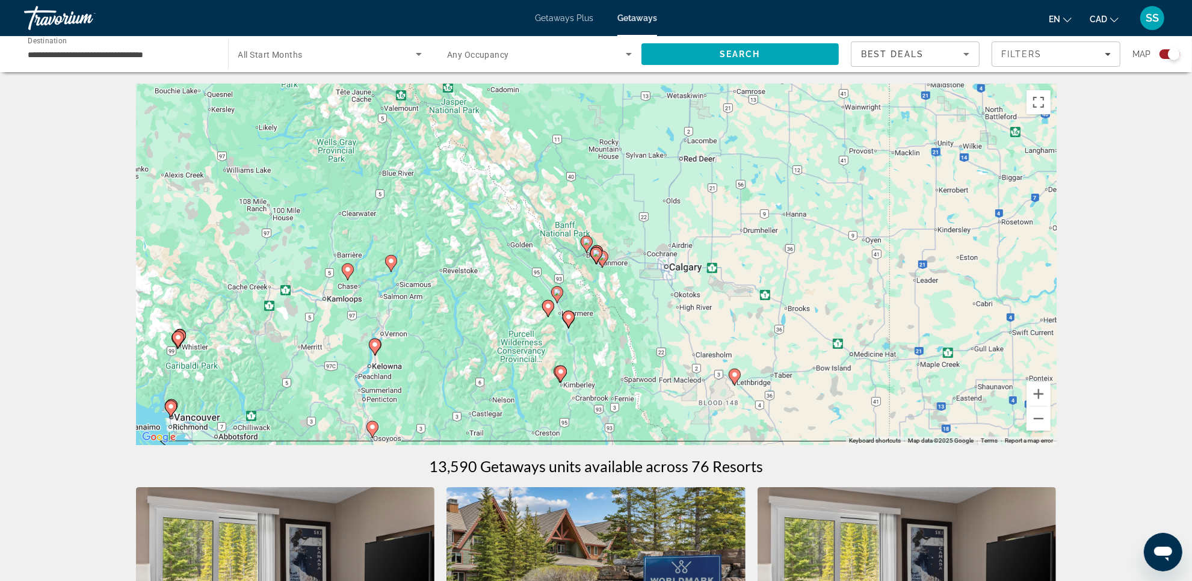
click at [584, 248] on gmp-advanced-marker "Main content" at bounding box center [586, 244] width 12 height 18
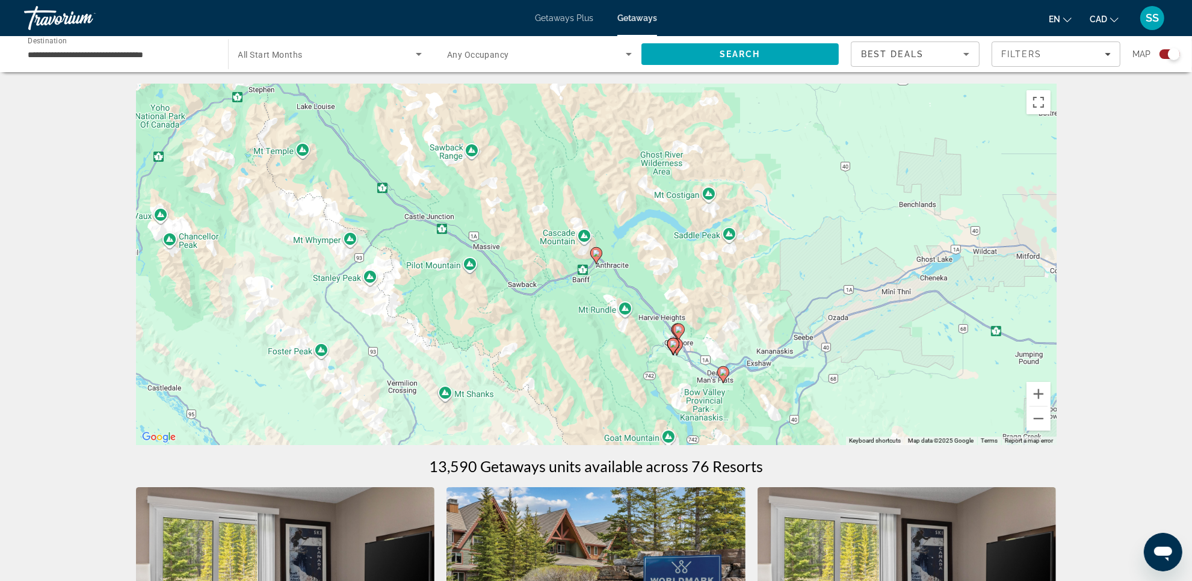
drag, startPoint x: 593, startPoint y: 253, endPoint x: 599, endPoint y: 259, distance: 8.5
click at [594, 253] on image "Main content" at bounding box center [595, 253] width 7 height 7
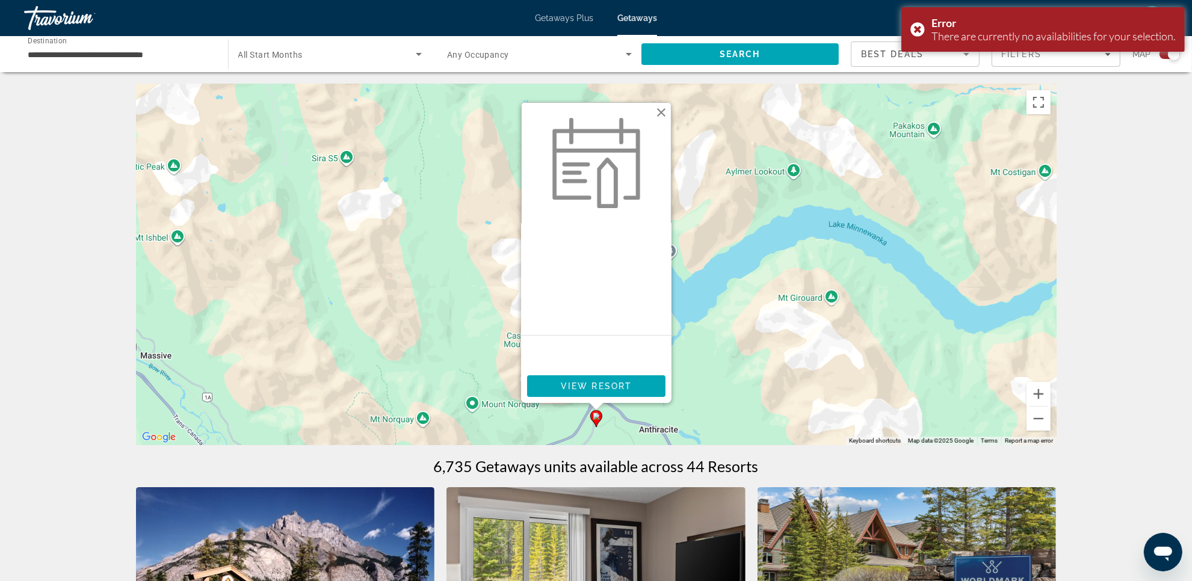
click at [599, 416] on image "Main content" at bounding box center [595, 416] width 7 height 7
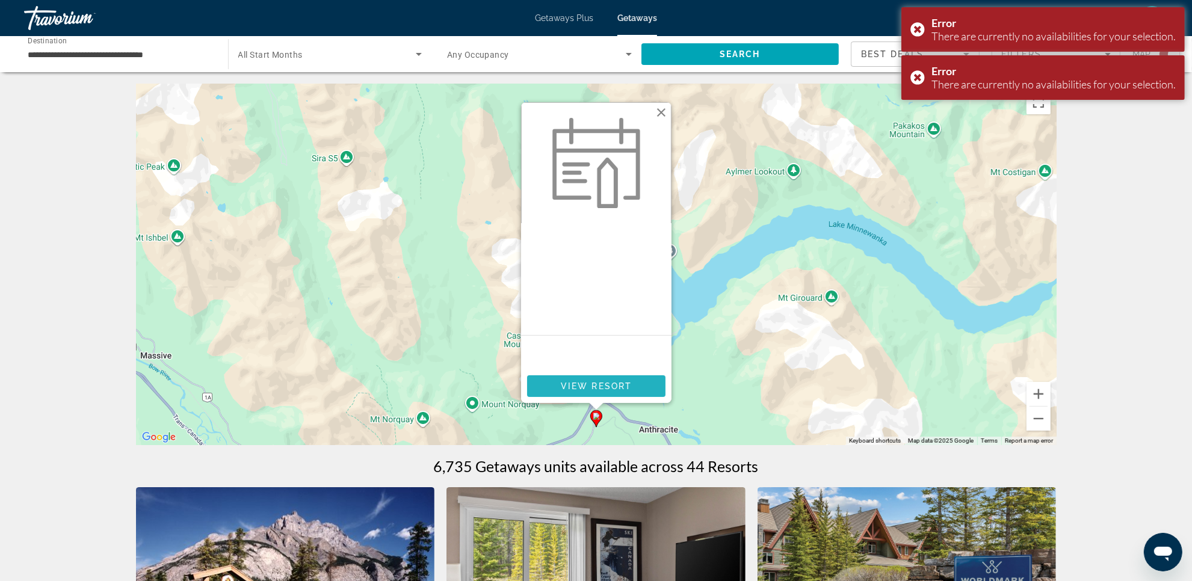
click at [600, 391] on span "View Resort" at bounding box center [595, 386] width 71 height 10
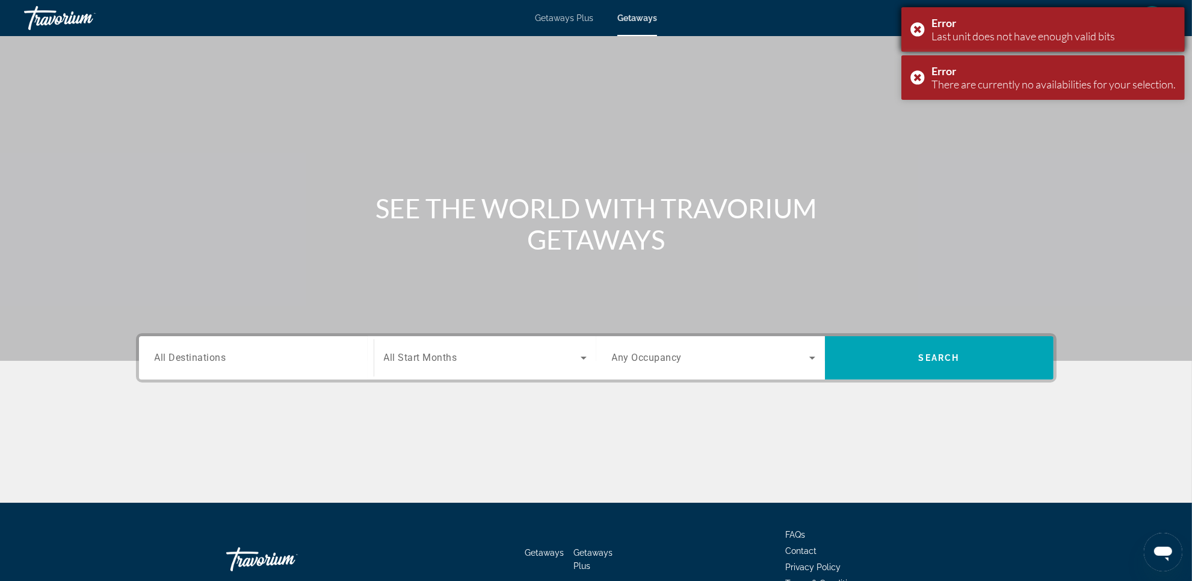
click at [924, 32] on div "Error Last unit does not have enough valid bits" at bounding box center [1042, 29] width 283 height 45
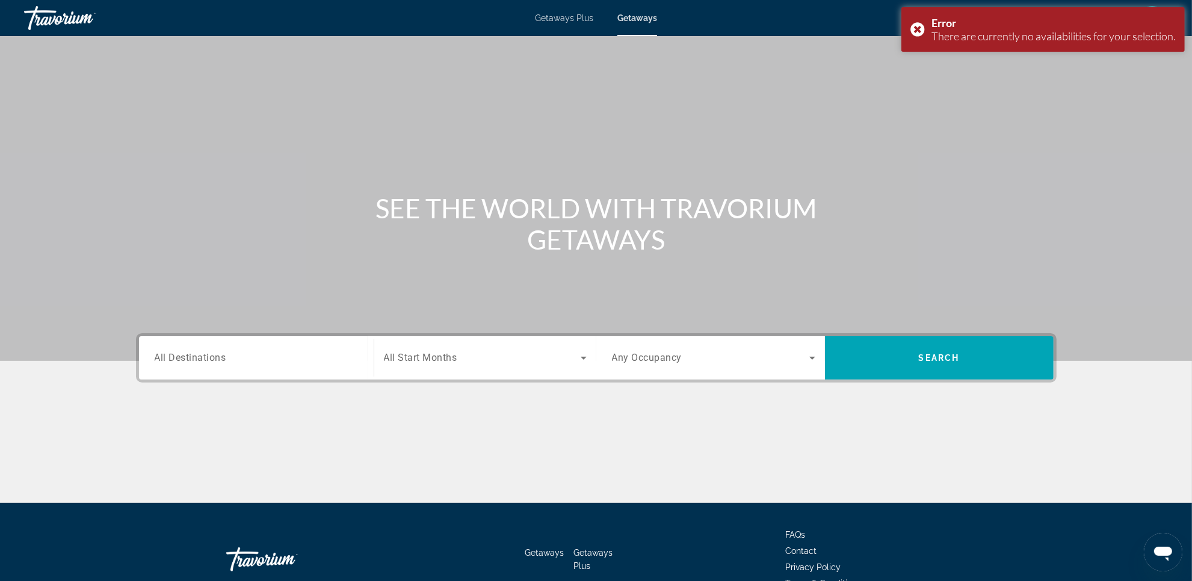
click at [913, 31] on div "Error There are currently no availabilities for your selection." at bounding box center [1042, 29] width 283 height 45
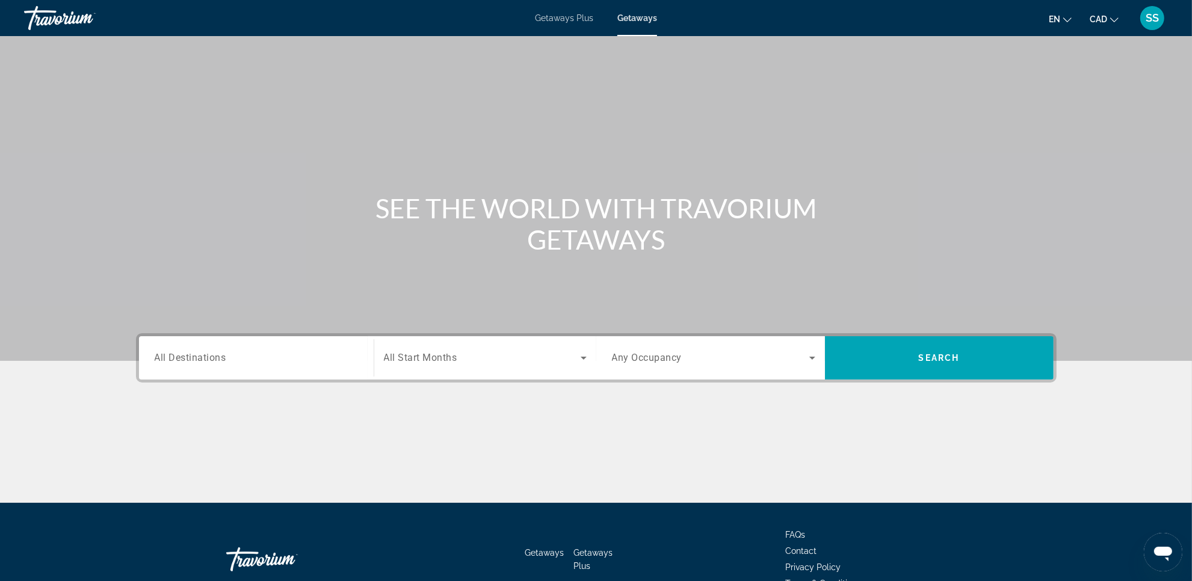
click at [176, 354] on span "All Destinations" at bounding box center [191, 357] width 72 height 11
click at [176, 354] on input "Destination All Destinations" at bounding box center [256, 358] width 203 height 14
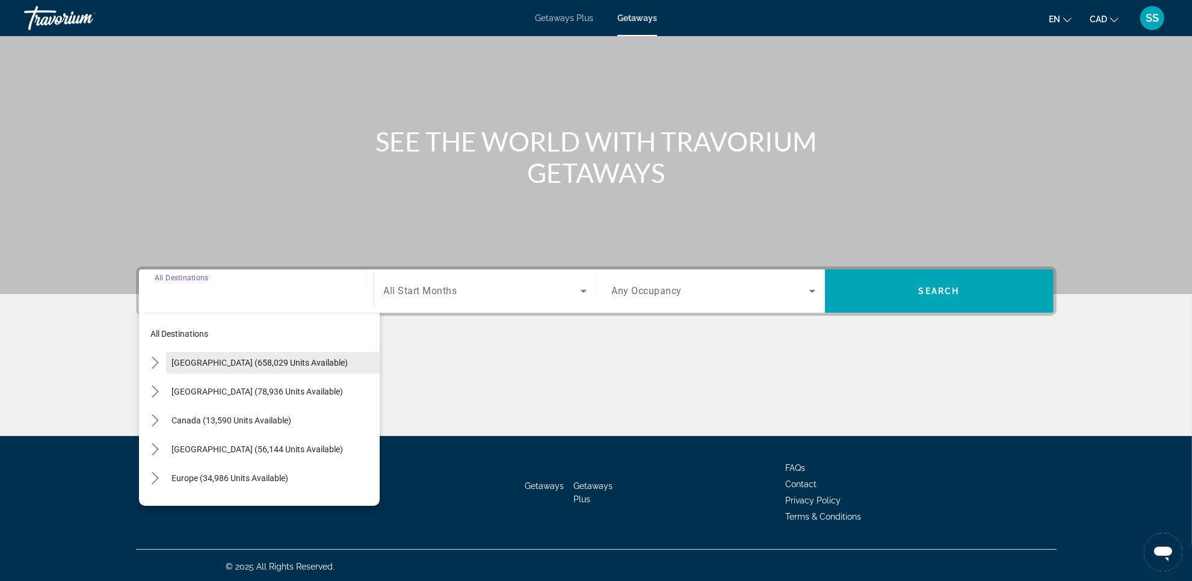
scroll to position [69, 0]
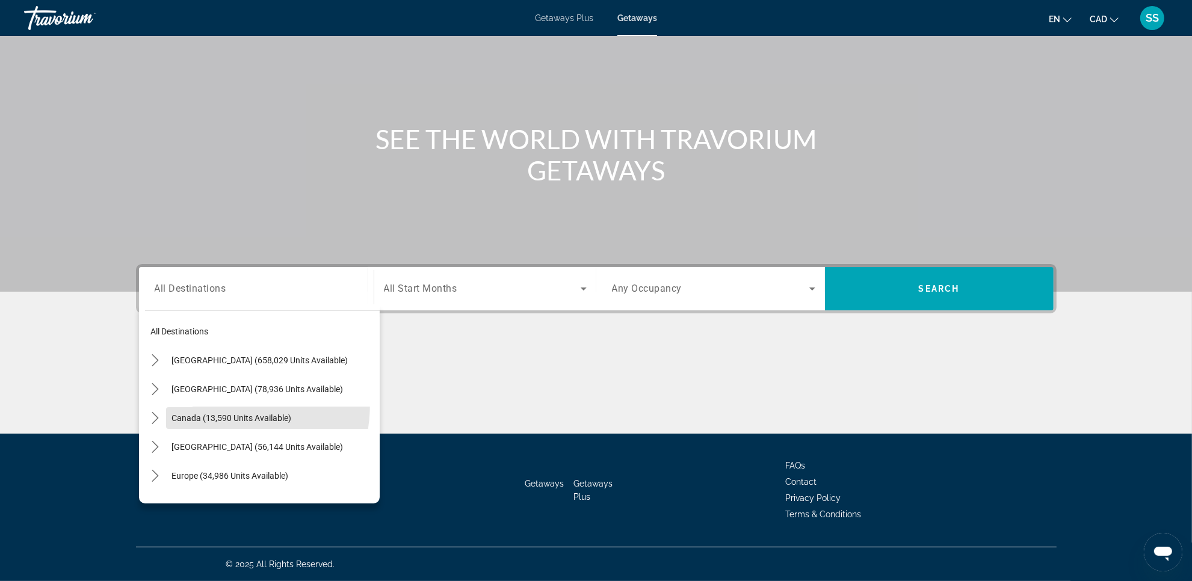
drag, startPoint x: 204, startPoint y: 404, endPoint x: 491, endPoint y: 328, distance: 296.6
click at [209, 404] on span "Select destination: Canada (13,590 units available)" at bounding box center [273, 418] width 214 height 29
type input "**********"
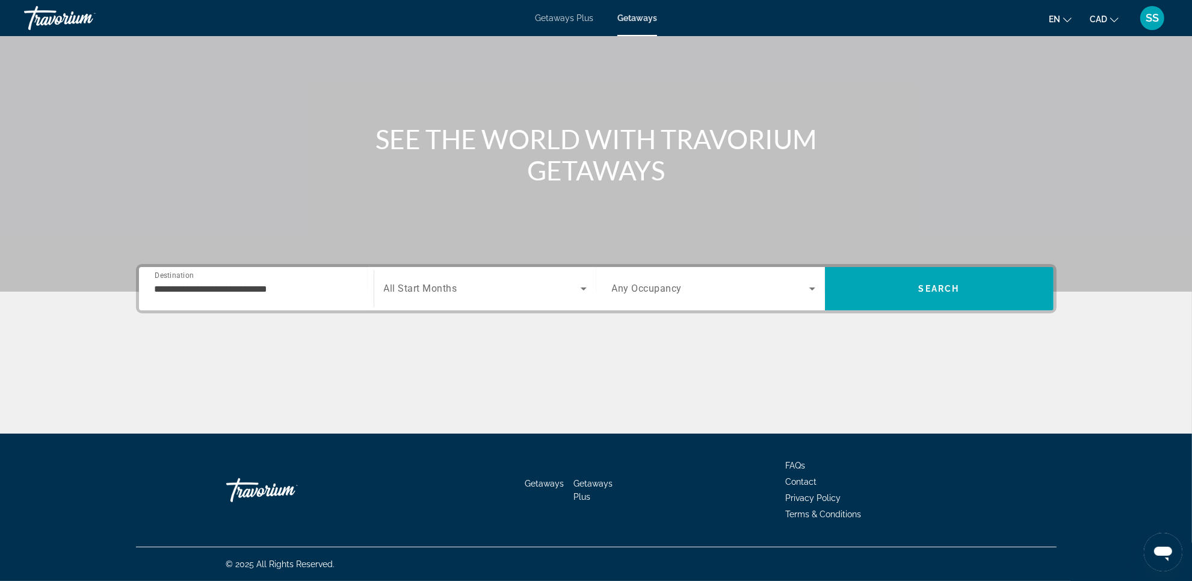
click at [552, 274] on div "Search widget" at bounding box center [485, 289] width 203 height 34
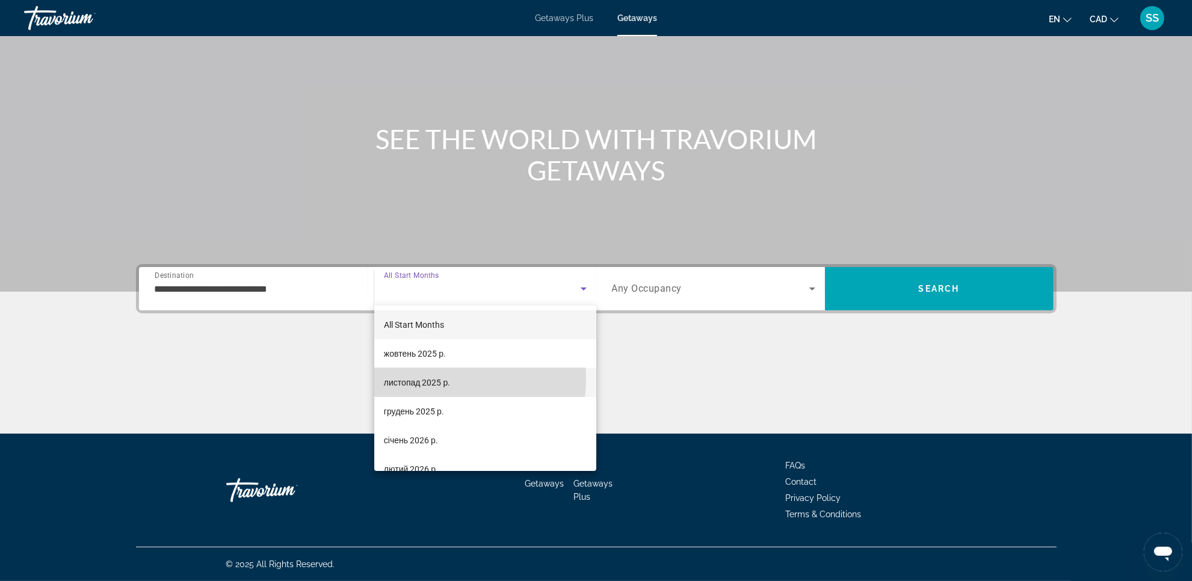
click at [420, 377] on span "листопад 2025 р." at bounding box center [417, 382] width 66 height 14
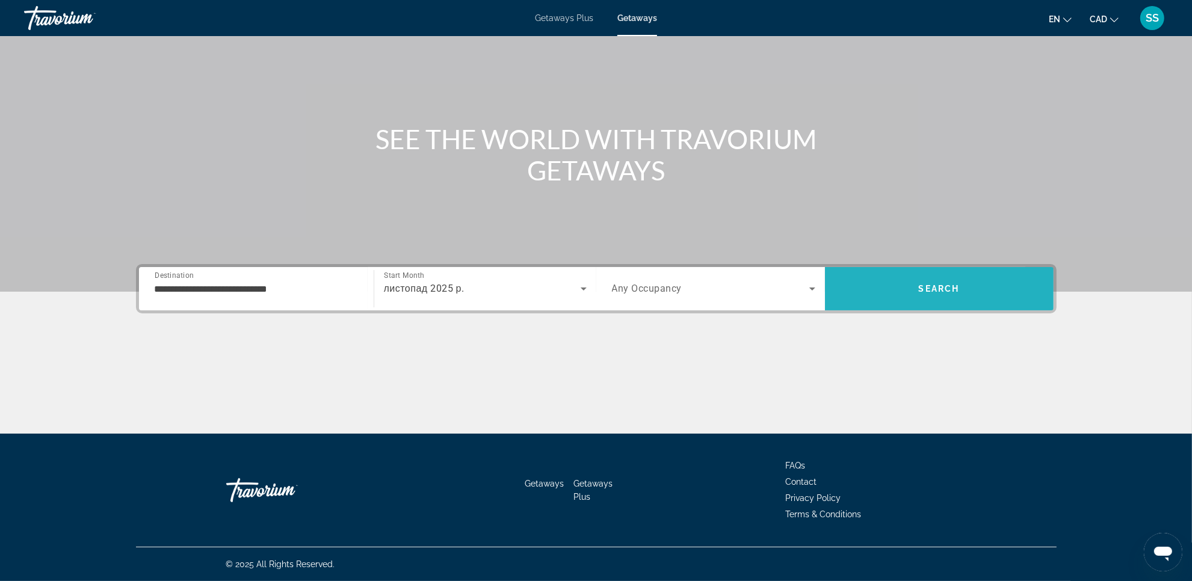
click at [888, 301] on span "Search" at bounding box center [939, 288] width 229 height 29
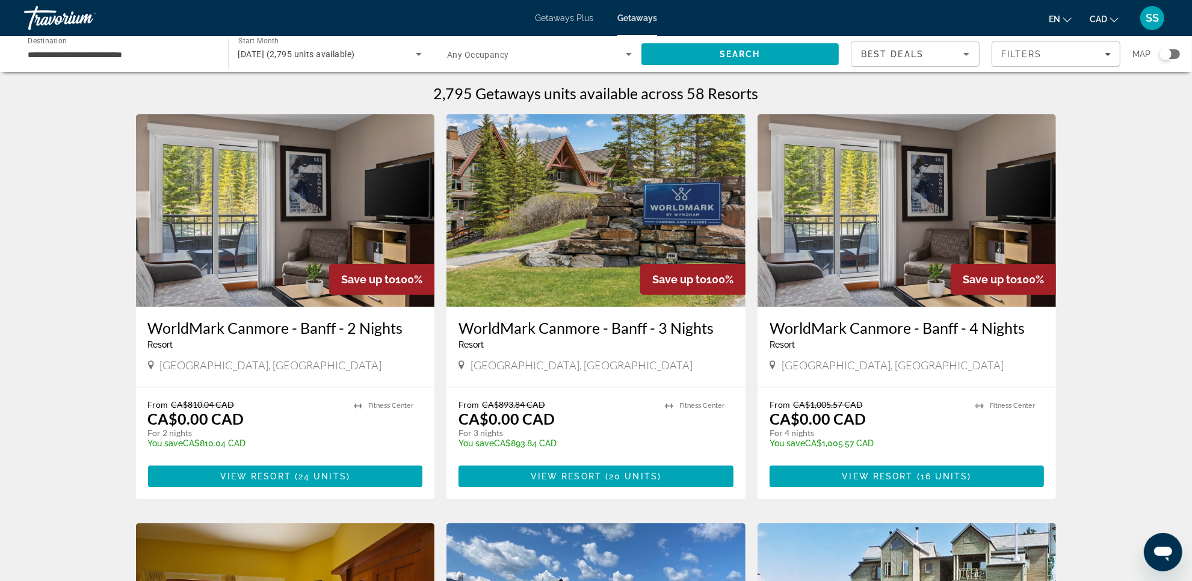
click at [1173, 53] on div "Search widget" at bounding box center [1169, 54] width 20 height 10
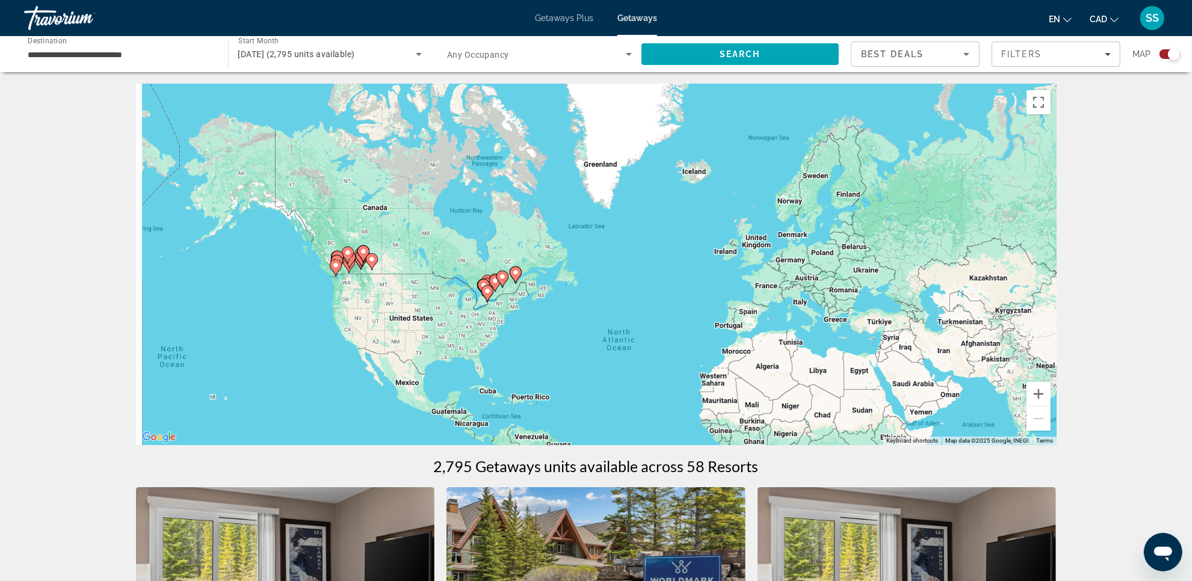
drag, startPoint x: 346, startPoint y: 316, endPoint x: 489, endPoint y: 384, distance: 158.5
click at [497, 409] on div "To activate drag with keyboard, press Alt + Enter. Once in keyboard drag state,…" at bounding box center [596, 264] width 920 height 361
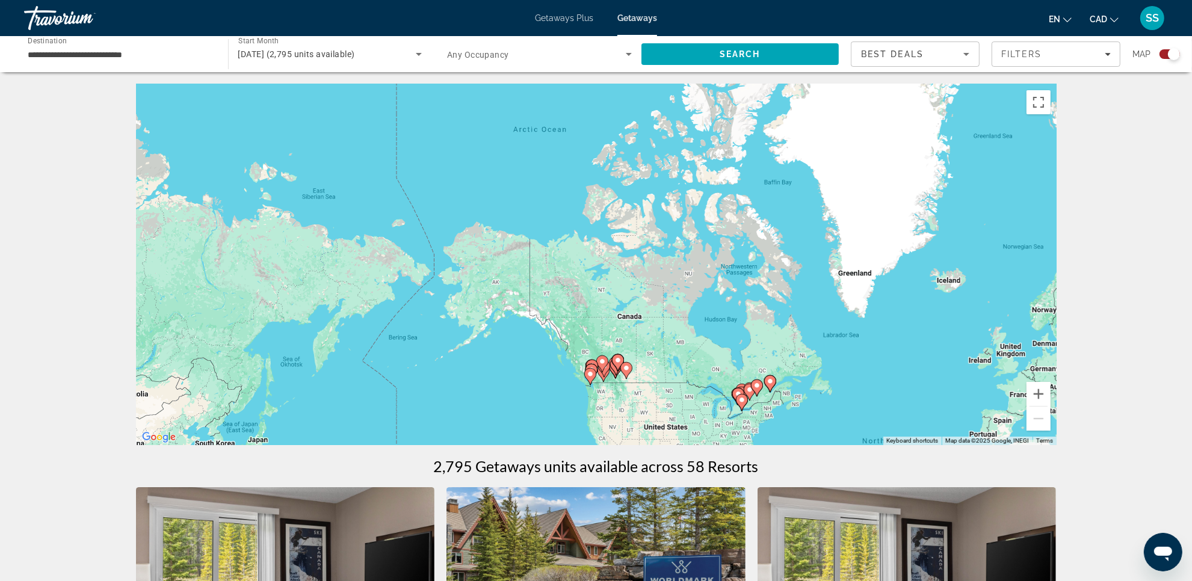
click at [613, 340] on div "To activate drag with keyboard, press Alt + Enter. Once in keyboard drag state,…" at bounding box center [596, 264] width 920 height 361
click at [1036, 387] on button "Zoom in" at bounding box center [1038, 394] width 24 height 24
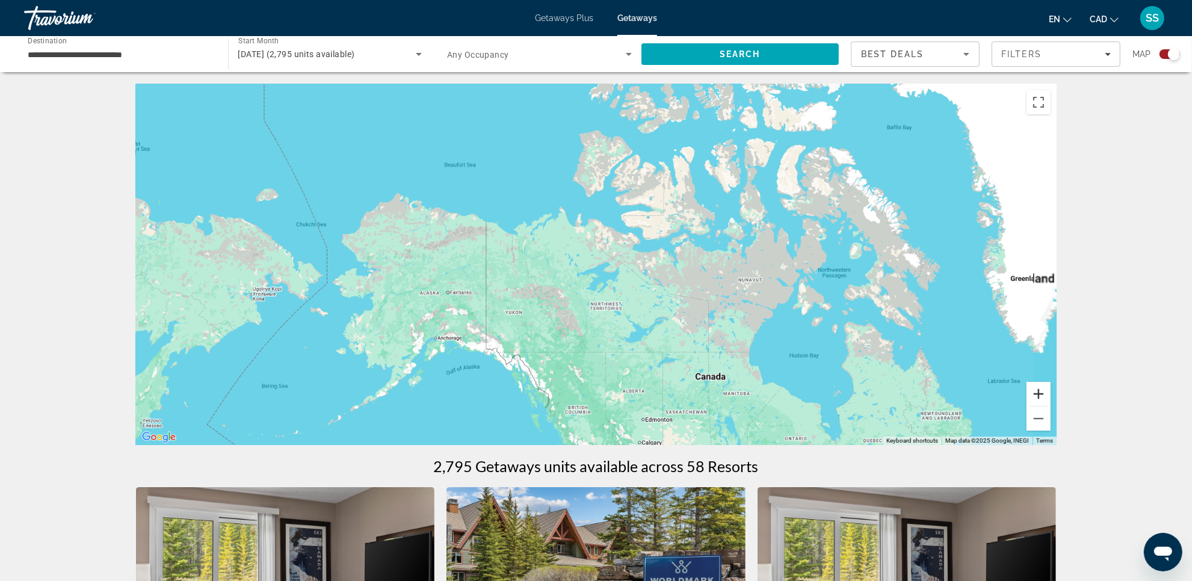
click at [1036, 387] on button "Zoom in" at bounding box center [1038, 394] width 24 height 24
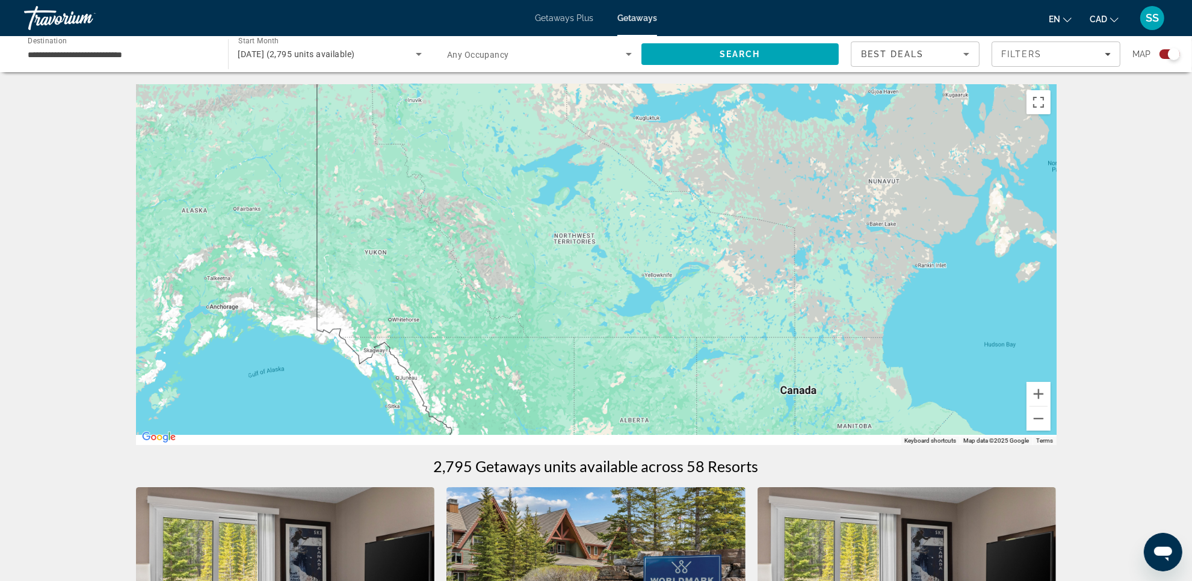
drag, startPoint x: 752, startPoint y: 321, endPoint x: 635, endPoint y: 114, distance: 237.3
click at [635, 114] on div "Main content" at bounding box center [596, 264] width 920 height 361
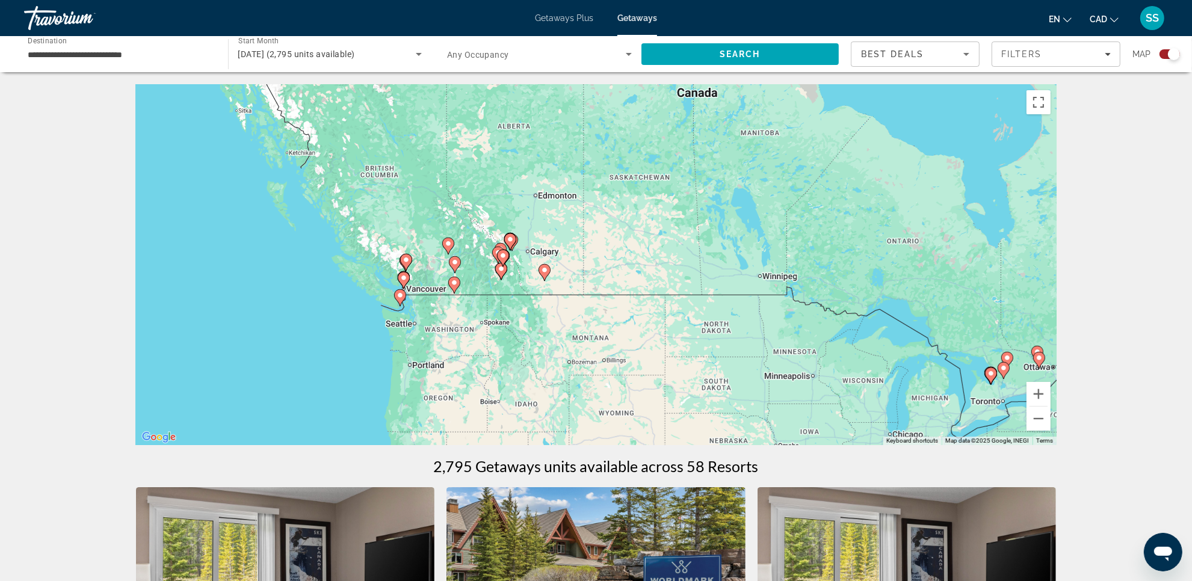
drag, startPoint x: 653, startPoint y: 372, endPoint x: 706, endPoint y: 251, distance: 131.7
click at [706, 248] on div "To activate drag with keyboard, press Alt + Enter. Once in keyboard drag state,…" at bounding box center [596, 264] width 920 height 361
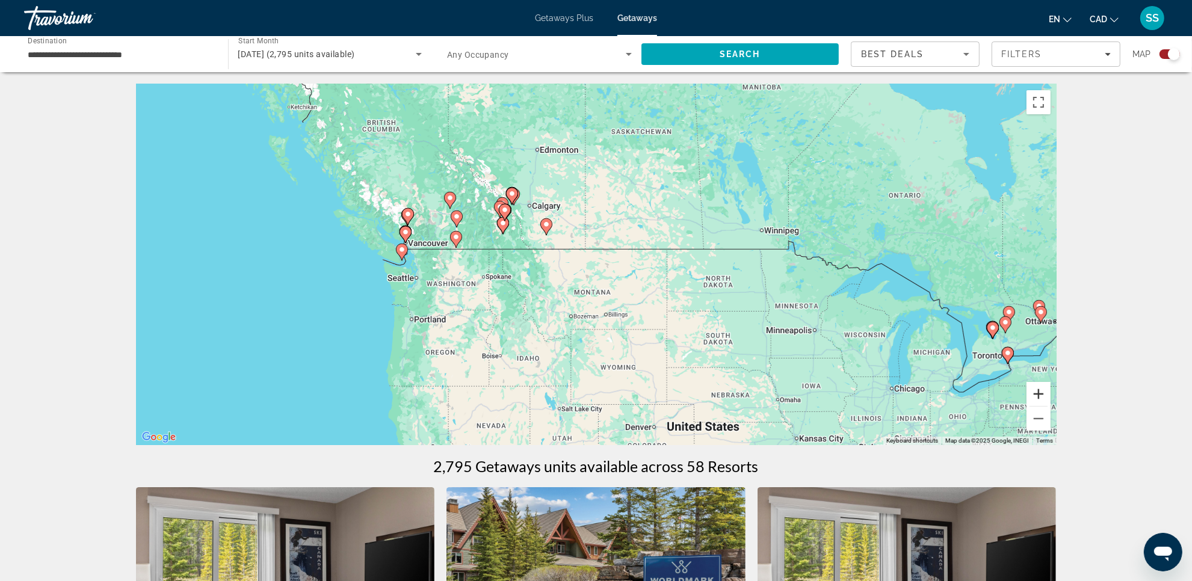
click at [1038, 392] on button "Zoom in" at bounding box center [1038, 394] width 24 height 24
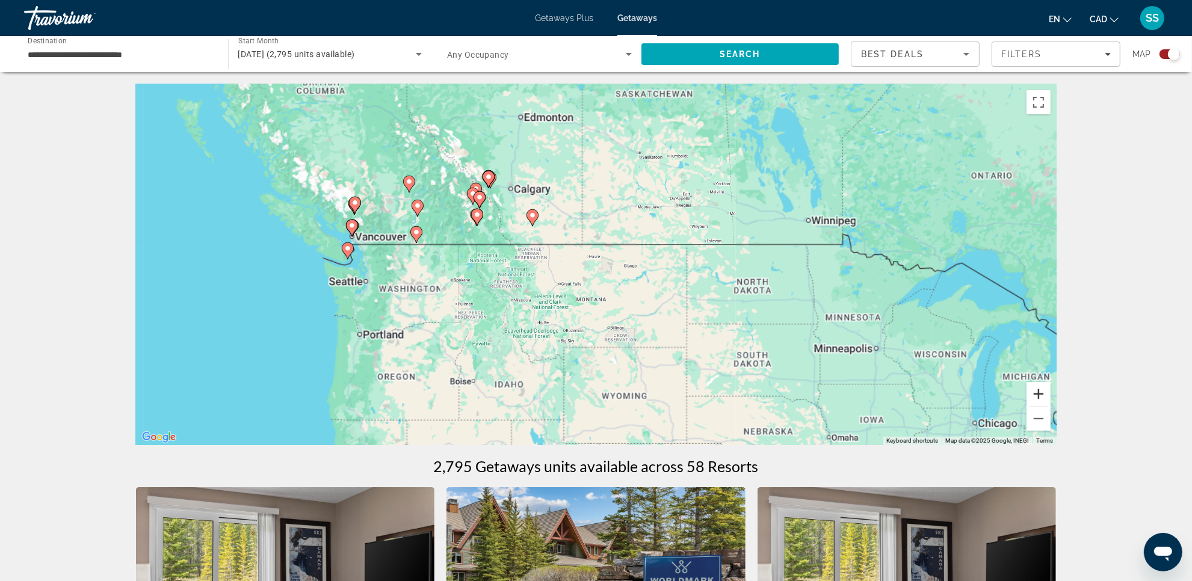
click at [1038, 392] on button "Zoom in" at bounding box center [1038, 394] width 24 height 24
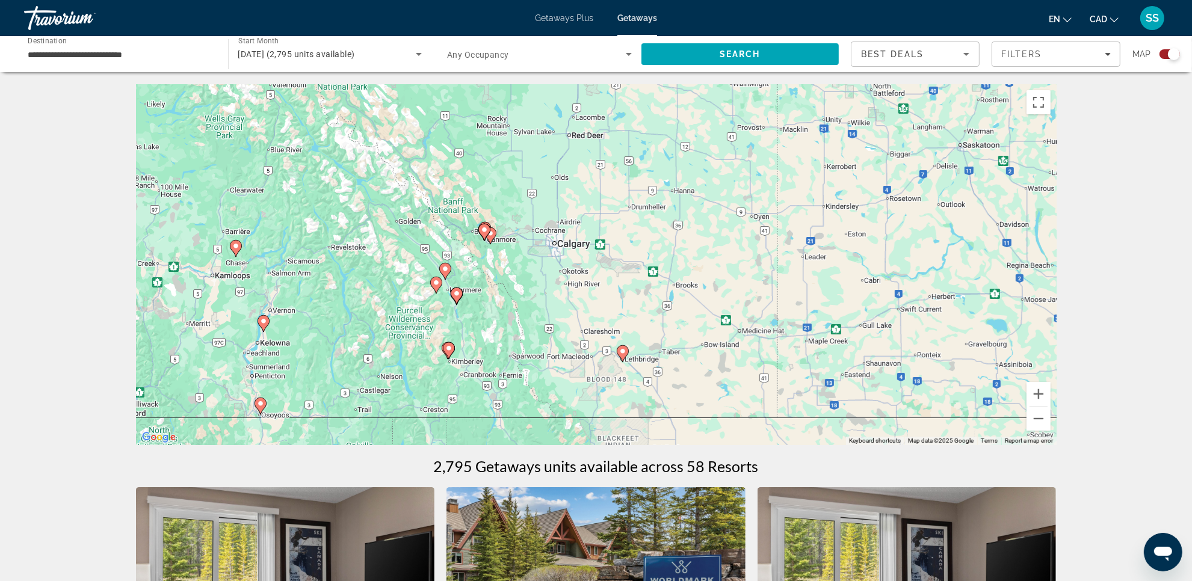
drag, startPoint x: 576, startPoint y: 265, endPoint x: 804, endPoint y: 482, distance: 314.8
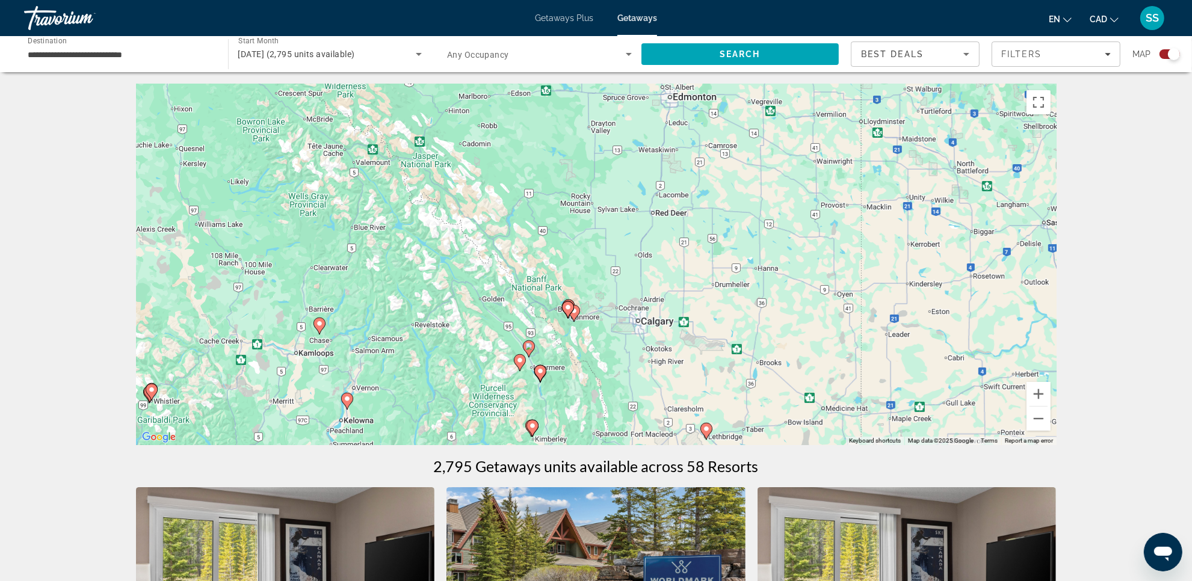
drag, startPoint x: 712, startPoint y: 349, endPoint x: 803, endPoint y: 422, distance: 116.5
click at [802, 422] on div "To activate drag with keyboard, press Alt + Enter. Once in keyboard drag state,…" at bounding box center [596, 264] width 920 height 361
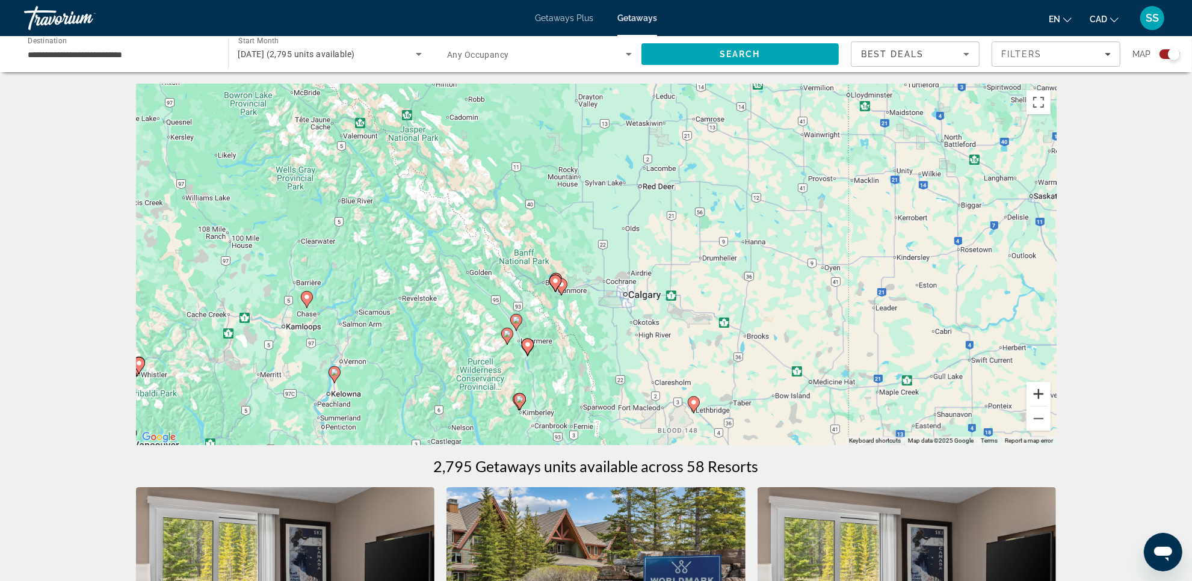
click at [1036, 386] on button "Zoom in" at bounding box center [1038, 394] width 24 height 24
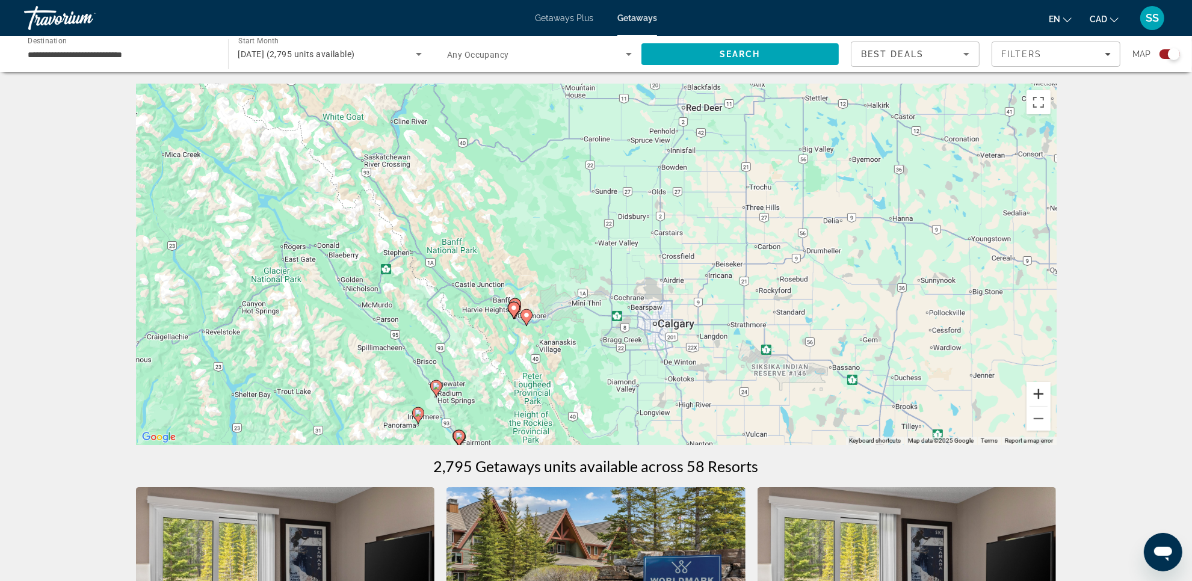
click at [1036, 386] on button "Zoom in" at bounding box center [1038, 394] width 24 height 24
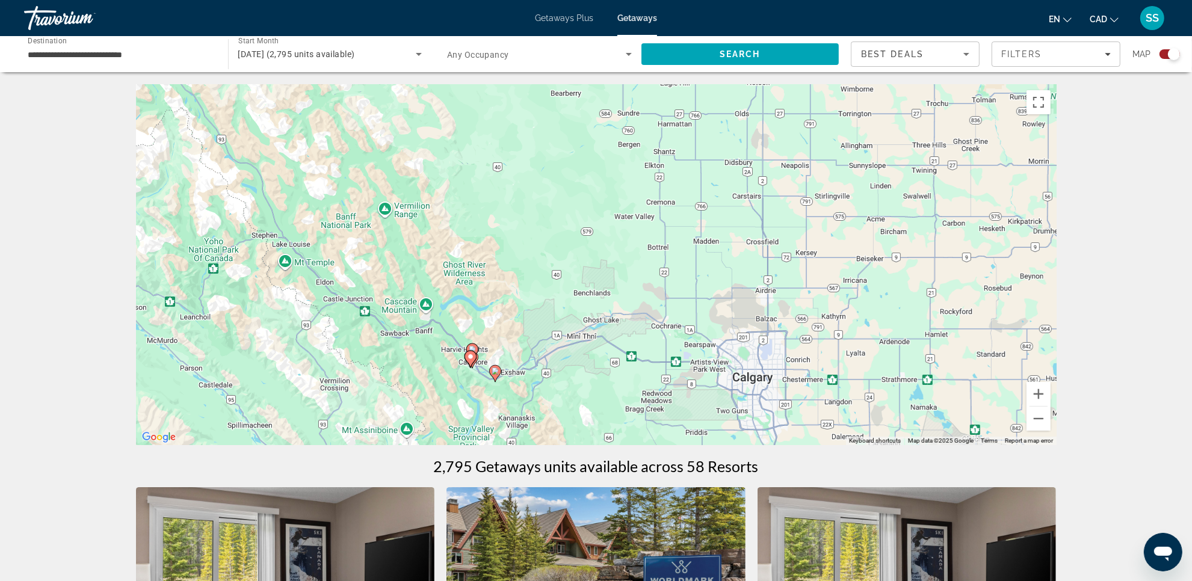
drag, startPoint x: 732, startPoint y: 367, endPoint x: 921, endPoint y: 326, distance: 193.2
click at [921, 327] on div "To activate drag with keyboard, press Alt + Enter. Once in keyboard drag state,…" at bounding box center [596, 264] width 920 height 361
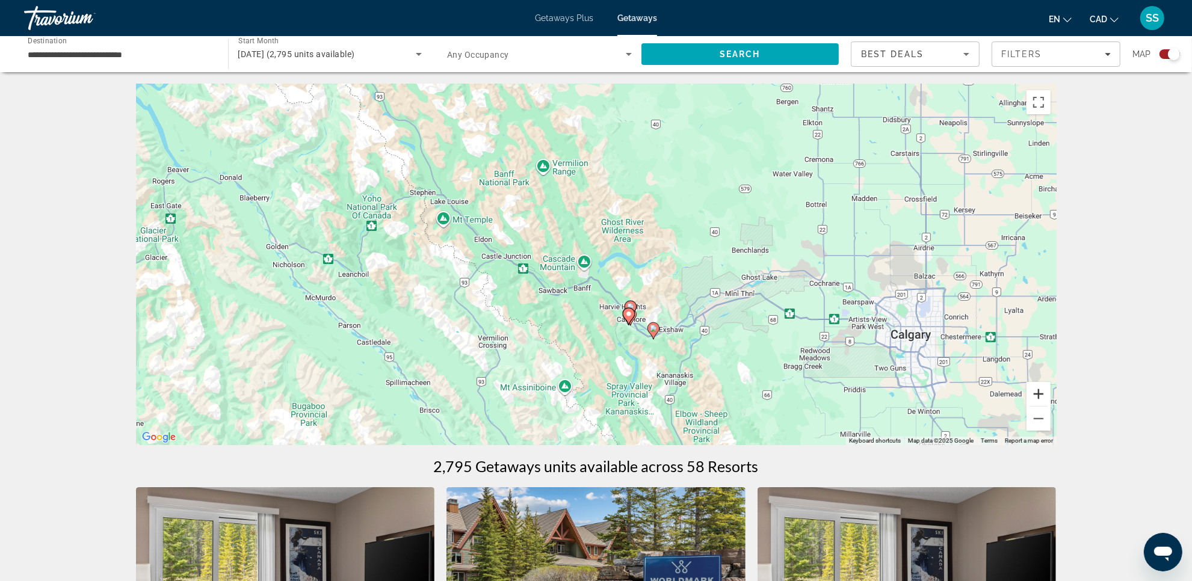
click at [1035, 395] on button "Zoom in" at bounding box center [1038, 394] width 24 height 24
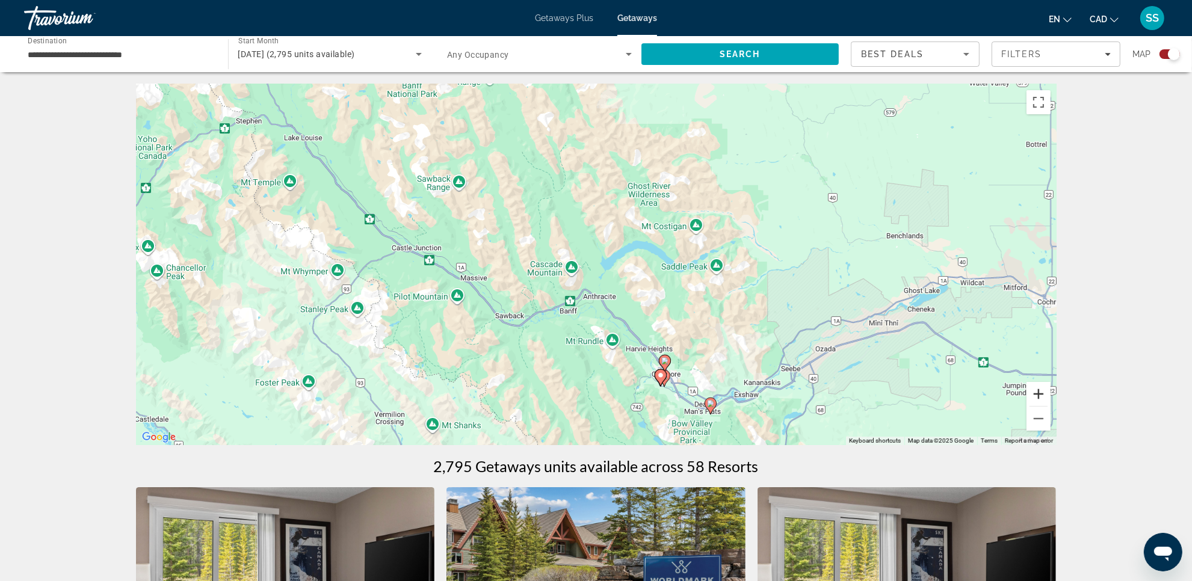
click at [1035, 395] on button "Zoom in" at bounding box center [1038, 394] width 24 height 24
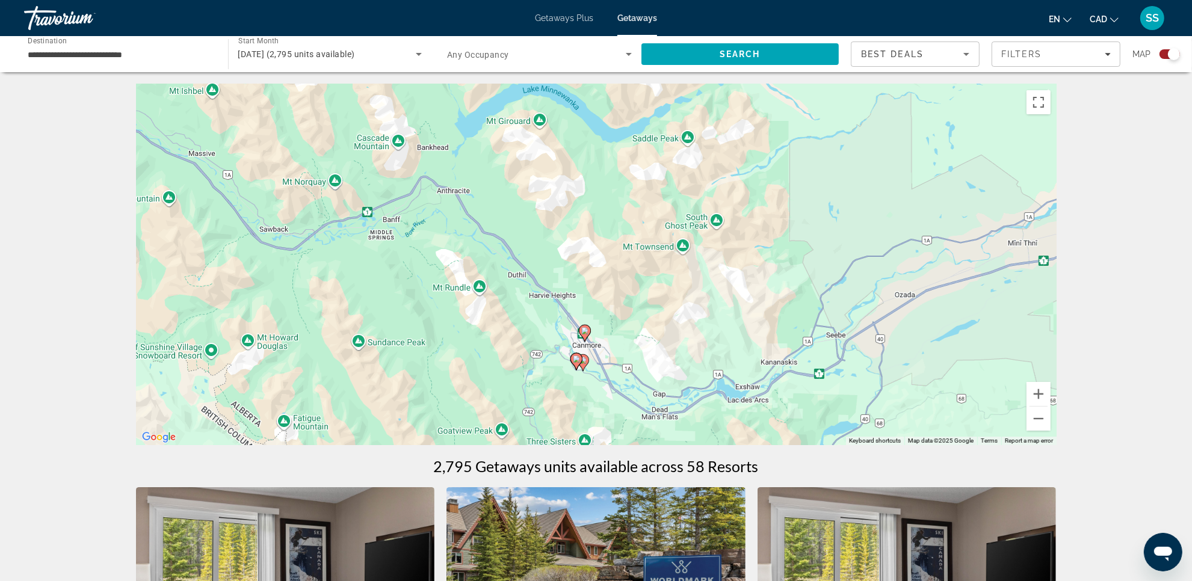
drag, startPoint x: 853, startPoint y: 346, endPoint x: 693, endPoint y: 197, distance: 218.3
click at [693, 197] on div "To activate drag with keyboard, press Alt + Enter. Once in keyboard drag state,…" at bounding box center [596, 264] width 920 height 361
